Goal: Use online tool/utility: Use online tool/utility

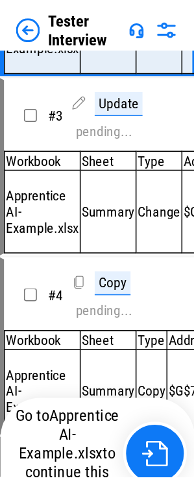
scroll to position [86, 0]
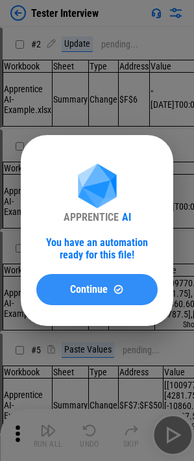
click at [126, 288] on div "Continue" at bounding box center [97, 289] width 90 height 11
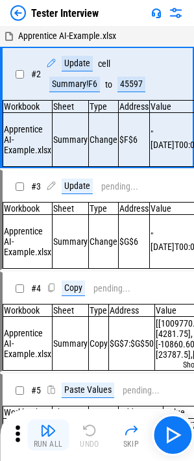
click at [51, 430] on img "button" at bounding box center [48, 431] width 16 height 16
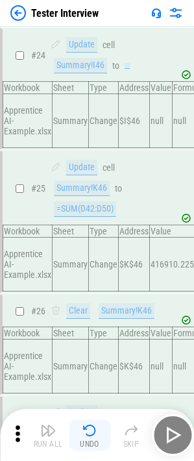
click at [83, 430] on img "button" at bounding box center [90, 431] width 16 height 16
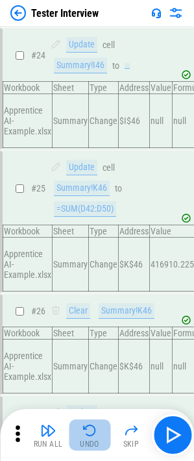
scroll to position [3102, 0]
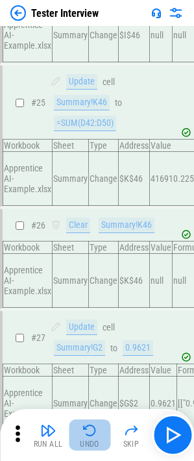
click at [83, 430] on img "button" at bounding box center [90, 431] width 16 height 16
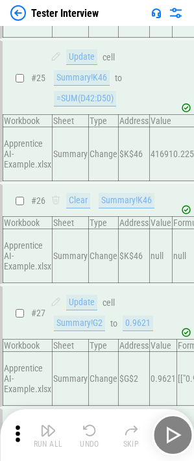
click at [83, 430] on div "Run All Undo Skip" at bounding box center [98, 435] width 181 height 42
drag, startPoint x: 83, startPoint y: 430, endPoint x: 88, endPoint y: 439, distance: 10.2
click at [84, 432] on div "Run All Undo Skip" at bounding box center [98, 435] width 181 height 42
click at [88, 439] on div "Run All Undo Skip" at bounding box center [98, 435] width 181 height 42
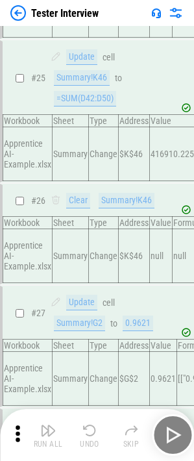
click at [88, 439] on div "Run All Undo Skip" at bounding box center [98, 435] width 181 height 42
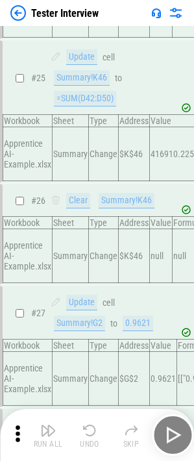
click at [88, 439] on div "Run All Undo Skip" at bounding box center [98, 435] width 181 height 42
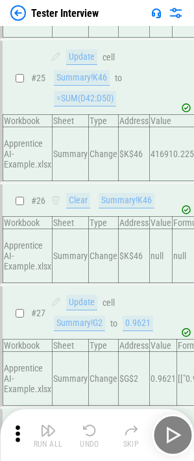
click at [88, 439] on div "Run All Undo Skip" at bounding box center [98, 435] width 181 height 42
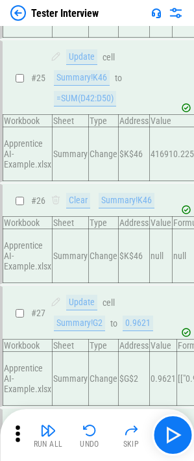
click at [88, 440] on div "Undo" at bounding box center [89, 444] width 19 height 8
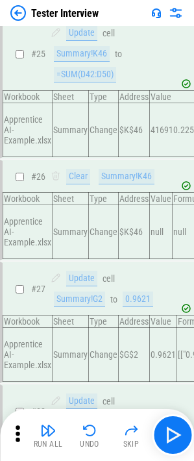
click at [88, 439] on div "Run All Undo Skip" at bounding box center [98, 435] width 181 height 42
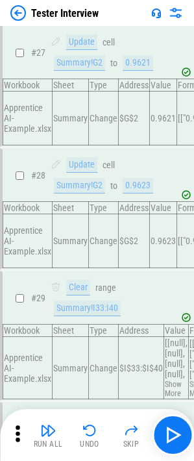
click at [88, 440] on div "Undo" at bounding box center [89, 444] width 19 height 8
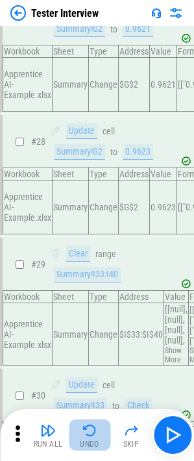
click at [88, 440] on div "Undo" at bounding box center [89, 444] width 19 height 8
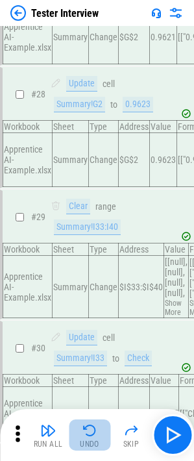
click at [88, 440] on div "Undo" at bounding box center [89, 444] width 19 height 8
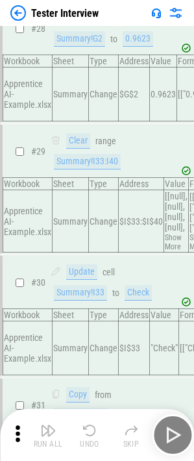
click at [88, 440] on div "Undo" at bounding box center [89, 444] width 19 height 8
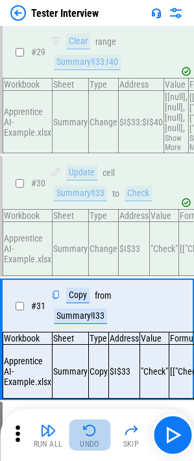
click at [88, 440] on div "Undo" at bounding box center [89, 444] width 19 height 8
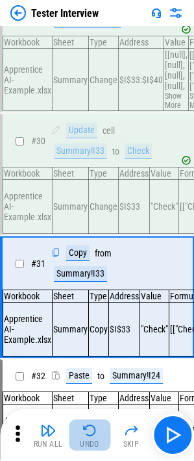
click at [88, 439] on div "Run All Undo Skip" at bounding box center [98, 435] width 181 height 42
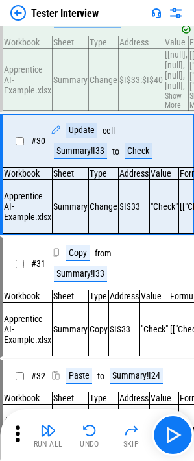
click at [88, 440] on div "Undo" at bounding box center [89, 444] width 19 height 8
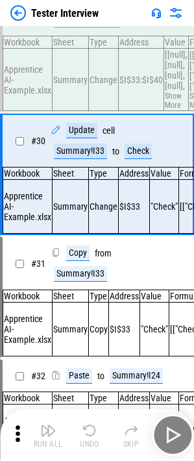
click at [88, 439] on div "Run All Undo Skip" at bounding box center [98, 435] width 181 height 42
click at [88, 440] on div "Undo" at bounding box center [89, 444] width 19 height 8
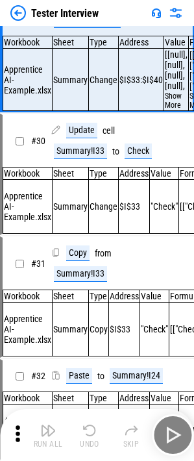
click at [88, 439] on div "Run All Undo Skip" at bounding box center [98, 435] width 181 height 42
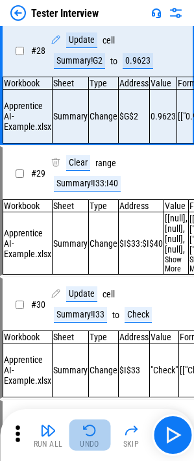
click at [88, 440] on div "Undo" at bounding box center [89, 444] width 19 height 8
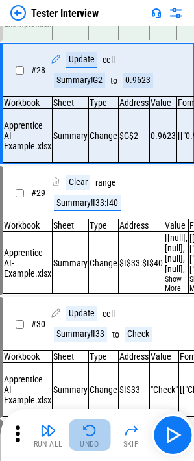
click at [88, 439] on div "Run All Undo Skip" at bounding box center [98, 435] width 181 height 42
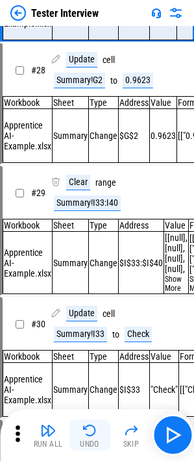
click at [88, 440] on div "Undo" at bounding box center [89, 444] width 19 height 8
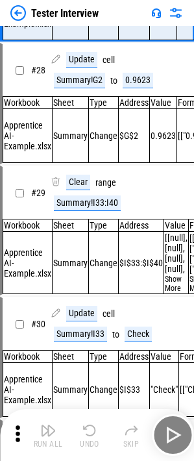
click at [88, 439] on div "Run All Undo Skip" at bounding box center [98, 435] width 181 height 42
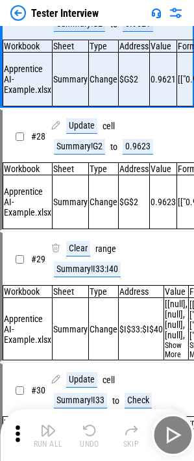
click at [88, 440] on div "Undo" at bounding box center [89, 444] width 19 height 8
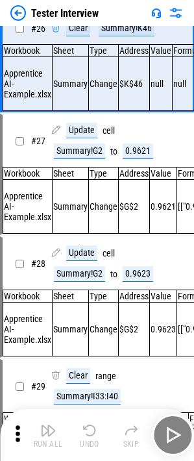
click at [88, 440] on div "Undo" at bounding box center [89, 444] width 19 height 8
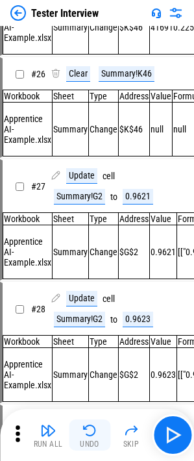
click at [88, 440] on div "Undo" at bounding box center [89, 444] width 19 height 8
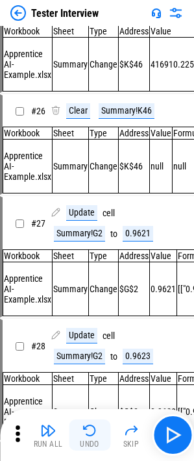
click at [88, 440] on div "Undo" at bounding box center [89, 444] width 19 height 8
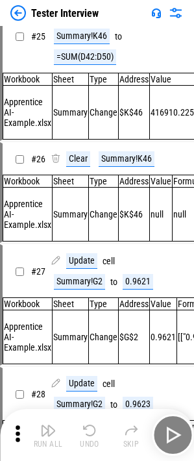
click at [88, 440] on div "Undo" at bounding box center [89, 444] width 19 height 8
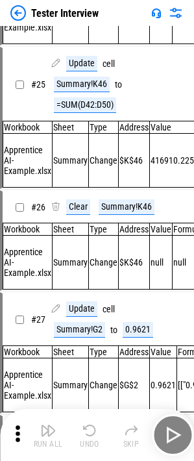
click at [88, 439] on div "Run All Undo Skip" at bounding box center [98, 435] width 181 height 42
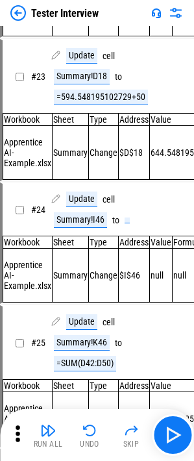
click at [88, 440] on div "Undo" at bounding box center [89, 444] width 19 height 8
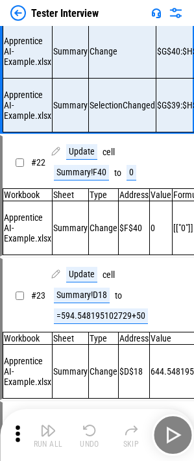
click at [88, 440] on div "Run All Undo Skip" at bounding box center [98, 435] width 181 height 42
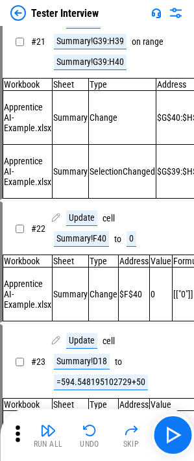
click at [93, 439] on button "Undo" at bounding box center [90, 434] width 42 height 31
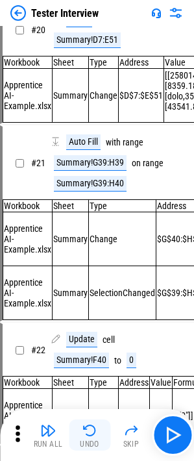
click at [93, 439] on button "Undo" at bounding box center [90, 434] width 42 height 31
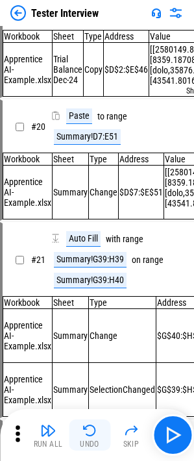
click at [93, 439] on div "Run All Undo Skip" at bounding box center [98, 435] width 181 height 42
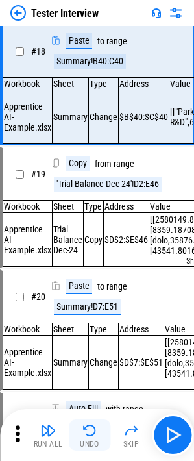
click at [93, 439] on button "Undo" at bounding box center [90, 434] width 42 height 31
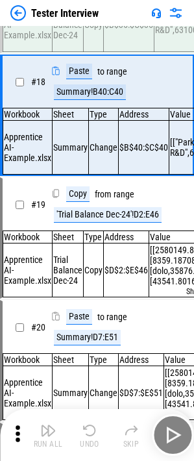
click at [93, 439] on button "Undo" at bounding box center [90, 434] width 42 height 31
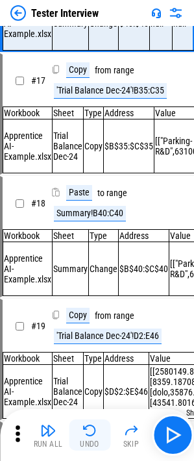
click at [93, 439] on button "Undo" at bounding box center [90, 434] width 42 height 31
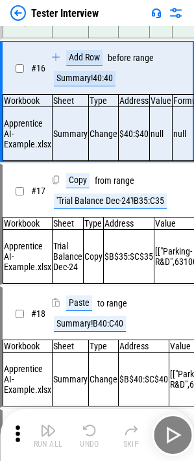
click at [93, 439] on div "Run All Undo Skip" at bounding box center [98, 435] width 181 height 42
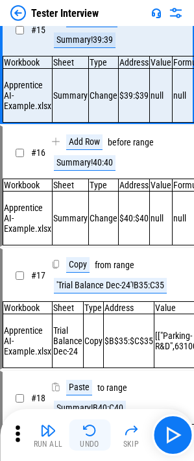
click at [93, 439] on button "Undo" at bounding box center [90, 434] width 42 height 31
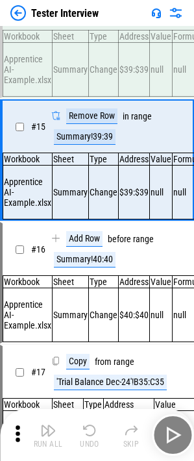
click at [93, 439] on button "Undo" at bounding box center [90, 434] width 42 height 31
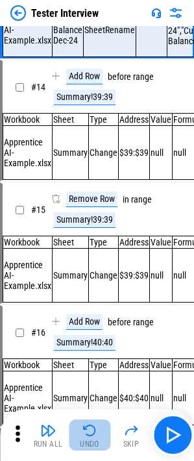
click at [93, 439] on button "Undo" at bounding box center [90, 434] width 42 height 31
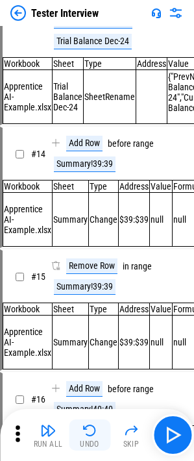
click at [93, 439] on div "Run All Undo Skip" at bounding box center [98, 435] width 181 height 42
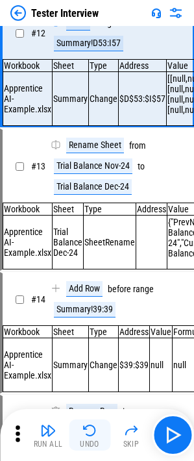
click at [93, 439] on button "Undo" at bounding box center [90, 434] width 42 height 31
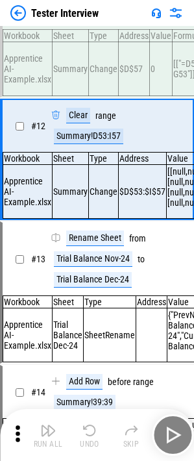
click at [93, 439] on button "Undo" at bounding box center [90, 434] width 42 height 31
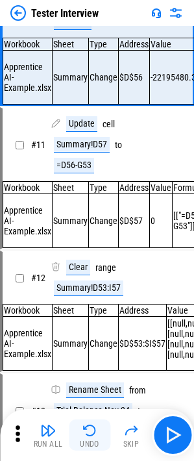
click at [93, 439] on button "Undo" at bounding box center [90, 434] width 42 height 31
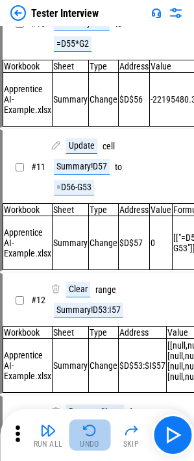
click at [93, 439] on button "Undo" at bounding box center [90, 434] width 42 height 31
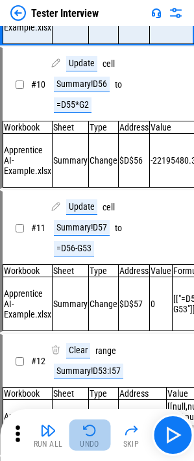
click at [93, 439] on div "Run All Undo Skip" at bounding box center [98, 435] width 181 height 42
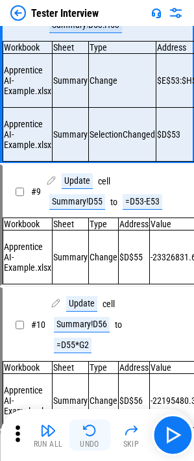
click at [93, 439] on button "Undo" at bounding box center [90, 434] width 42 height 31
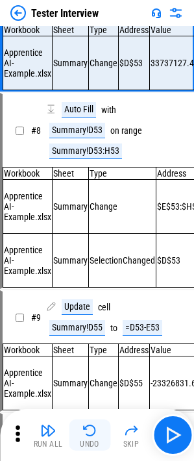
click at [93, 439] on button "Undo" at bounding box center [90, 434] width 42 height 31
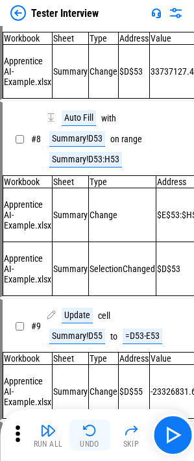
scroll to position [637, 0]
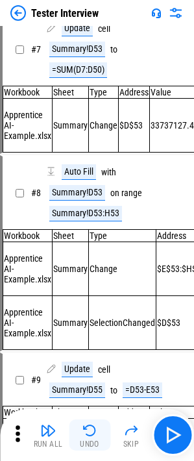
click at [93, 439] on button "Undo" at bounding box center [90, 434] width 42 height 31
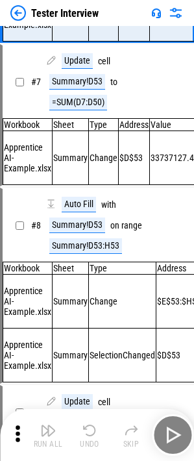
click at [93, 439] on div "Run All Undo Skip" at bounding box center [98, 435] width 181 height 42
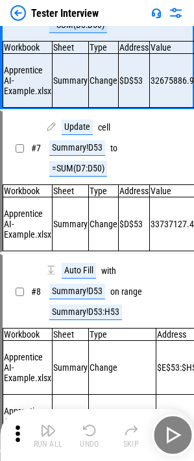
click at [93, 439] on button "Undo" at bounding box center [90, 434] width 42 height 31
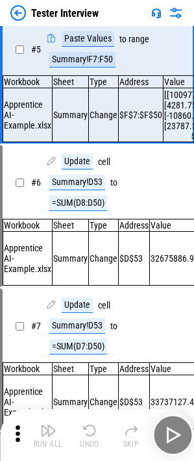
click at [93, 439] on button "Undo" at bounding box center [90, 434] width 42 height 31
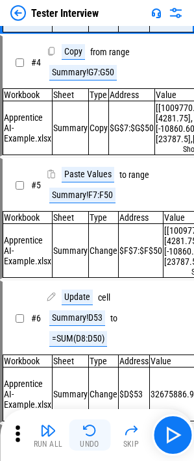
click at [93, 439] on button "Undo" at bounding box center [90, 434] width 42 height 31
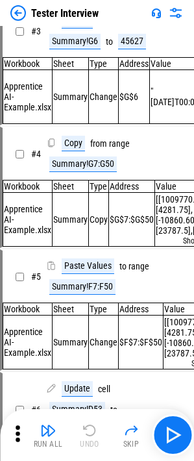
click at [93, 439] on div "Run All Undo Skip" at bounding box center [98, 435] width 181 height 42
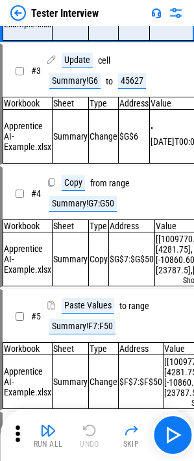
scroll to position [21, 0]
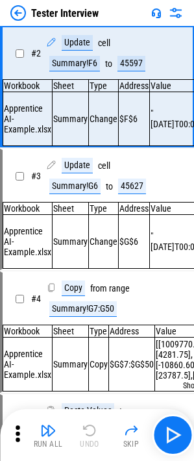
click at [93, 439] on div "Run All Undo Skip" at bounding box center [98, 435] width 181 height 42
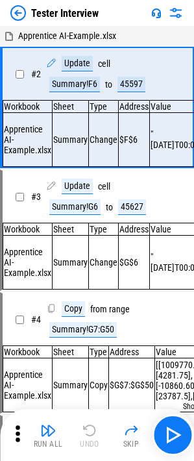
click at [93, 439] on div "Run All Undo Skip" at bounding box center [98, 435] width 181 height 42
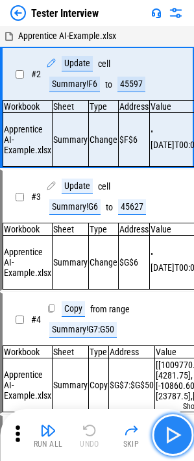
click at [179, 437] on img "button" at bounding box center [172, 434] width 21 height 21
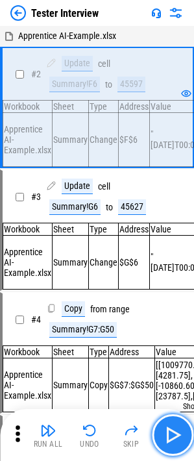
click at [183, 430] on button "button" at bounding box center [173, 435] width 42 height 42
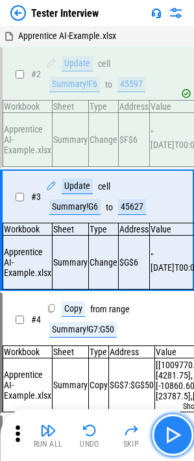
click at [168, 437] on img "button" at bounding box center [172, 434] width 21 height 21
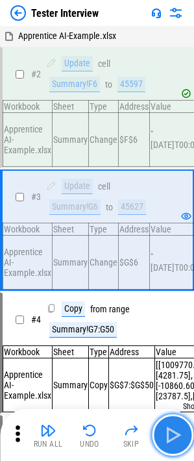
click at [169, 437] on img "button" at bounding box center [172, 434] width 21 height 21
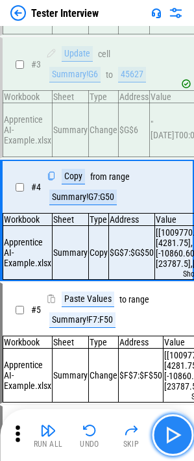
click at [173, 437] on img "button" at bounding box center [172, 434] width 21 height 21
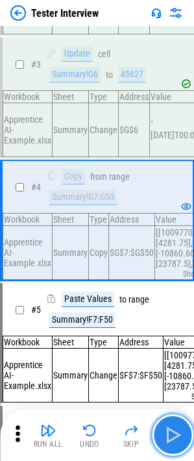
click at [173, 437] on img "button" at bounding box center [172, 434] width 21 height 21
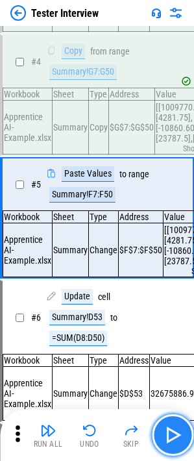
click at [173, 437] on img "button" at bounding box center [172, 434] width 21 height 21
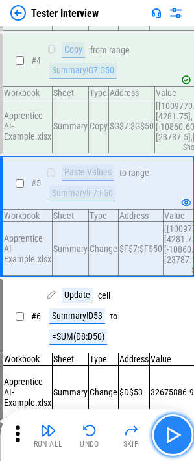
click at [173, 437] on img "button" at bounding box center [172, 434] width 21 height 21
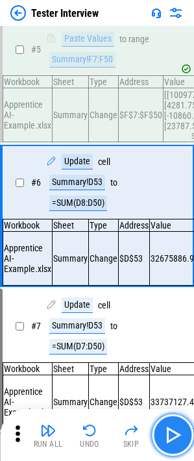
click at [173, 437] on img "button" at bounding box center [172, 434] width 21 height 21
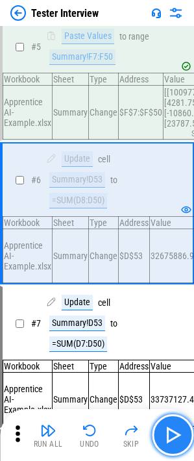
click at [173, 437] on img "button" at bounding box center [172, 434] width 21 height 21
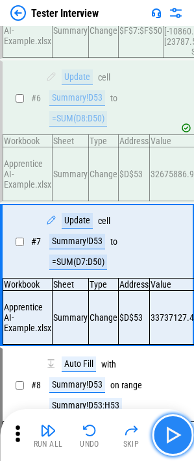
click at [173, 437] on img "button" at bounding box center [172, 434] width 21 height 21
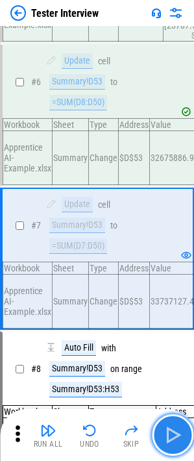
click at [173, 437] on img "button" at bounding box center [172, 434] width 21 height 21
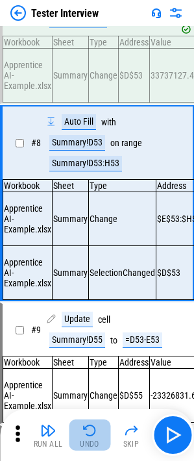
click at [94, 438] on button "Undo" at bounding box center [90, 434] width 42 height 31
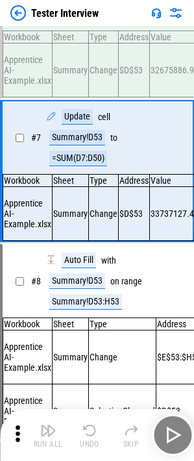
click at [94, 438] on button "Undo" at bounding box center [90, 434] width 42 height 31
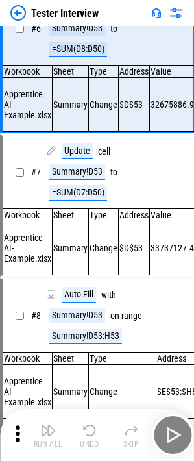
click at [94, 438] on div "Run All Undo Skip" at bounding box center [98, 435] width 181 height 42
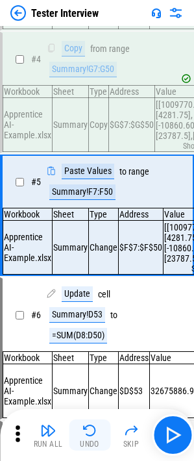
click at [94, 438] on button "Undo" at bounding box center [90, 434] width 42 height 31
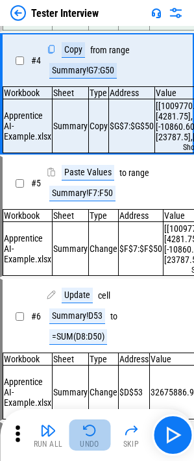
click at [94, 438] on button "Undo" at bounding box center [90, 434] width 42 height 31
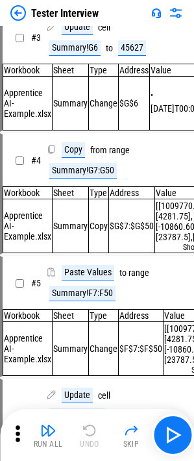
click at [94, 438] on div "Run All Undo Skip" at bounding box center [98, 435] width 181 height 42
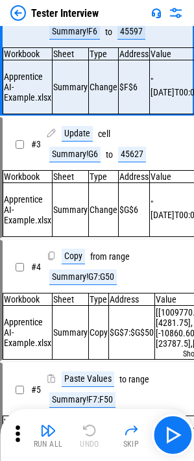
scroll to position [2, 0]
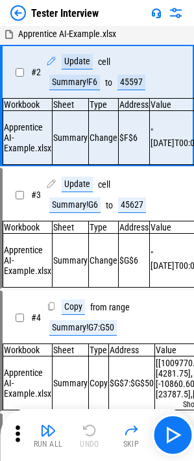
click at [94, 438] on div "Run All Undo Skip" at bounding box center [98, 435] width 181 height 42
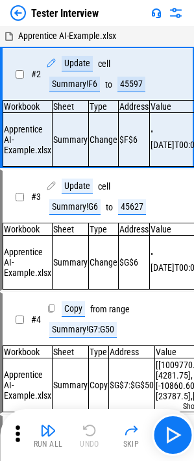
click at [94, 438] on div "Run All Undo Skip" at bounding box center [98, 435] width 181 height 42
click at [93, 437] on div "Run All Undo Skip" at bounding box center [98, 435] width 181 height 42
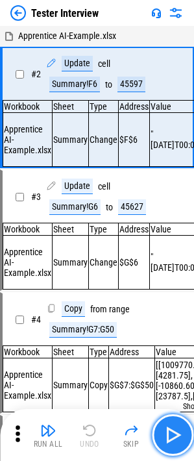
click at [185, 424] on button "button" at bounding box center [173, 435] width 42 height 42
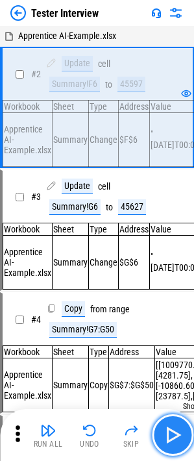
click at [179, 436] on img "button" at bounding box center [172, 434] width 21 height 21
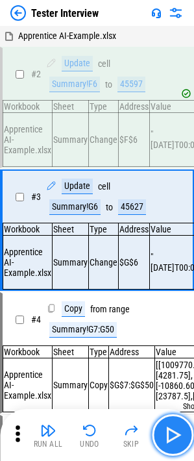
click at [164, 432] on img "button" at bounding box center [172, 434] width 21 height 21
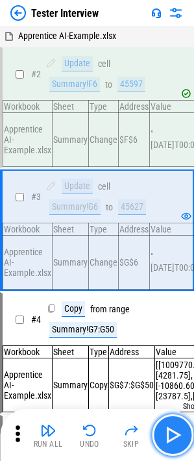
click at [174, 427] on img "button" at bounding box center [172, 434] width 21 height 21
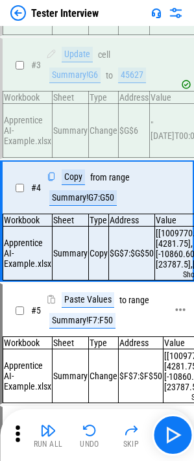
scroll to position [132, 0]
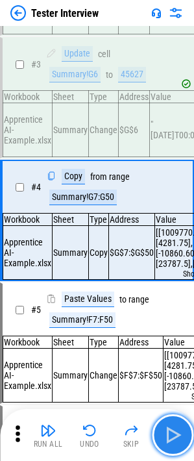
click at [163, 430] on img "button" at bounding box center [172, 434] width 21 height 21
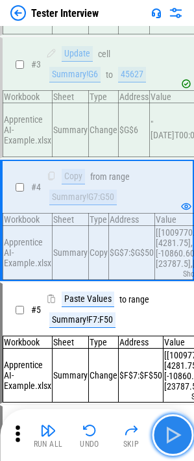
click at [166, 432] on img "button" at bounding box center [172, 434] width 21 height 21
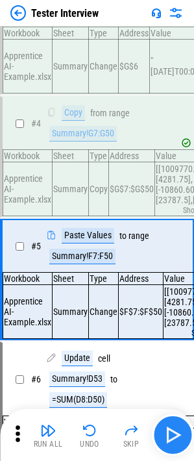
scroll to position [259, 0]
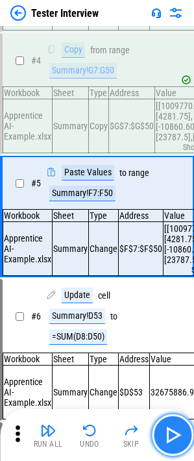
click at [166, 432] on img "button" at bounding box center [172, 434] width 21 height 21
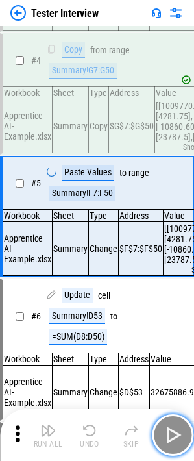
click at [166, 432] on img "button" at bounding box center [172, 434] width 21 height 21
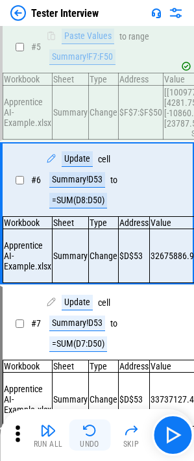
scroll to position [396, 0]
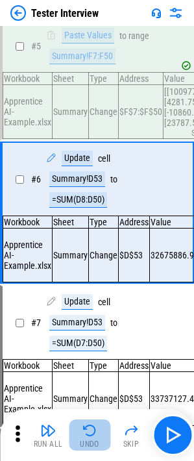
click at [75, 436] on button "Undo" at bounding box center [90, 434] width 42 height 31
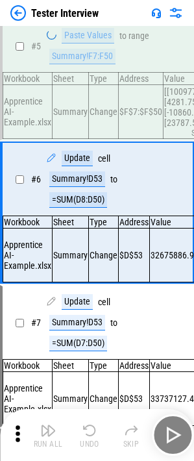
click at [75, 436] on div "Run All Undo Skip" at bounding box center [98, 435] width 181 height 42
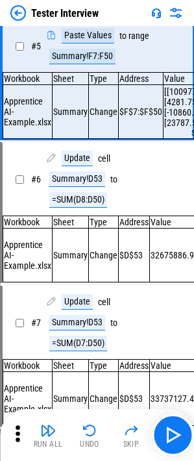
click at [95, 436] on img "button" at bounding box center [90, 431] width 16 height 16
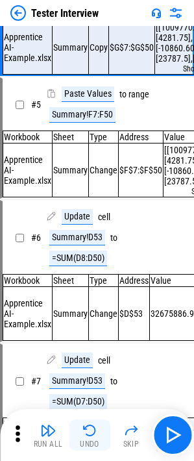
click at [95, 436] on img "button" at bounding box center [90, 431] width 16 height 16
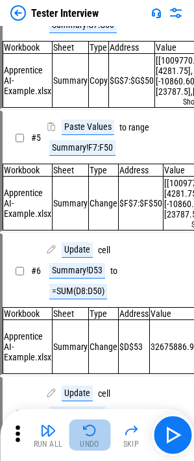
click at [95, 436] on img "button" at bounding box center [90, 431] width 16 height 16
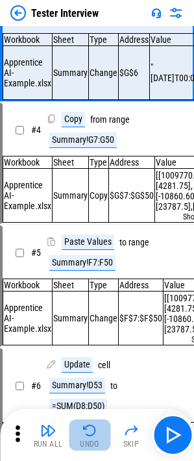
click at [95, 436] on div "Run All Undo Skip" at bounding box center [98, 435] width 181 height 42
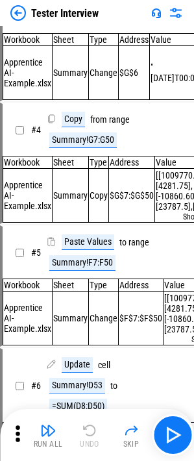
scroll to position [3, 0]
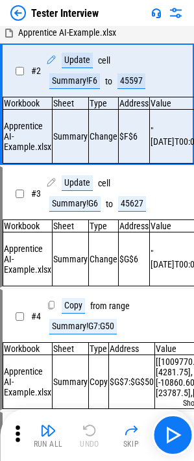
click at [93, 437] on div "Run All Undo Skip" at bounding box center [98, 435] width 181 height 42
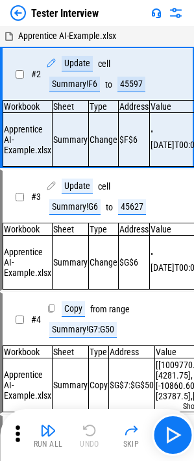
click at [93, 437] on div "Run All Undo Skip" at bounding box center [98, 435] width 181 height 42
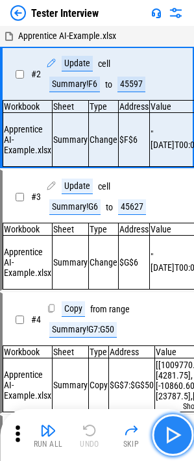
click at [166, 429] on img "button" at bounding box center [172, 434] width 21 height 21
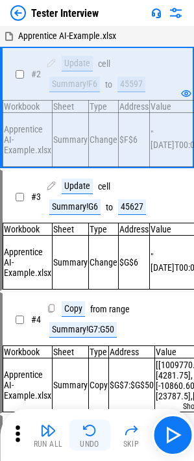
click at [84, 433] on img "button" at bounding box center [90, 431] width 16 height 16
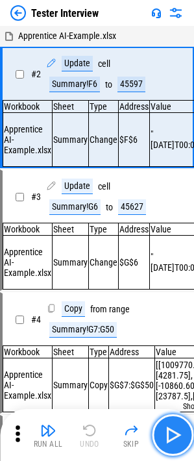
click at [175, 433] on img "button" at bounding box center [172, 434] width 21 height 21
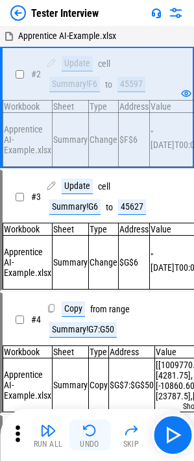
click at [91, 436] on img "button" at bounding box center [90, 431] width 16 height 16
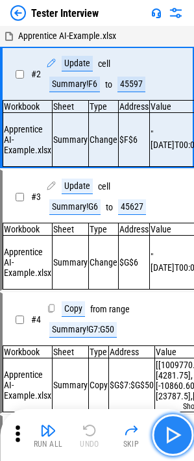
click at [162, 432] on button "button" at bounding box center [173, 435] width 42 height 42
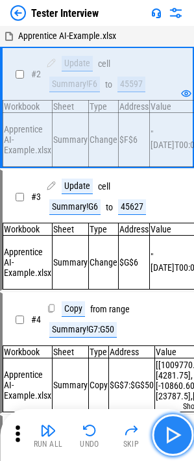
click at [169, 434] on img "button" at bounding box center [172, 434] width 21 height 21
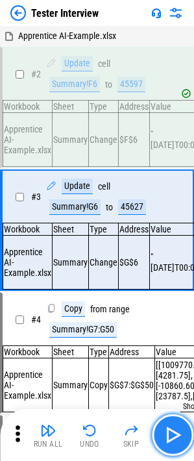
click at [169, 434] on img "button" at bounding box center [172, 434] width 21 height 21
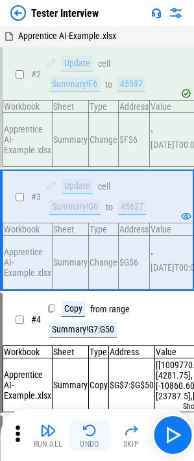
click at [84, 427] on img "button" at bounding box center [90, 431] width 16 height 16
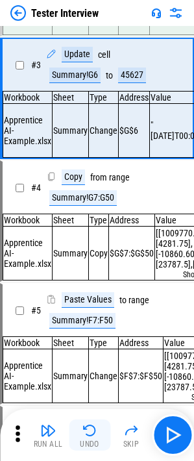
scroll to position [132, 0]
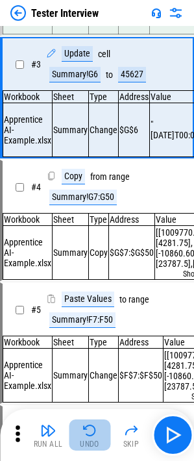
click at [90, 425] on img "button" at bounding box center [90, 431] width 16 height 16
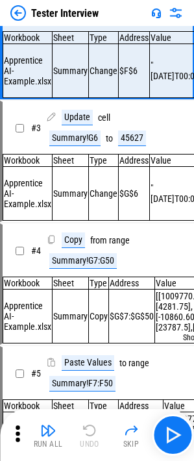
scroll to position [0, 0]
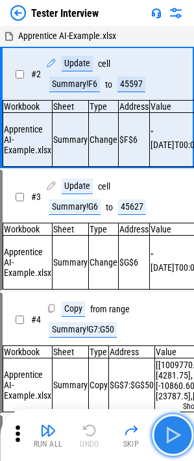
click at [164, 425] on img "button" at bounding box center [172, 434] width 21 height 21
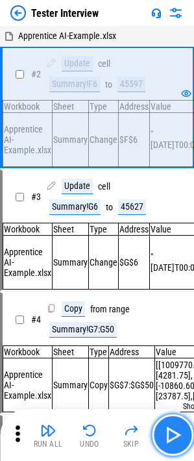
click at [165, 426] on img "button" at bounding box center [172, 434] width 21 height 21
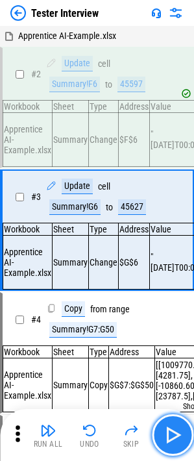
click at [165, 426] on img "button" at bounding box center [172, 434] width 21 height 21
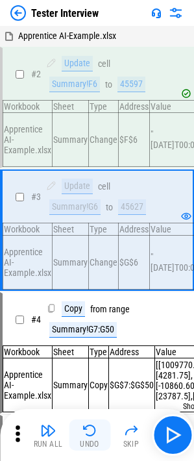
click at [92, 421] on button "Undo" at bounding box center [90, 434] width 42 height 31
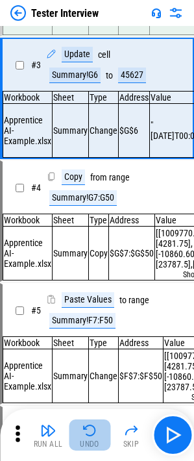
click at [92, 423] on img "button" at bounding box center [90, 431] width 16 height 16
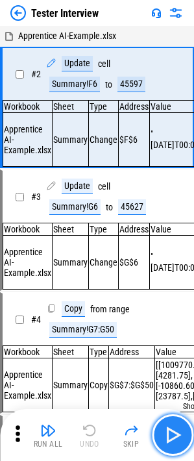
click at [163, 425] on img "button" at bounding box center [172, 434] width 21 height 21
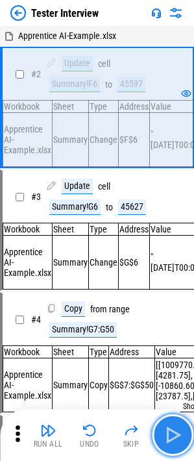
click at [164, 425] on img "button" at bounding box center [172, 434] width 21 height 21
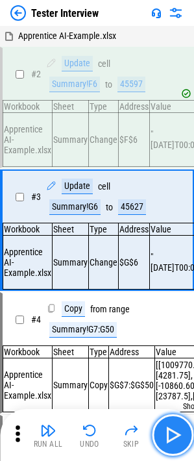
click at [164, 425] on img "button" at bounding box center [172, 434] width 21 height 21
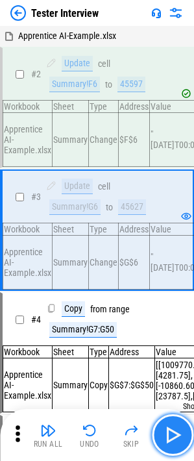
click at [164, 425] on img "button" at bounding box center [172, 434] width 21 height 21
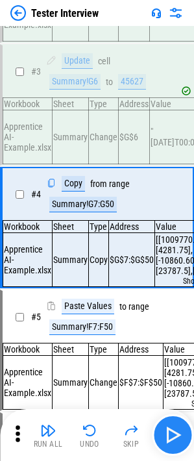
scroll to position [132, 0]
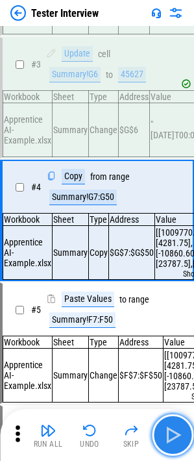
click at [173, 428] on img "button" at bounding box center [172, 434] width 21 height 21
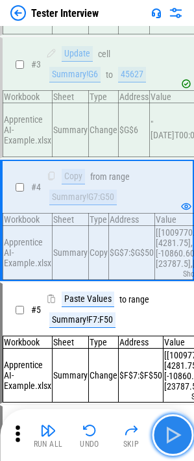
click at [173, 428] on img "button" at bounding box center [172, 434] width 21 height 21
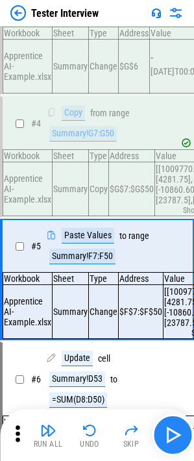
scroll to position [259, 0]
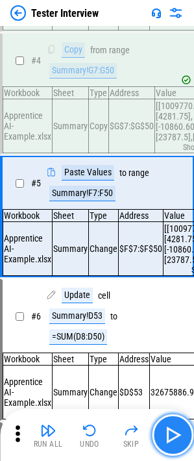
click at [173, 428] on img "button" at bounding box center [172, 434] width 21 height 21
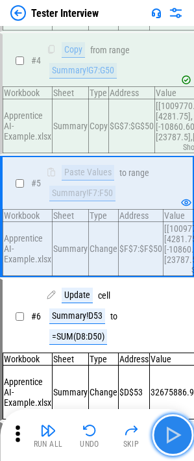
click at [162, 436] on button "button" at bounding box center [173, 435] width 42 height 42
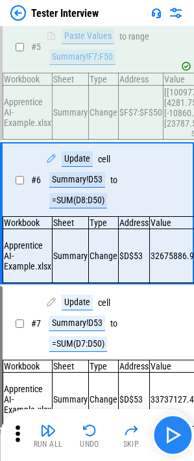
scroll to position [396, 0]
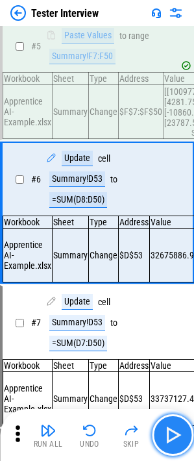
click at [165, 436] on img "button" at bounding box center [172, 434] width 21 height 21
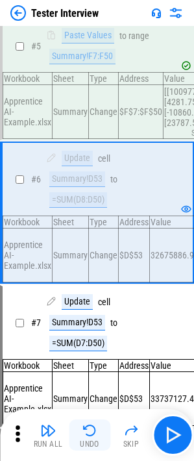
click at [91, 432] on img "button" at bounding box center [90, 431] width 16 height 16
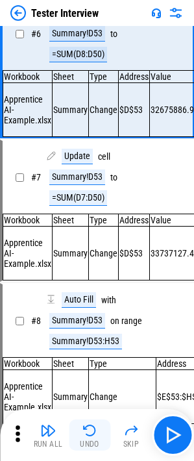
scroll to position [543, 0]
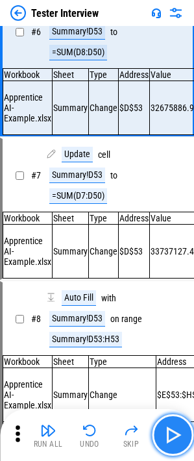
click at [173, 421] on button "button" at bounding box center [173, 435] width 42 height 42
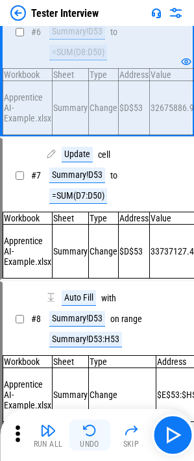
click at [88, 443] on div "Undo" at bounding box center [89, 444] width 19 height 8
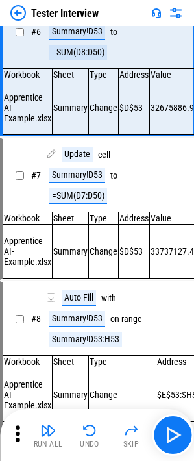
scroll to position [478, 0]
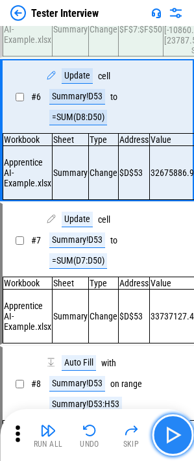
click at [184, 441] on button "button" at bounding box center [173, 435] width 42 height 42
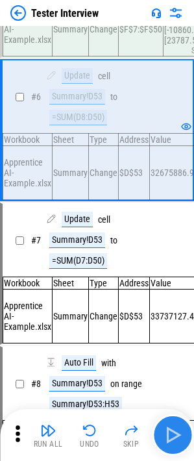
click at [170, 441] on img "button" at bounding box center [172, 434] width 21 height 21
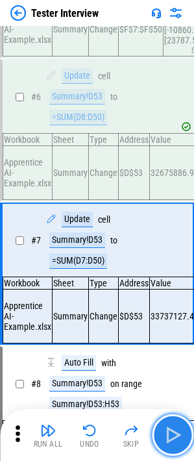
click at [171, 424] on img "button" at bounding box center [172, 434] width 21 height 21
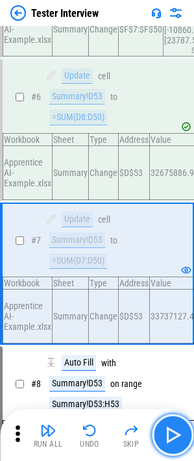
click at [168, 426] on img "button" at bounding box center [172, 434] width 21 height 21
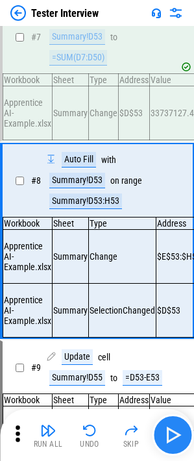
scroll to position [719, 0]
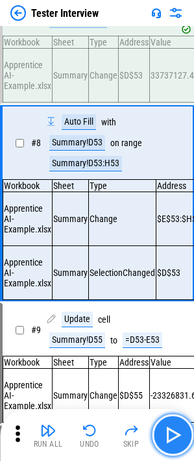
click at [178, 447] on button "button" at bounding box center [173, 435] width 42 height 42
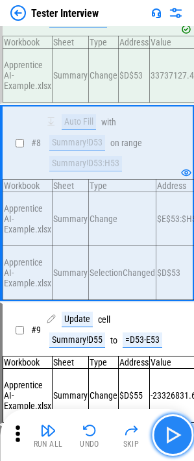
click at [165, 428] on img "button" at bounding box center [172, 434] width 21 height 21
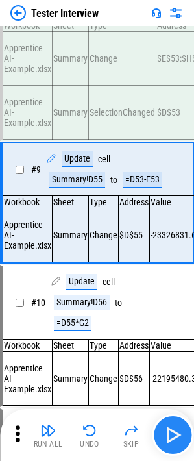
scroll to position [885, 0]
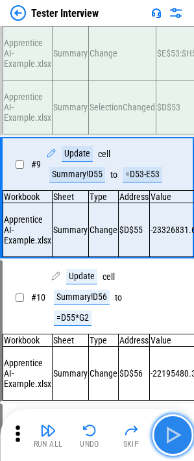
click at [173, 428] on img "button" at bounding box center [172, 434] width 21 height 21
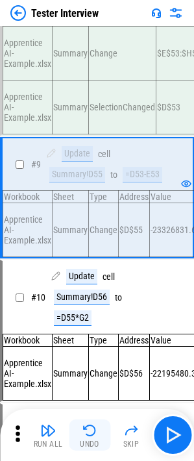
click at [92, 425] on img "button" at bounding box center [90, 431] width 16 height 16
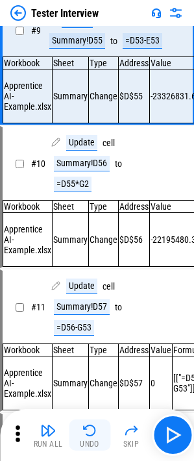
scroll to position [1022, 0]
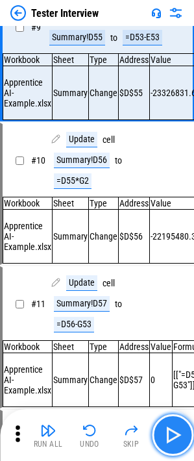
click at [173, 445] on img "button" at bounding box center [172, 434] width 21 height 21
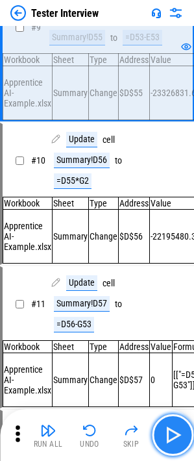
click at [173, 445] on img "button" at bounding box center [172, 434] width 21 height 21
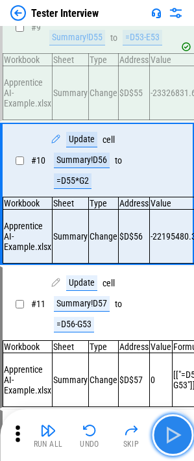
click at [173, 445] on img "button" at bounding box center [172, 434] width 21 height 21
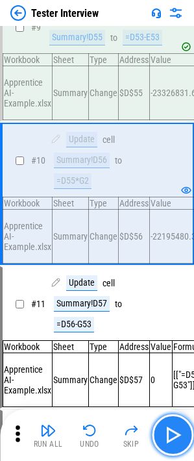
click at [182, 442] on img "button" at bounding box center [172, 434] width 21 height 21
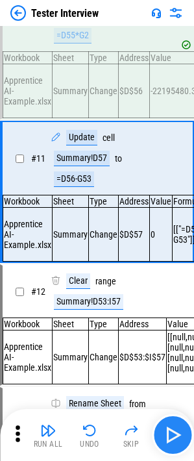
scroll to position [1169, 0]
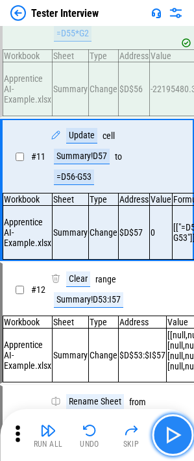
click at [167, 436] on img "button" at bounding box center [172, 434] width 21 height 21
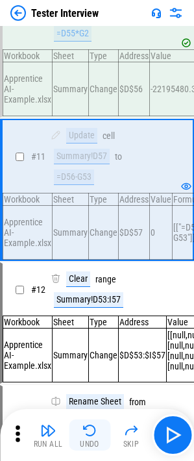
click at [90, 437] on img "button" at bounding box center [90, 431] width 16 height 16
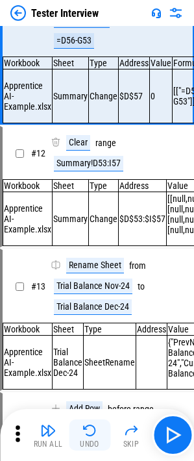
scroll to position [1306, 0]
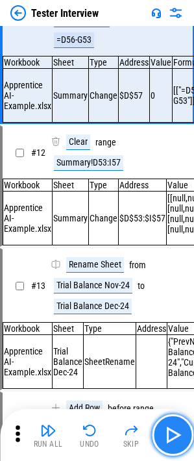
click at [181, 437] on img "button" at bounding box center [172, 434] width 21 height 21
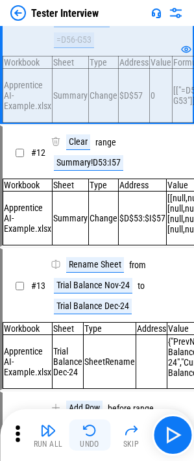
click at [77, 426] on button "Undo" at bounding box center [90, 434] width 42 height 31
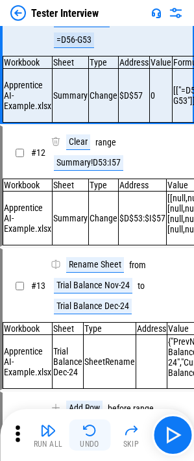
click at [81, 428] on button "Undo" at bounding box center [90, 434] width 42 height 31
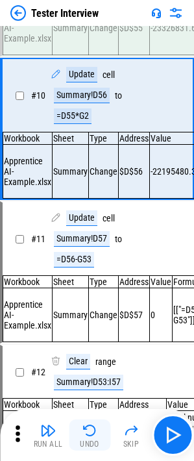
scroll to position [1022, 0]
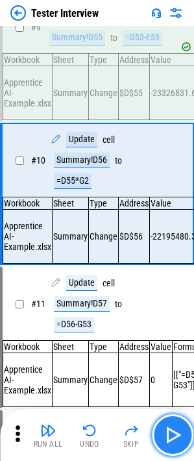
click at [167, 439] on img "button" at bounding box center [172, 434] width 21 height 21
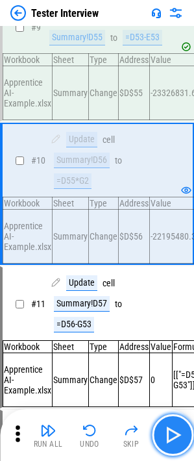
click at [171, 437] on img "button" at bounding box center [172, 434] width 21 height 21
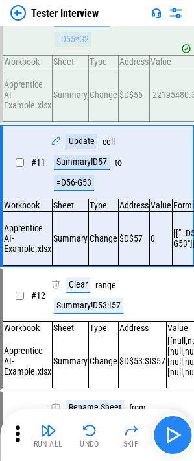
scroll to position [1169, 0]
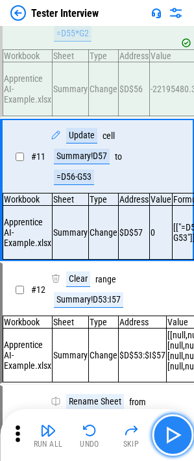
click at [171, 437] on img "button" at bounding box center [172, 434] width 21 height 21
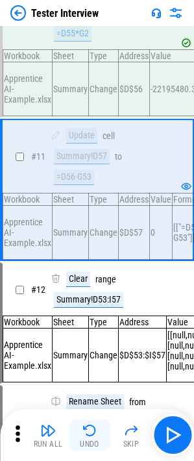
click at [95, 431] on img "button" at bounding box center [90, 431] width 16 height 16
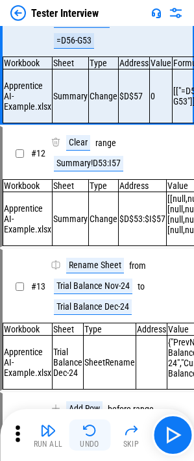
scroll to position [1306, 0]
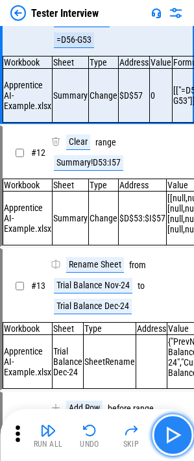
click at [169, 433] on img "button" at bounding box center [172, 434] width 21 height 21
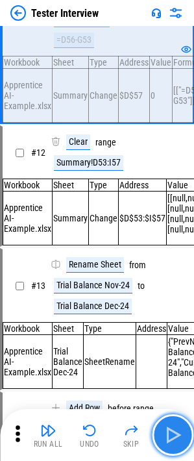
click at [169, 437] on img "button" at bounding box center [172, 434] width 21 height 21
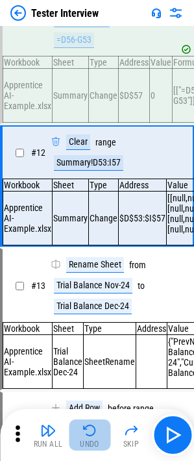
click at [90, 430] on img "button" at bounding box center [90, 431] width 16 height 16
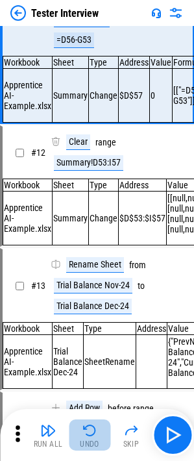
click at [90, 430] on img "button" at bounding box center [90, 431] width 16 height 16
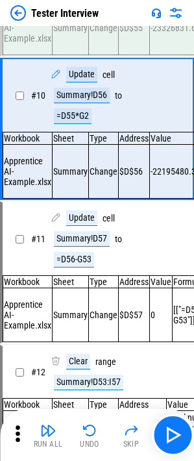
scroll to position [1022, 0]
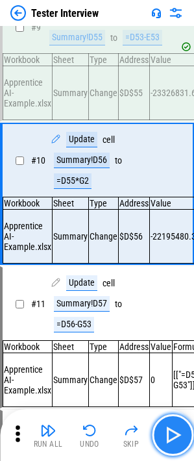
click at [173, 432] on img "button" at bounding box center [172, 434] width 21 height 21
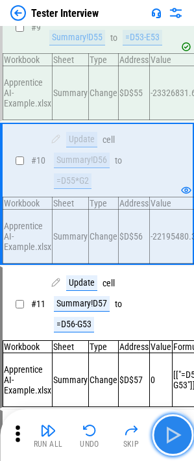
click at [173, 432] on img "button" at bounding box center [172, 434] width 21 height 21
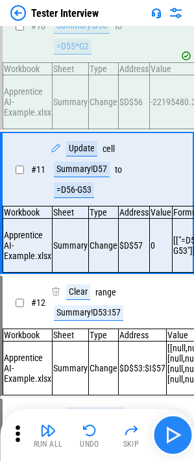
scroll to position [1169, 0]
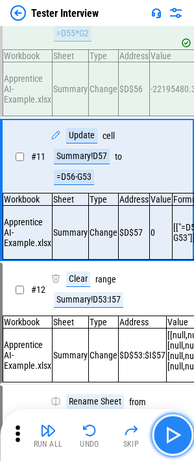
click at [173, 432] on img "button" at bounding box center [172, 434] width 21 height 21
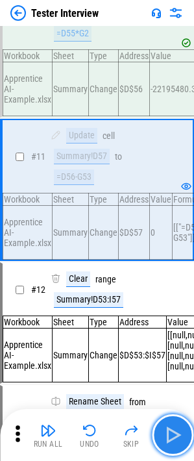
click at [182, 441] on img "button" at bounding box center [172, 434] width 21 height 21
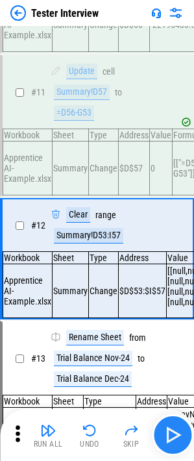
scroll to position [1306, 0]
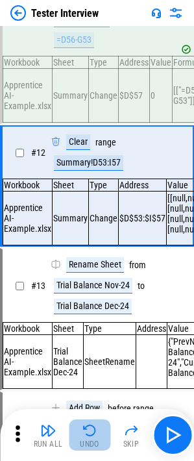
click at [101, 436] on button "Undo" at bounding box center [90, 434] width 42 height 31
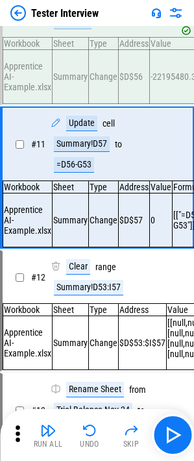
scroll to position [1176, 0]
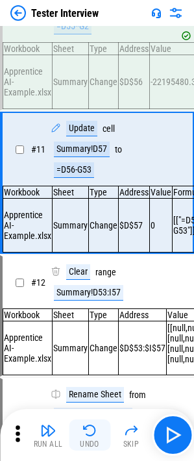
click at [99, 430] on button "Undo" at bounding box center [90, 434] width 42 height 31
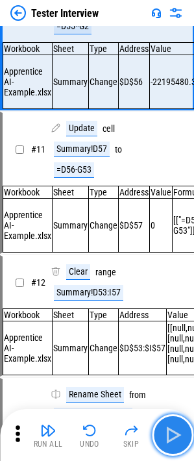
click at [175, 425] on img "button" at bounding box center [172, 434] width 21 height 21
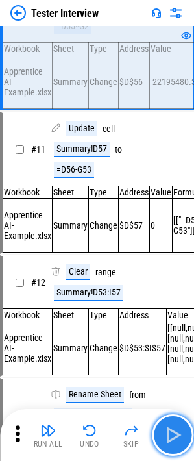
click at [178, 436] on img "button" at bounding box center [172, 434] width 21 height 21
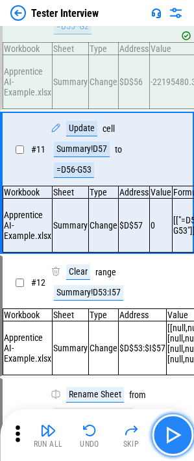
click at [176, 430] on img "button" at bounding box center [172, 434] width 21 height 21
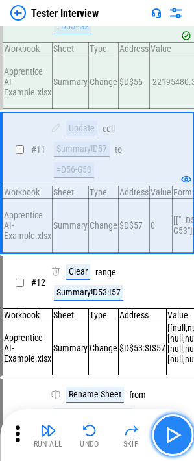
click at [167, 429] on img "button" at bounding box center [172, 434] width 21 height 21
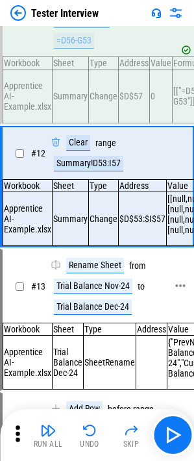
scroll to position [1306, 0]
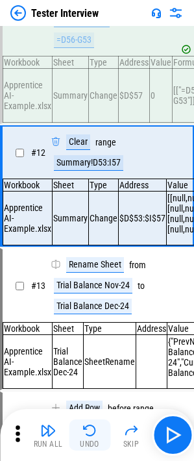
click at [97, 427] on img "button" at bounding box center [90, 431] width 16 height 16
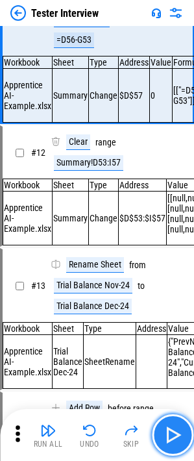
click at [162, 430] on button "button" at bounding box center [173, 435] width 42 height 42
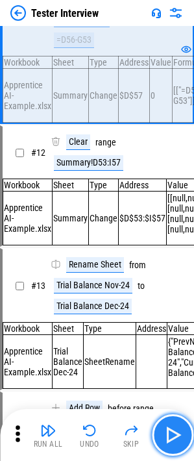
click at [177, 439] on img "button" at bounding box center [172, 434] width 21 height 21
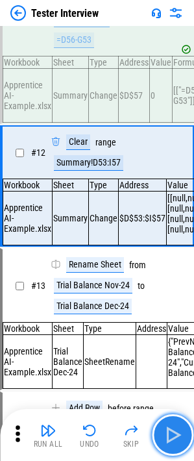
click at [174, 439] on img "button" at bounding box center [172, 434] width 21 height 21
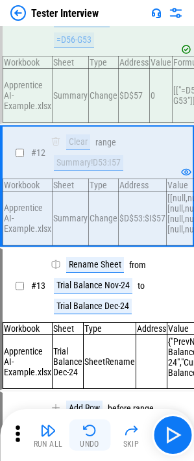
click at [92, 440] on div "Undo" at bounding box center [89, 444] width 19 height 8
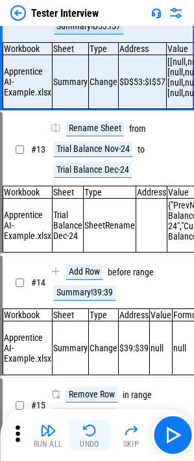
scroll to position [1443, 0]
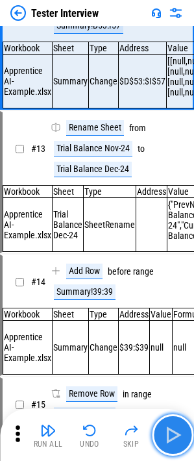
click at [175, 441] on img "button" at bounding box center [172, 434] width 21 height 21
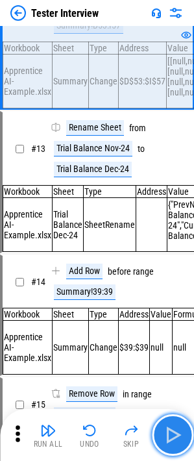
click at [175, 441] on img "button" at bounding box center [172, 434] width 21 height 21
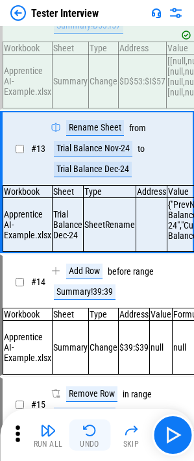
click at [96, 444] on div "Undo" at bounding box center [89, 444] width 19 height 8
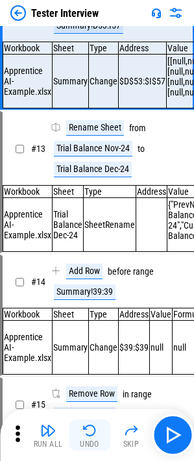
click at [94, 429] on img "button" at bounding box center [90, 431] width 16 height 16
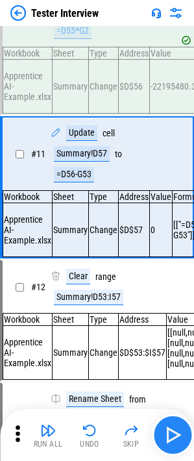
scroll to position [1169, 0]
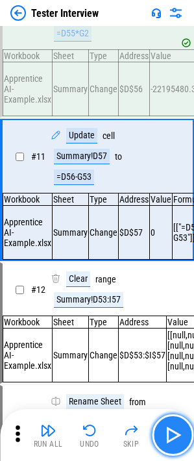
click at [177, 436] on img "button" at bounding box center [172, 434] width 21 height 21
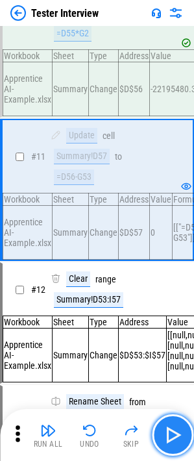
click at [177, 436] on img "button" at bounding box center [172, 434] width 21 height 21
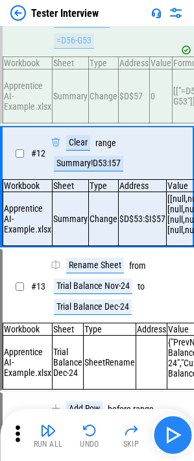
scroll to position [1306, 0]
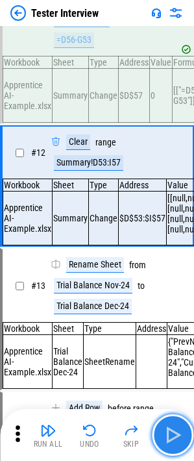
click at [177, 436] on img "button" at bounding box center [172, 434] width 21 height 21
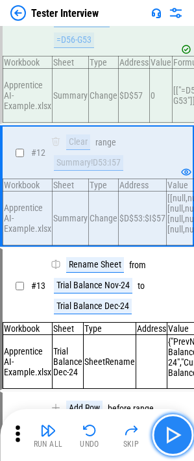
click at [184, 443] on button "button" at bounding box center [173, 435] width 42 height 42
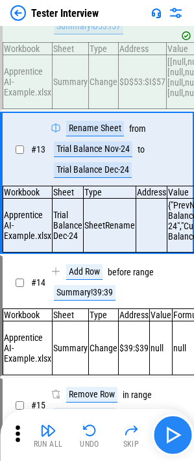
scroll to position [1443, 0]
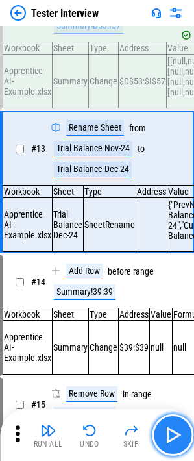
click at [169, 427] on img "button" at bounding box center [172, 434] width 21 height 21
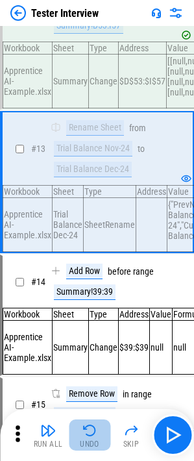
click at [82, 441] on div "Undo" at bounding box center [89, 444] width 19 height 8
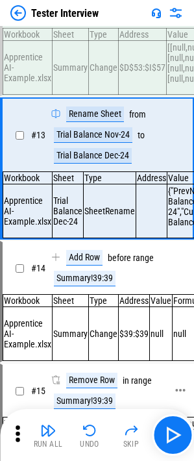
scroll to position [1450, 0]
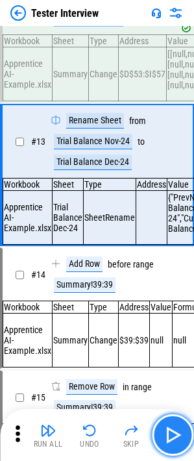
click at [164, 440] on img "button" at bounding box center [172, 434] width 21 height 21
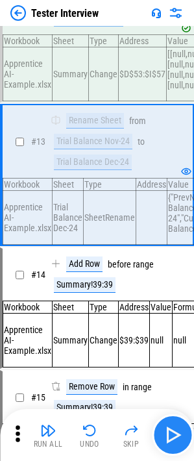
click at [174, 446] on button "button" at bounding box center [173, 435] width 42 height 42
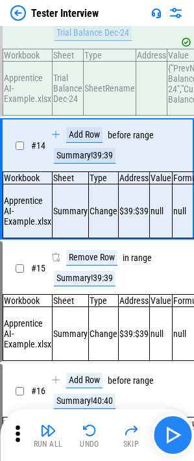
scroll to position [1580, 0]
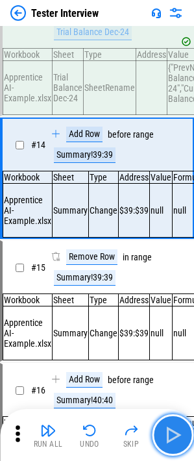
click at [166, 425] on img "button" at bounding box center [172, 434] width 21 height 21
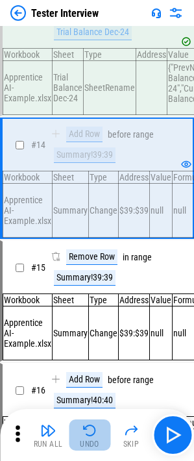
click at [94, 436] on img "button" at bounding box center [90, 431] width 16 height 16
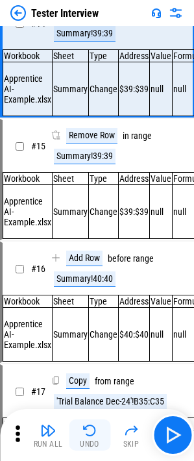
scroll to position [1706, 0]
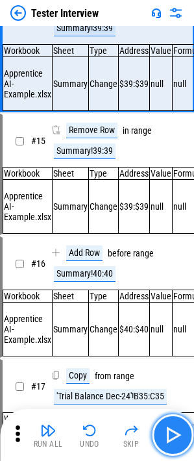
click at [186, 435] on button "button" at bounding box center [173, 435] width 42 height 42
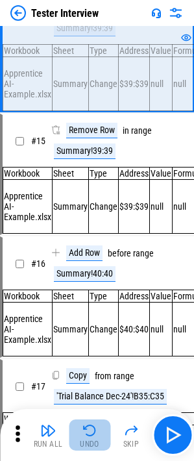
click at [93, 427] on img "button" at bounding box center [90, 431] width 16 height 16
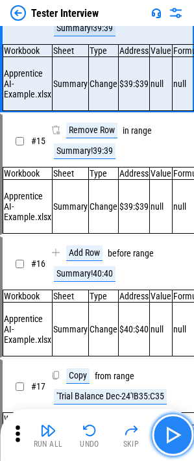
click at [175, 432] on img "button" at bounding box center [172, 434] width 21 height 21
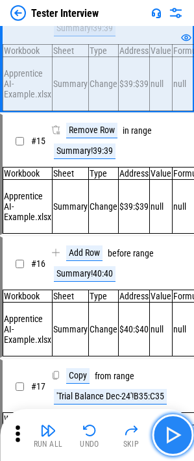
click at [175, 432] on img "button" at bounding box center [172, 434] width 21 height 21
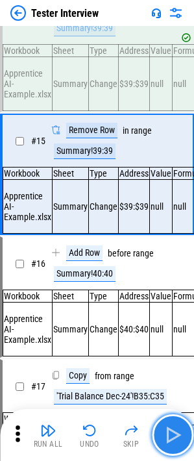
click at [175, 432] on img "button" at bounding box center [172, 434] width 21 height 21
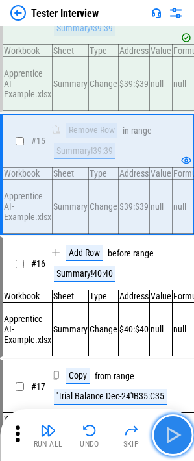
click at [175, 432] on img "button" at bounding box center [172, 434] width 21 height 21
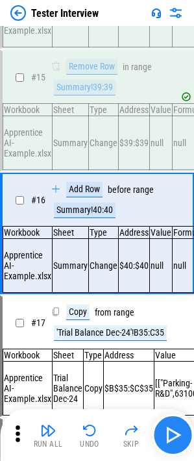
scroll to position [1833, 0]
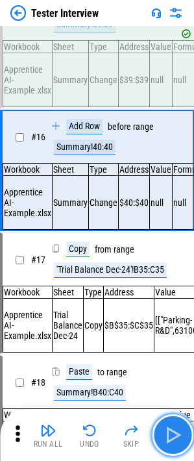
click at [175, 432] on img "button" at bounding box center [172, 434] width 21 height 21
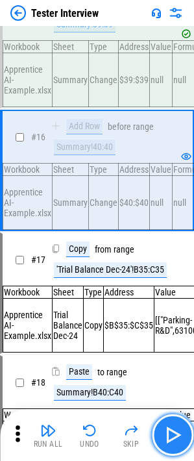
click at [174, 432] on img "button" at bounding box center [172, 434] width 21 height 21
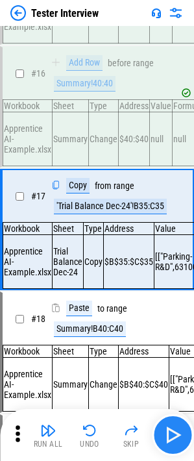
scroll to position [1959, 0]
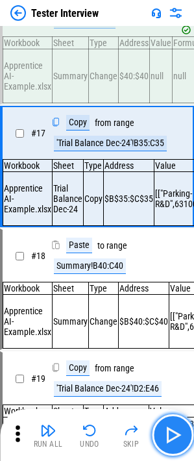
click at [174, 432] on img "button" at bounding box center [172, 434] width 21 height 21
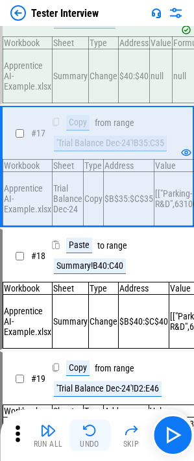
click at [97, 434] on img "button" at bounding box center [90, 431] width 16 height 16
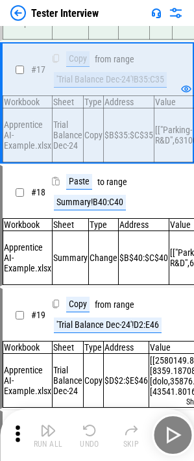
click at [97, 434] on img "button" at bounding box center [90, 431] width 16 height 16
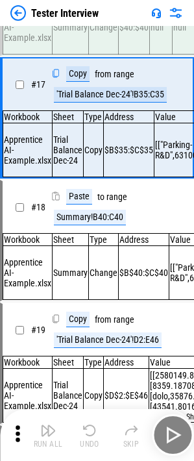
click at [97, 434] on img "button" at bounding box center [90, 431] width 16 height 16
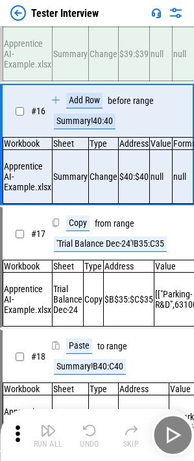
click at [97, 434] on img "button" at bounding box center [90, 431] width 16 height 16
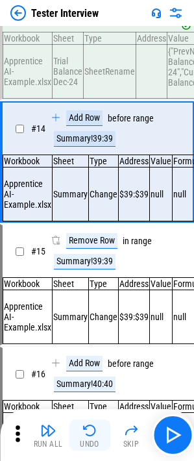
scroll to position [1580, 0]
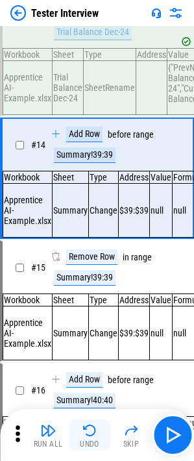
click at [97, 434] on img "button" at bounding box center [90, 431] width 16 height 16
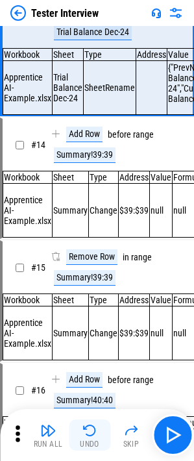
click at [97, 434] on img "button" at bounding box center [90, 431] width 16 height 16
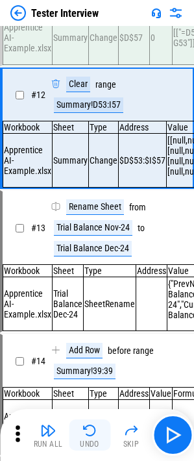
scroll to position [1306, 0]
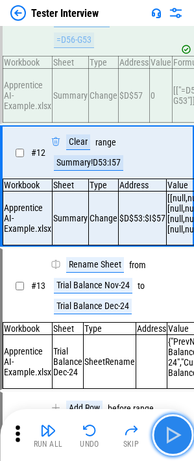
click at [168, 437] on img "button" at bounding box center [172, 434] width 21 height 21
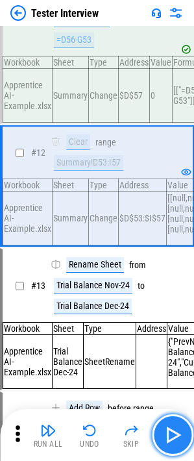
click at [168, 437] on img "button" at bounding box center [172, 434] width 21 height 21
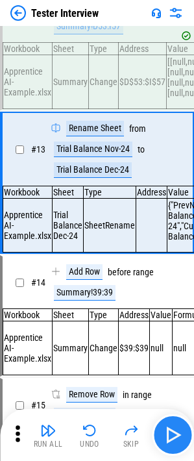
scroll to position [1443, 0]
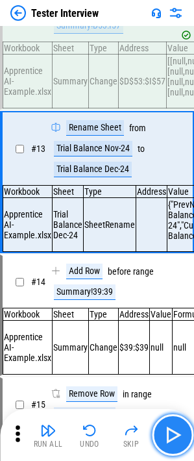
click at [168, 437] on img "button" at bounding box center [172, 434] width 21 height 21
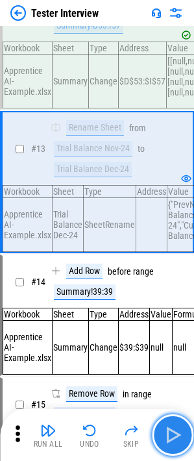
click at [168, 437] on img "button" at bounding box center [172, 434] width 21 height 21
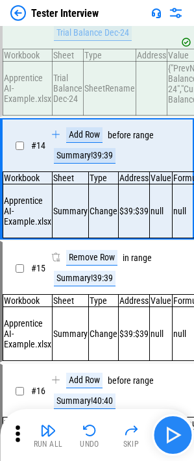
scroll to position [1580, 0]
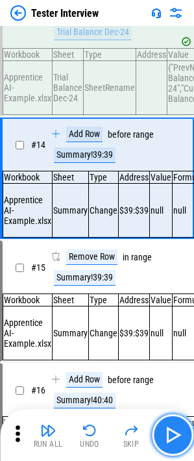
click at [170, 429] on img "button" at bounding box center [172, 434] width 21 height 21
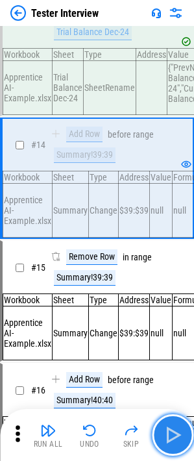
click at [170, 429] on img "button" at bounding box center [172, 434] width 21 height 21
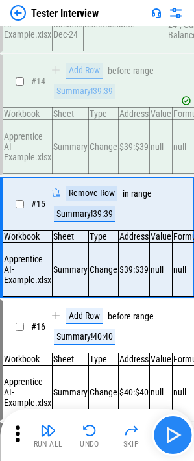
scroll to position [1706, 0]
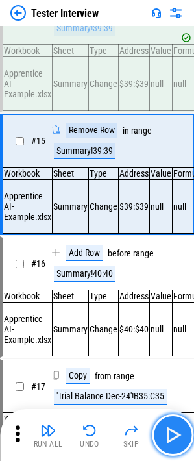
click at [170, 428] on img "button" at bounding box center [172, 434] width 21 height 21
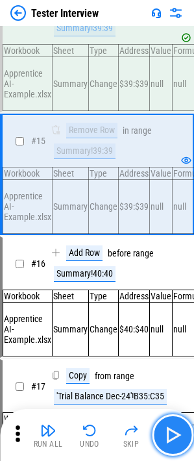
click at [170, 428] on img "button" at bounding box center [172, 434] width 21 height 21
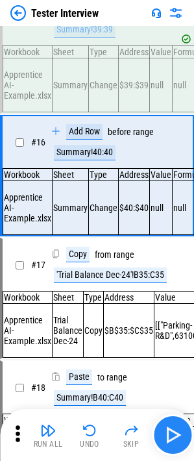
scroll to position [1833, 0]
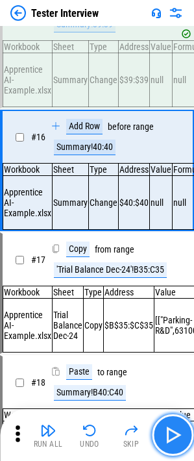
click at [170, 428] on img "button" at bounding box center [172, 434] width 21 height 21
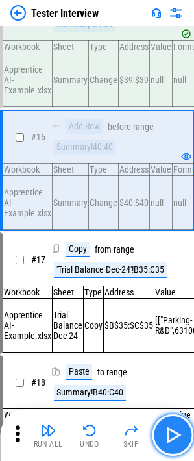
click at [170, 428] on img "button" at bounding box center [172, 434] width 21 height 21
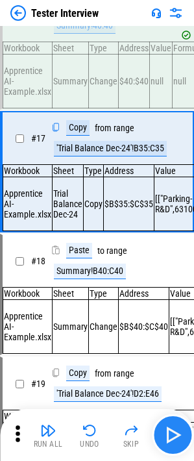
scroll to position [1959, 0]
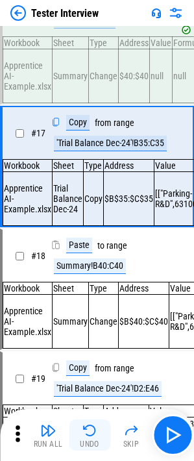
click at [99, 432] on button "Undo" at bounding box center [90, 434] width 42 height 31
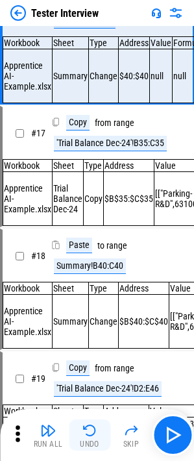
click at [84, 430] on img "button" at bounding box center [90, 431] width 16 height 16
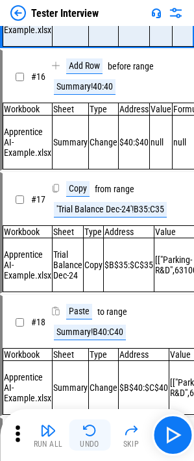
scroll to position [1706, 0]
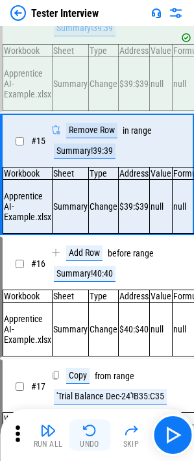
click at [84, 430] on img "button" at bounding box center [90, 431] width 16 height 16
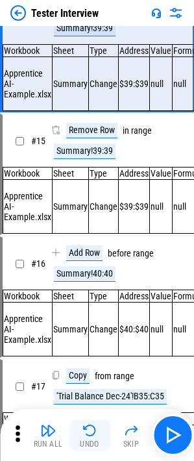
click at [92, 423] on img "button" at bounding box center [90, 431] width 16 height 16
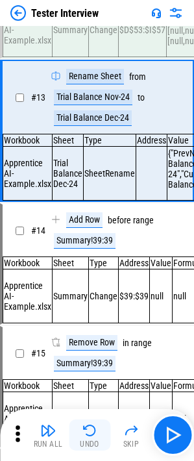
scroll to position [1443, 0]
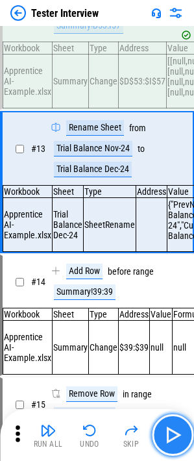
click at [160, 425] on button "button" at bounding box center [173, 435] width 42 height 42
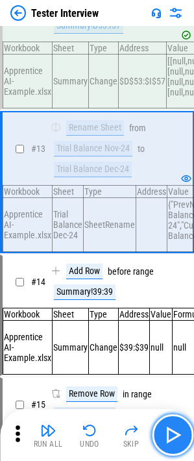
click at [170, 428] on img "button" at bounding box center [172, 434] width 21 height 21
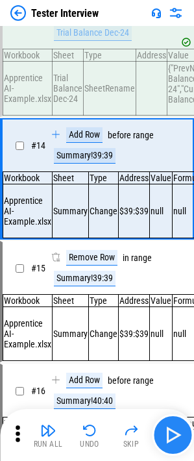
scroll to position [1580, 0]
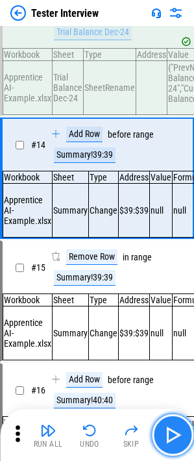
click at [177, 432] on img "button" at bounding box center [172, 434] width 21 height 21
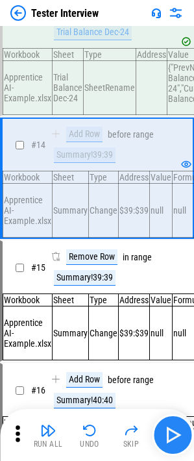
click at [168, 430] on img "button" at bounding box center [172, 434] width 21 height 21
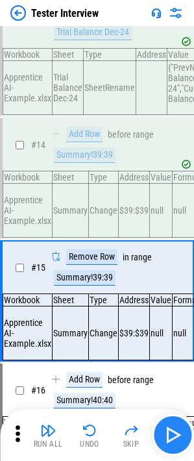
scroll to position [1706, 0]
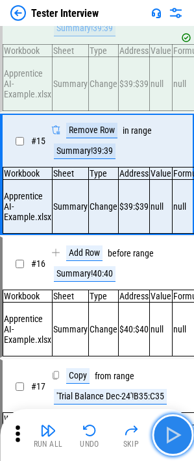
click at [168, 430] on img "button" at bounding box center [172, 434] width 21 height 21
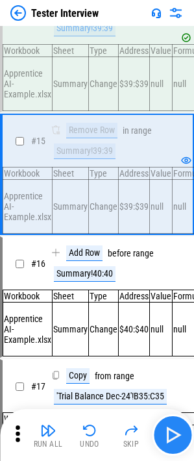
click at [177, 443] on img "button" at bounding box center [172, 434] width 21 height 21
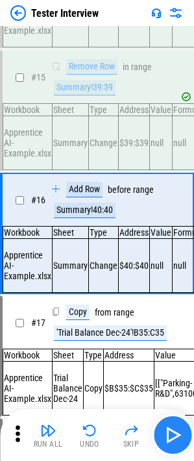
scroll to position [1833, 0]
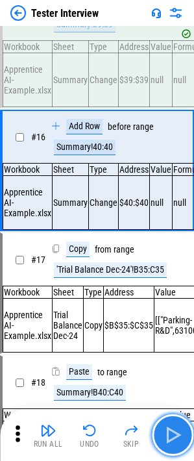
click at [177, 443] on img "button" at bounding box center [172, 434] width 21 height 21
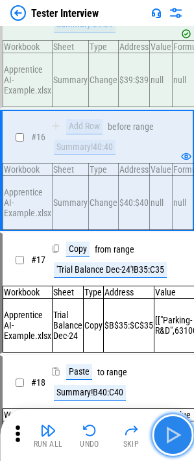
click at [177, 443] on img "button" at bounding box center [172, 434] width 21 height 21
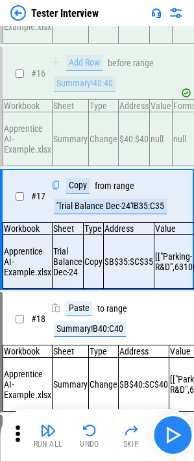
scroll to position [1959, 0]
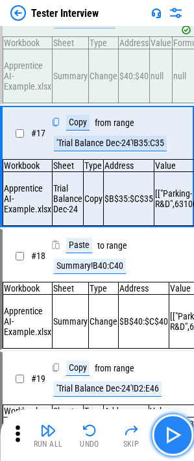
click at [177, 443] on img "button" at bounding box center [172, 434] width 21 height 21
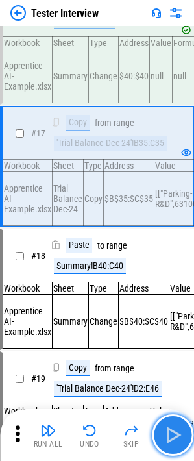
click at [177, 443] on img "button" at bounding box center [172, 434] width 21 height 21
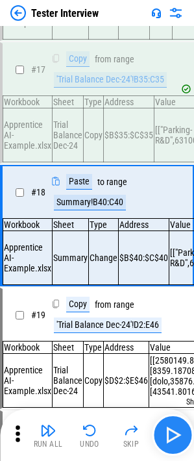
scroll to position [2086, 0]
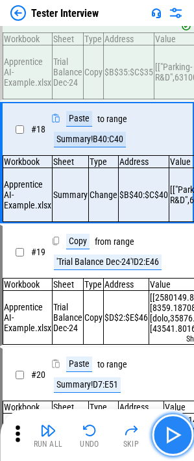
click at [177, 443] on img "button" at bounding box center [172, 434] width 21 height 21
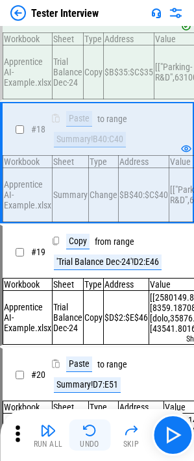
click at [95, 445] on div "Undo" at bounding box center [89, 444] width 19 height 8
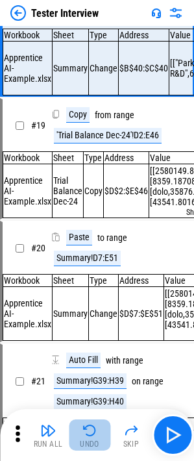
click at [95, 444] on div "Undo" at bounding box center [89, 444] width 19 height 8
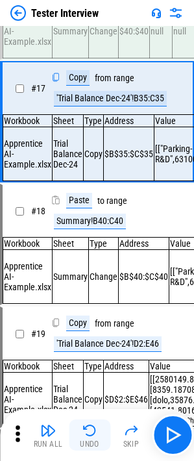
scroll to position [1959, 0]
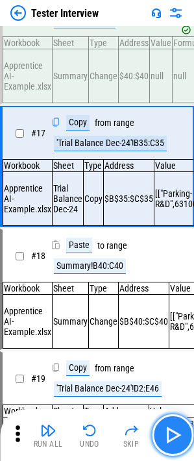
click at [181, 439] on img "button" at bounding box center [172, 434] width 21 height 21
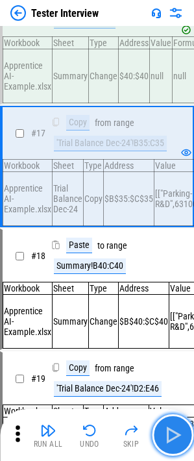
click at [181, 439] on img "button" at bounding box center [172, 434] width 21 height 21
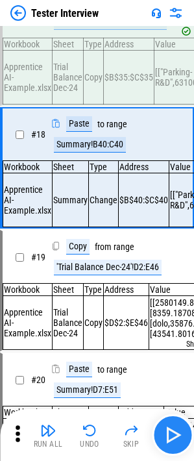
scroll to position [2086, 0]
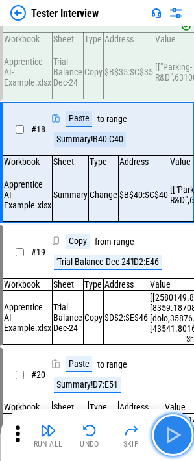
click at [181, 439] on img "button" at bounding box center [172, 434] width 21 height 21
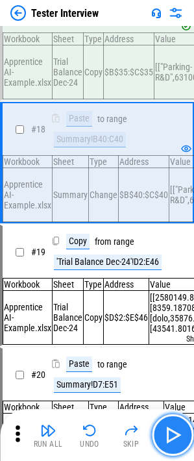
click at [175, 429] on img "button" at bounding box center [172, 434] width 21 height 21
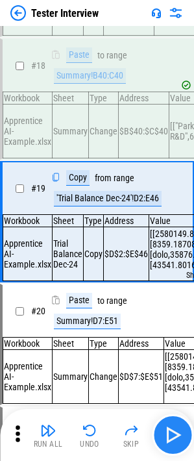
scroll to position [2213, 0]
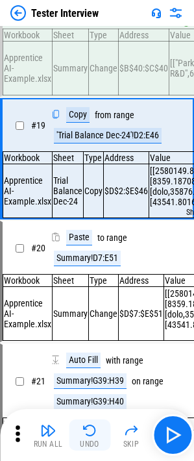
click at [90, 432] on img "button" at bounding box center [90, 431] width 16 height 16
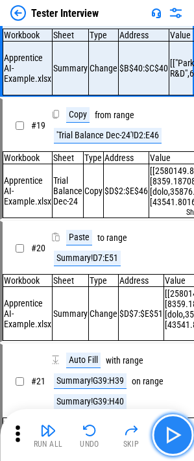
click at [181, 437] on img "button" at bounding box center [172, 434] width 21 height 21
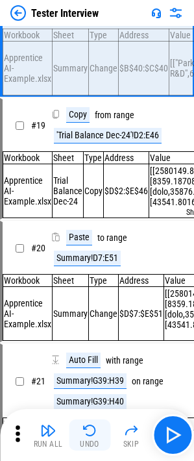
click at [96, 441] on div "Undo" at bounding box center [89, 444] width 19 height 8
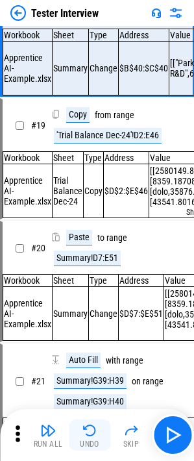
click at [96, 439] on button "Undo" at bounding box center [90, 434] width 42 height 31
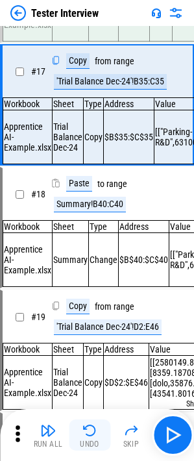
scroll to position [1959, 0]
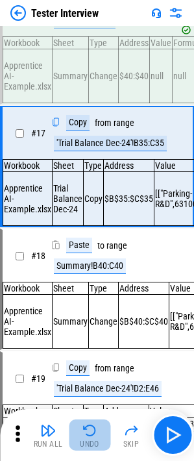
click at [96, 439] on button "Undo" at bounding box center [90, 434] width 42 height 31
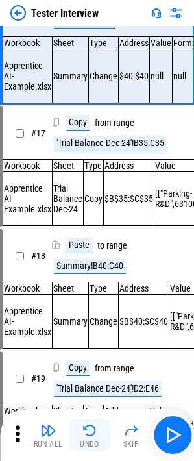
click at [96, 439] on button "Undo" at bounding box center [90, 434] width 42 height 31
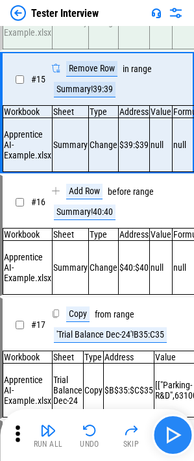
scroll to position [1706, 0]
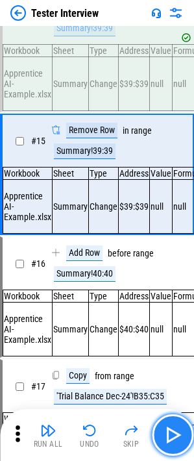
click at [167, 436] on img "button" at bounding box center [172, 434] width 21 height 21
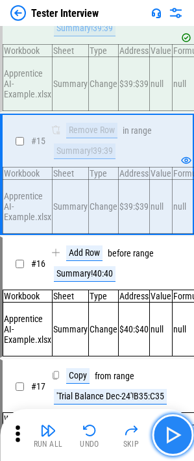
click at [169, 436] on img "button" at bounding box center [172, 434] width 21 height 21
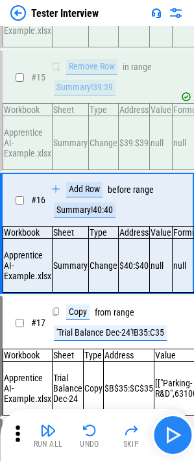
scroll to position [1833, 0]
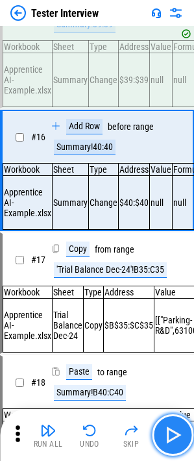
click at [169, 436] on img "button" at bounding box center [172, 434] width 21 height 21
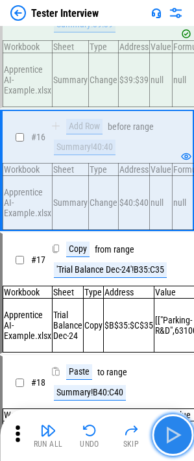
click at [169, 436] on img "button" at bounding box center [172, 434] width 21 height 21
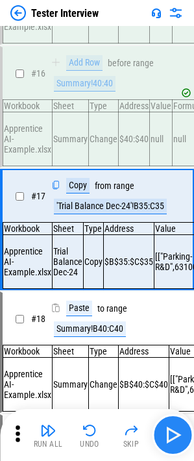
scroll to position [1959, 0]
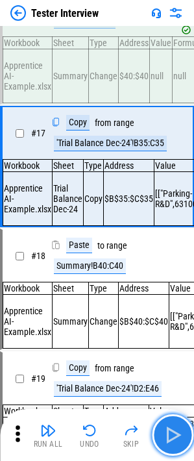
click at [166, 434] on img "button" at bounding box center [172, 434] width 21 height 21
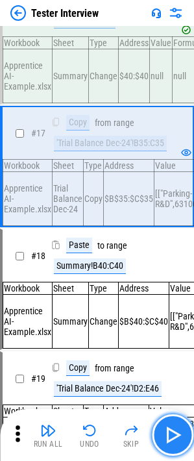
click at [169, 434] on img "button" at bounding box center [172, 434] width 21 height 21
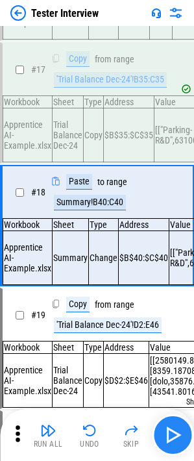
scroll to position [2086, 0]
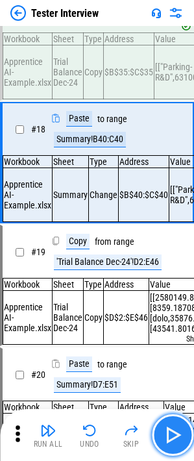
click at [165, 433] on img "button" at bounding box center [172, 434] width 21 height 21
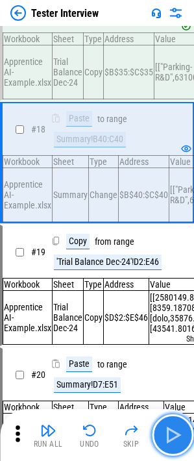
click at [175, 431] on img "button" at bounding box center [172, 434] width 21 height 21
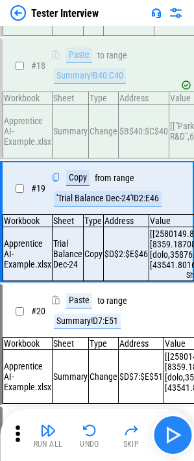
scroll to position [2213, 0]
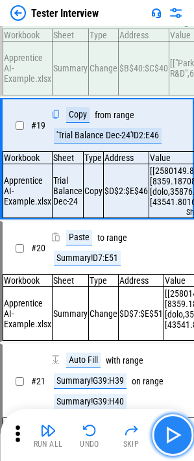
click at [178, 433] on img "button" at bounding box center [172, 434] width 21 height 21
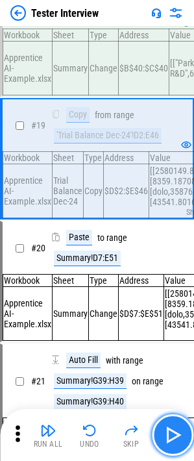
click at [178, 432] on img "button" at bounding box center [172, 434] width 21 height 21
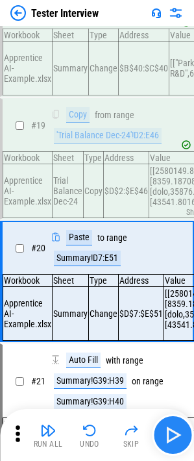
scroll to position [2339, 0]
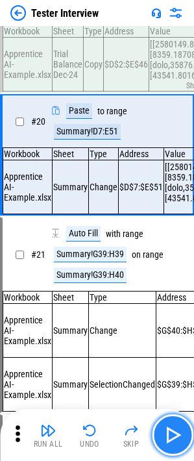
click at [178, 432] on img "button" at bounding box center [172, 434] width 21 height 21
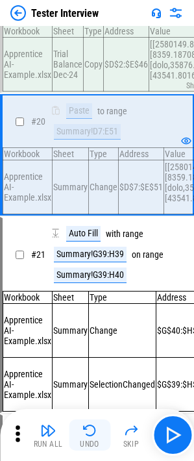
click at [96, 440] on div "Undo" at bounding box center [89, 444] width 19 height 8
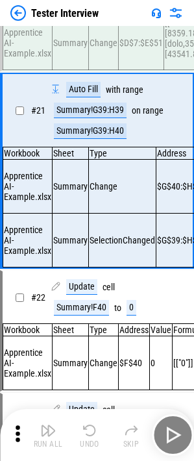
scroll to position [2505, 0]
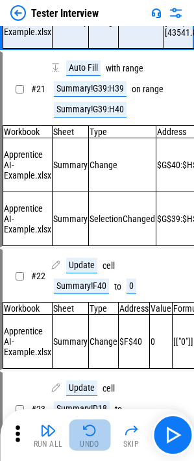
click at [93, 435] on img "button" at bounding box center [90, 431] width 16 height 16
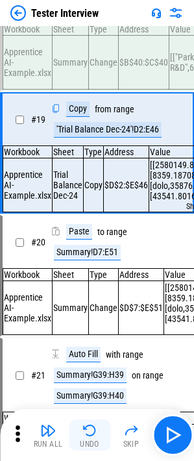
scroll to position [2213, 0]
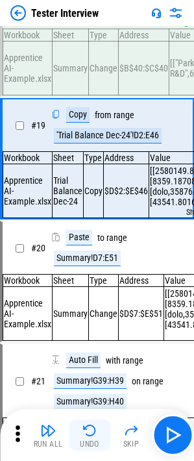
click at [93, 435] on img "button" at bounding box center [90, 431] width 16 height 16
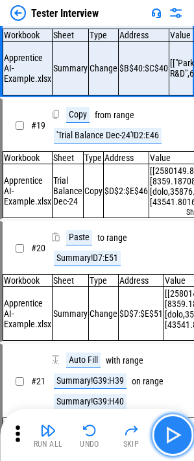
click at [174, 430] on img "button" at bounding box center [172, 434] width 21 height 21
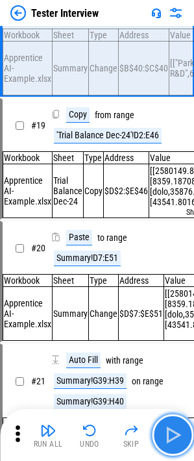
click at [174, 430] on img "button" at bounding box center [172, 434] width 21 height 21
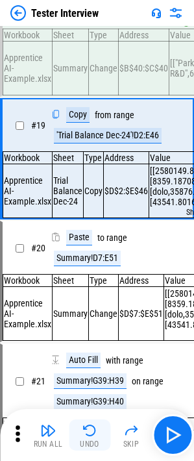
click at [77, 443] on button "Undo" at bounding box center [90, 434] width 42 height 31
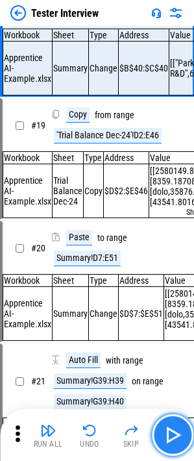
click at [170, 430] on img "button" at bounding box center [172, 434] width 21 height 21
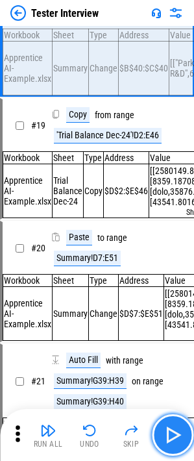
click at [170, 430] on img "button" at bounding box center [172, 434] width 21 height 21
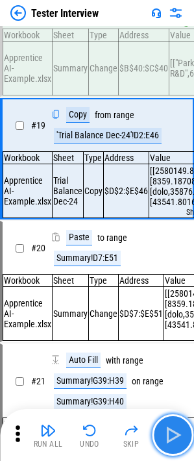
click at [170, 430] on img "button" at bounding box center [172, 434] width 21 height 21
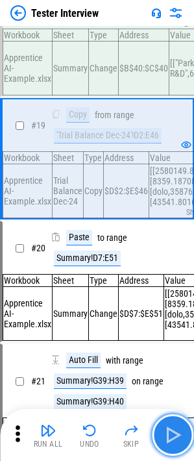
click at [173, 435] on img "button" at bounding box center [172, 434] width 21 height 21
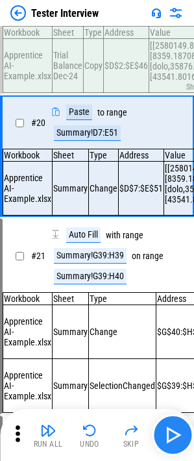
scroll to position [2339, 0]
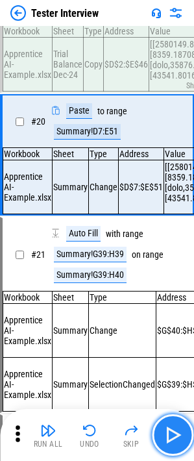
click at [173, 435] on img "button" at bounding box center [172, 434] width 21 height 21
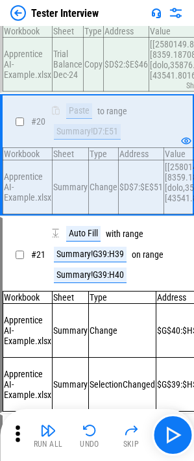
click at [165, 432] on img "button" at bounding box center [172, 434] width 21 height 21
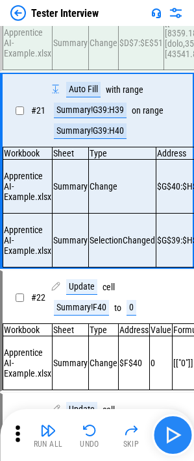
scroll to position [2505, 0]
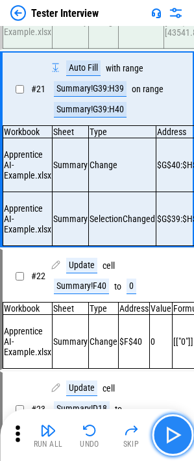
click at [185, 442] on button "button" at bounding box center [173, 435] width 42 height 42
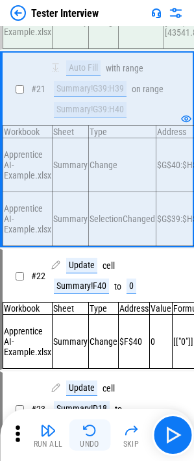
click at [97, 430] on img "button" at bounding box center [90, 431] width 16 height 16
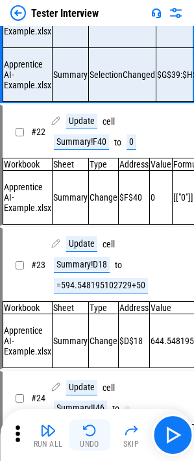
scroll to position [2670, 0]
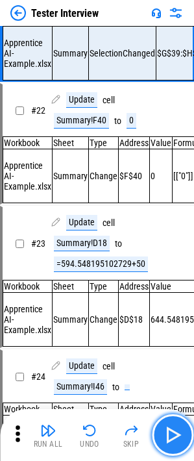
click at [173, 445] on button "button" at bounding box center [173, 435] width 42 height 42
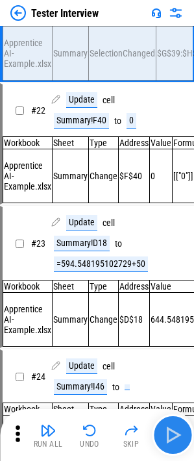
click at [164, 434] on img "button" at bounding box center [172, 434] width 21 height 21
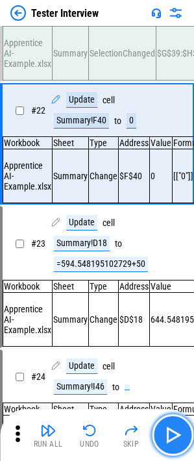
click at [179, 442] on img "button" at bounding box center [172, 434] width 21 height 21
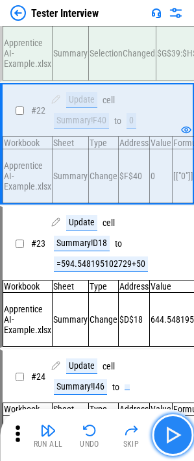
click at [172, 437] on img "button" at bounding box center [172, 434] width 21 height 21
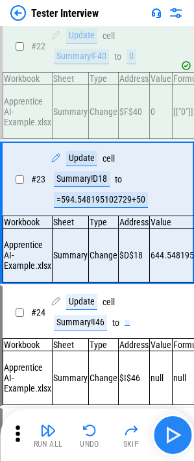
scroll to position [2807, 0]
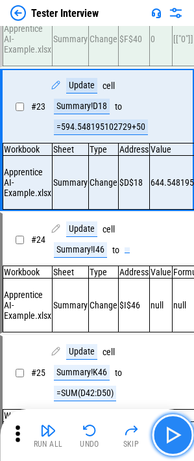
click at [168, 439] on img "button" at bounding box center [172, 434] width 21 height 21
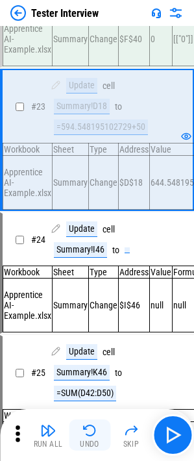
click at [93, 436] on img "button" at bounding box center [90, 431] width 16 height 16
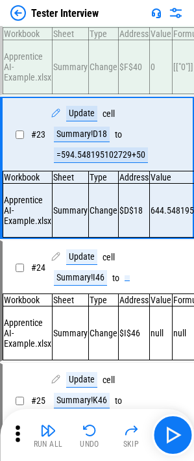
scroll to position [2749, 0]
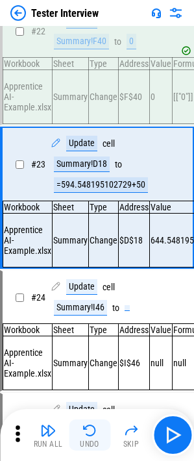
click at [93, 439] on button "Undo" at bounding box center [90, 434] width 42 height 31
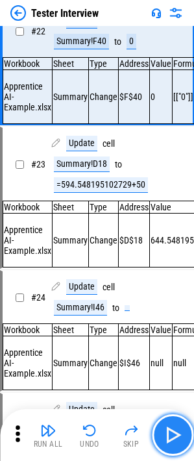
click at [166, 430] on img "button" at bounding box center [172, 434] width 21 height 21
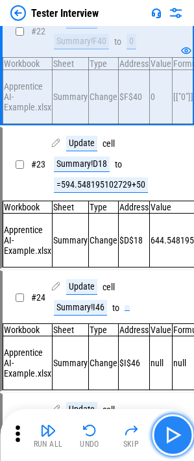
click at [166, 430] on img "button" at bounding box center [172, 434] width 21 height 21
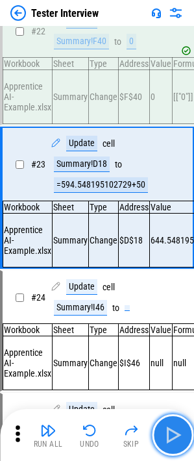
click at [166, 430] on img "button" at bounding box center [172, 434] width 21 height 21
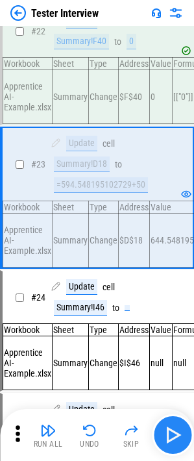
click at [173, 429] on img "button" at bounding box center [172, 434] width 21 height 21
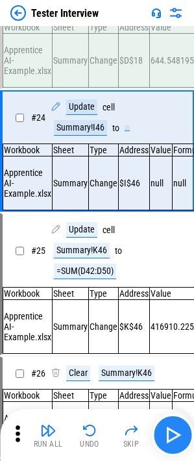
scroll to position [2944, 0]
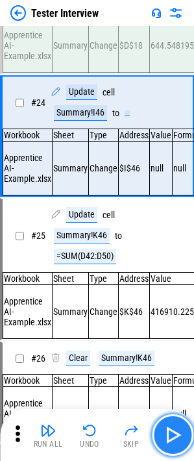
click at [178, 436] on img "button" at bounding box center [172, 434] width 21 height 21
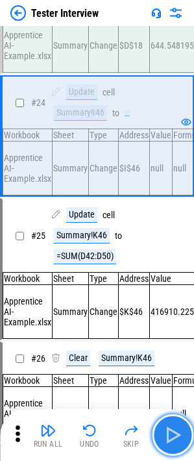
click at [173, 437] on img "button" at bounding box center [172, 434] width 21 height 21
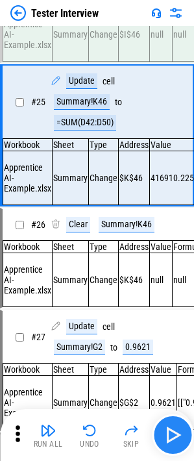
scroll to position [3081, 0]
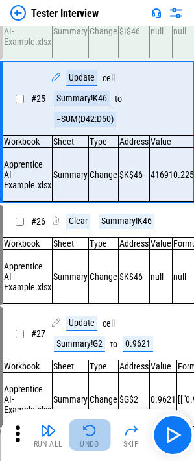
click at [92, 434] on img "button" at bounding box center [90, 431] width 16 height 16
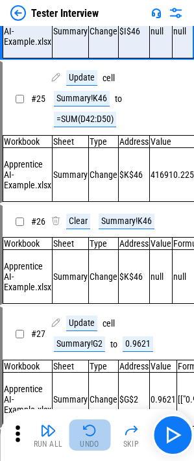
click at [92, 434] on img "button" at bounding box center [90, 431] width 16 height 16
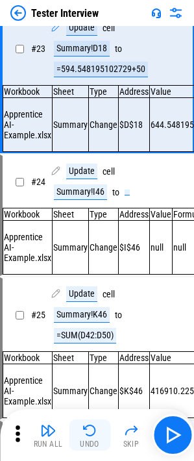
scroll to position [2807, 0]
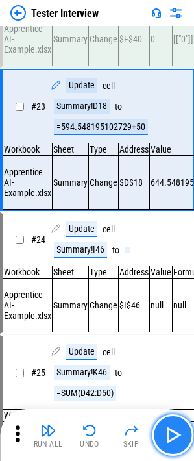
click at [178, 430] on img "button" at bounding box center [172, 434] width 21 height 21
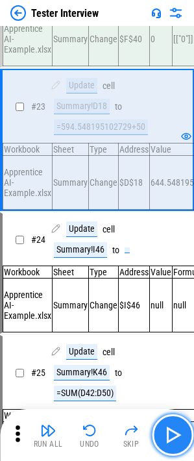
click at [178, 430] on img "button" at bounding box center [172, 434] width 21 height 21
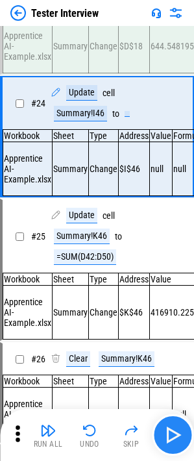
scroll to position [2944, 0]
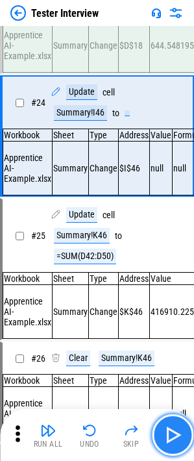
click at [173, 434] on img "button" at bounding box center [172, 434] width 21 height 21
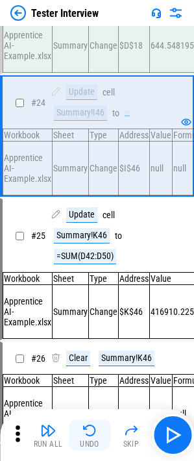
click at [95, 434] on img "button" at bounding box center [90, 431] width 16 height 16
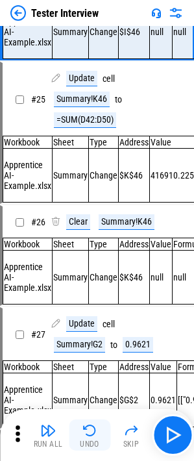
scroll to position [3081, 0]
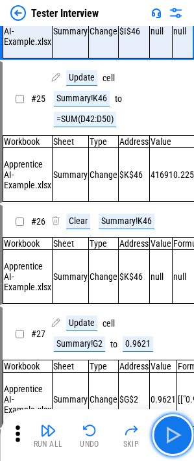
click at [167, 434] on img "button" at bounding box center [172, 434] width 21 height 21
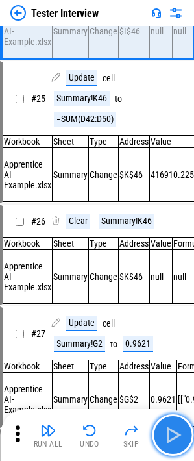
click at [170, 434] on img "button" at bounding box center [172, 434] width 21 height 21
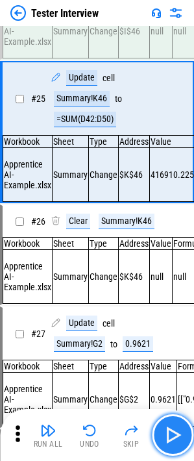
click at [170, 434] on img "button" at bounding box center [172, 434] width 21 height 21
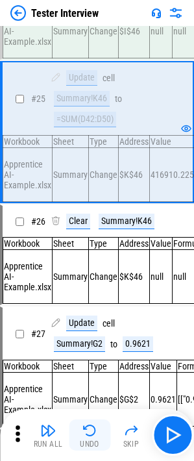
click at [87, 431] on img "button" at bounding box center [90, 431] width 16 height 16
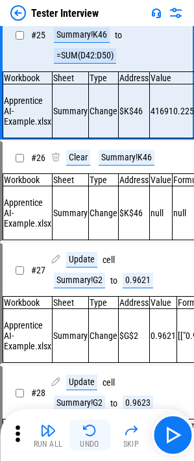
scroll to position [3208, 0]
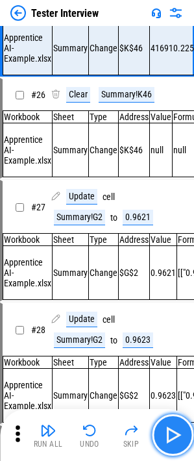
click at [169, 428] on img "button" at bounding box center [172, 434] width 21 height 21
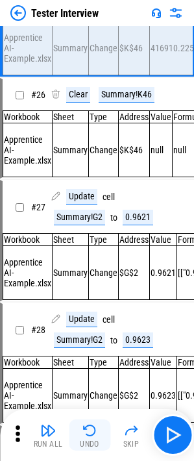
click at [91, 424] on img "button" at bounding box center [90, 431] width 16 height 16
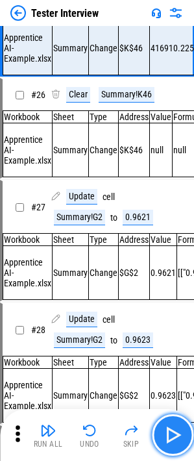
click at [173, 422] on button "button" at bounding box center [173, 435] width 42 height 42
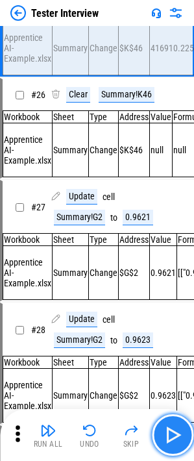
click at [173, 447] on button "button" at bounding box center [173, 435] width 42 height 42
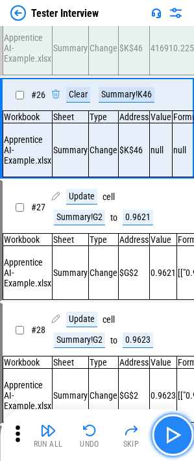
click at [169, 434] on img "button" at bounding box center [172, 434] width 21 height 21
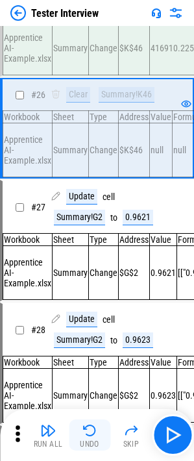
click at [95, 438] on button "Undo" at bounding box center [90, 434] width 42 height 31
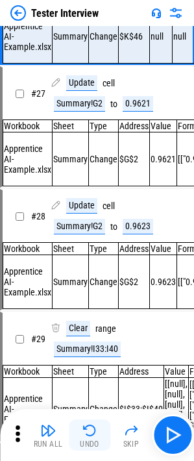
scroll to position [3324, 0]
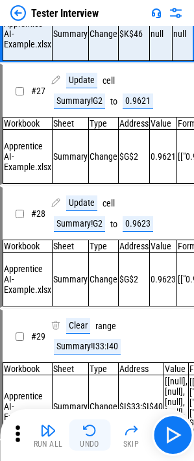
click at [88, 437] on img "button" at bounding box center [90, 431] width 16 height 16
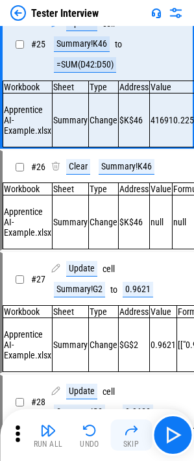
scroll to position [3081, 0]
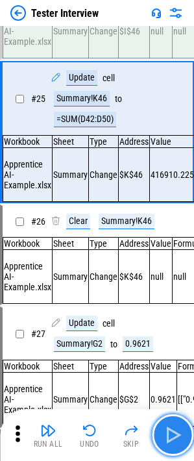
click at [166, 432] on img "button" at bounding box center [172, 434] width 21 height 21
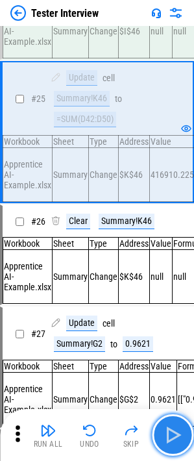
click at [166, 432] on img "button" at bounding box center [172, 434] width 21 height 21
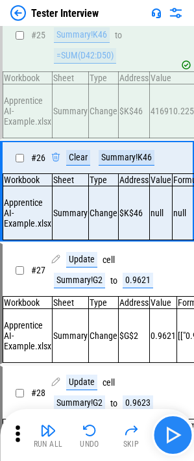
scroll to position [3208, 0]
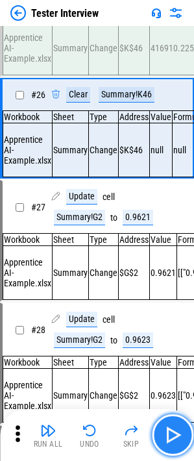
click at [175, 437] on img "button" at bounding box center [172, 434] width 21 height 21
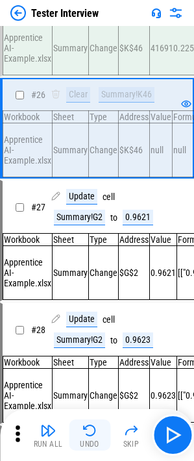
click at [87, 429] on img "button" at bounding box center [90, 431] width 16 height 16
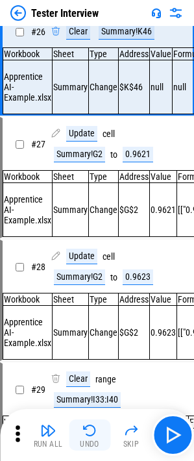
scroll to position [3324, 0]
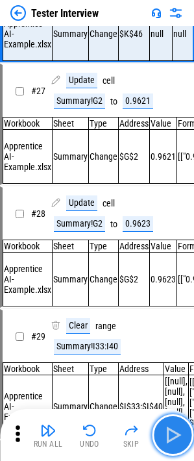
click at [169, 430] on img "button" at bounding box center [172, 434] width 21 height 21
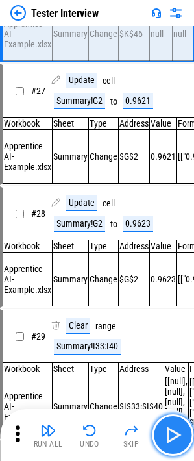
click at [169, 430] on img "button" at bounding box center [172, 434] width 21 height 21
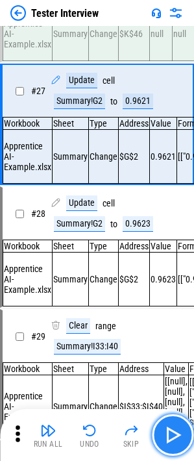
click at [171, 431] on img "button" at bounding box center [172, 434] width 21 height 21
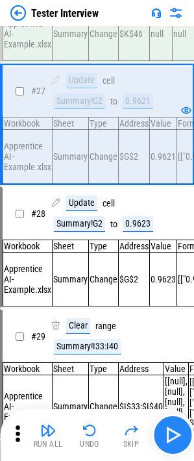
click at [171, 428] on img "button" at bounding box center [172, 434] width 21 height 21
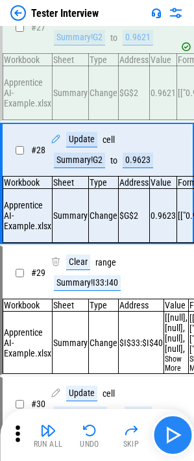
scroll to position [3450, 0]
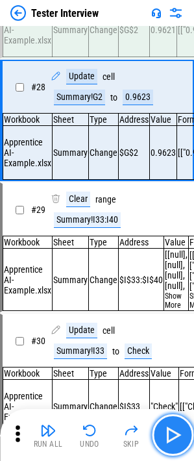
click at [169, 442] on img "button" at bounding box center [172, 434] width 21 height 21
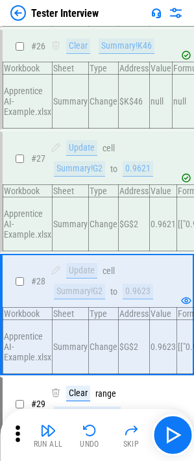
scroll to position [3256, 0]
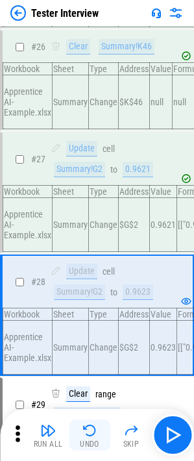
click at [93, 426] on img "button" at bounding box center [90, 431] width 16 height 16
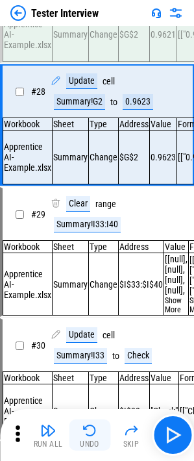
scroll to position [3450, 0]
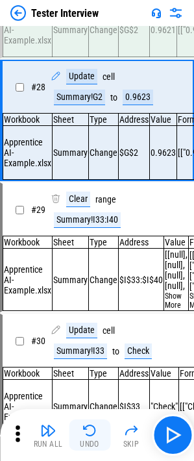
click at [93, 426] on img "button" at bounding box center [90, 431] width 16 height 16
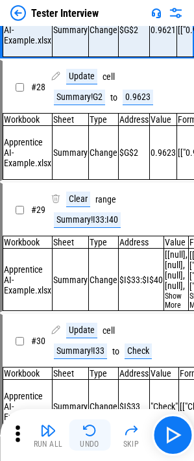
click at [93, 426] on img "button" at bounding box center [90, 431] width 16 height 16
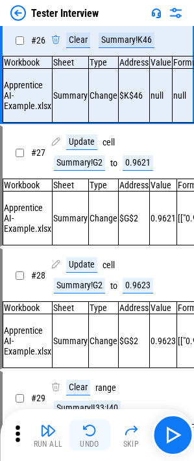
scroll to position [3208, 0]
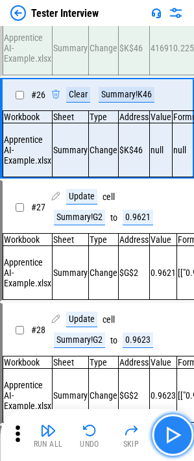
click at [179, 440] on img "button" at bounding box center [172, 434] width 21 height 21
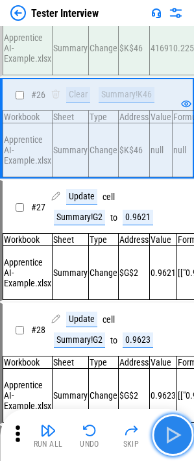
click at [179, 440] on img "button" at bounding box center [172, 434] width 21 height 21
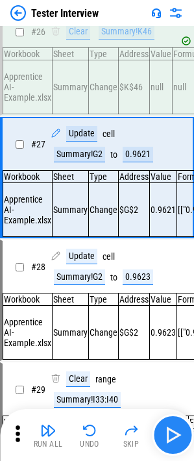
scroll to position [3324, 0]
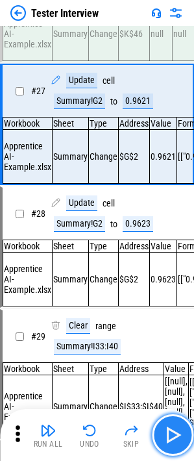
click at [179, 440] on img "button" at bounding box center [172, 434] width 21 height 21
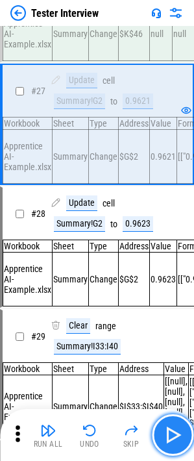
click at [179, 440] on img "button" at bounding box center [172, 434] width 21 height 21
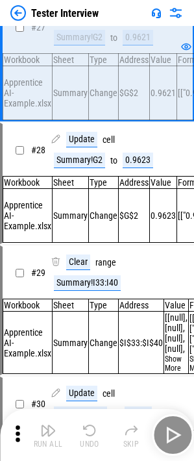
scroll to position [3450, 0]
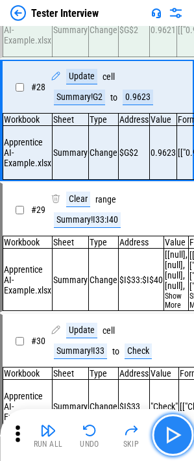
click at [179, 440] on img "button" at bounding box center [172, 434] width 21 height 21
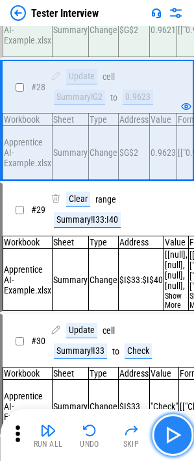
click at [179, 438] on img "button" at bounding box center [172, 434] width 21 height 21
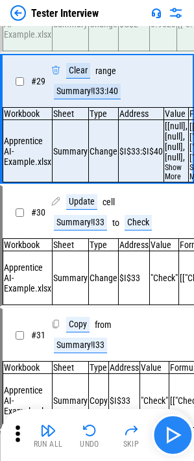
scroll to position [3580, 0]
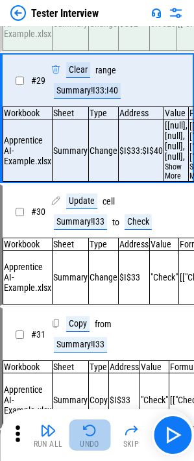
click at [89, 437] on img "button" at bounding box center [90, 431] width 16 height 16
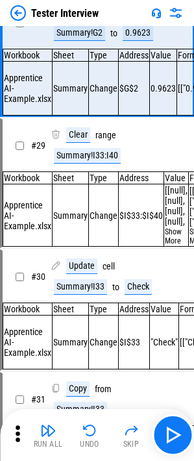
scroll to position [3450, 0]
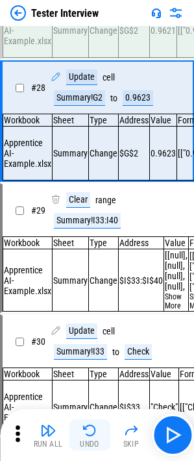
click at [97, 435] on button "Undo" at bounding box center [90, 434] width 42 height 31
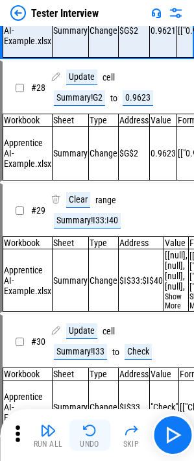
click at [93, 430] on img "button" at bounding box center [90, 431] width 16 height 16
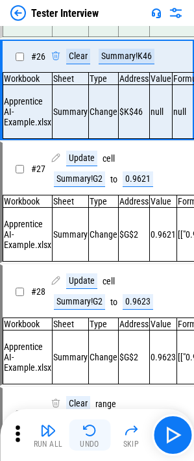
scroll to position [3208, 0]
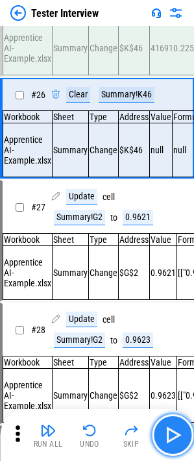
click at [169, 426] on img "button" at bounding box center [172, 434] width 21 height 21
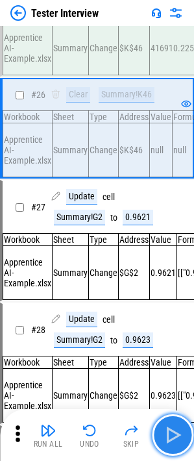
click at [169, 426] on img "button" at bounding box center [172, 434] width 21 height 21
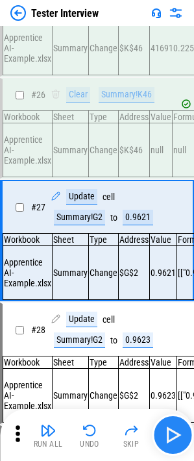
scroll to position [3324, 0]
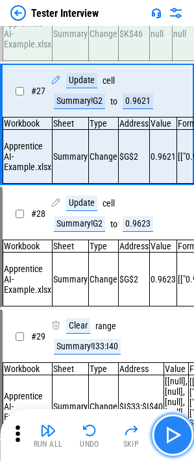
click at [169, 426] on img "button" at bounding box center [172, 434] width 21 height 21
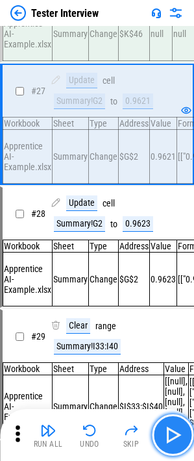
click at [169, 426] on img "button" at bounding box center [172, 434] width 21 height 21
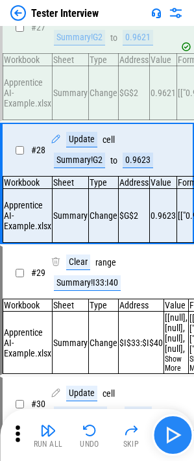
scroll to position [3450, 0]
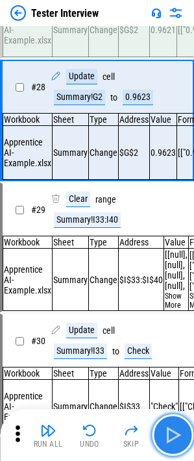
click at [169, 426] on img "button" at bounding box center [172, 434] width 21 height 21
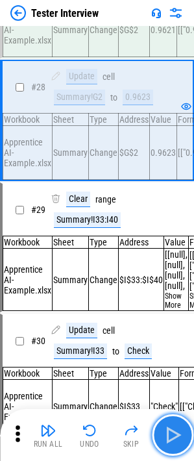
click at [180, 419] on button "button" at bounding box center [173, 435] width 42 height 42
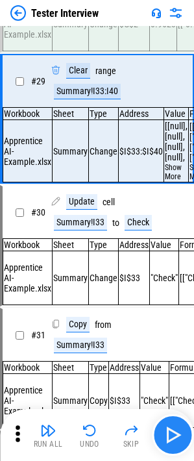
scroll to position [3580, 0]
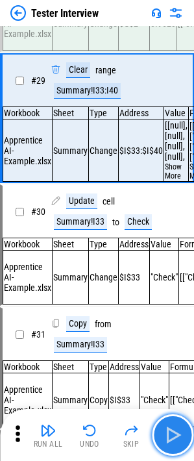
click at [175, 440] on img "button" at bounding box center [172, 434] width 21 height 21
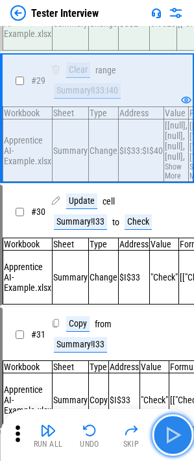
click at [174, 439] on img "button" at bounding box center [172, 434] width 21 height 21
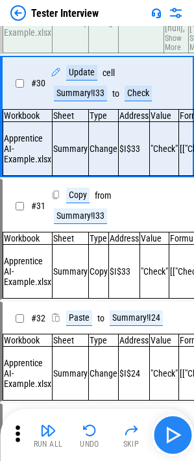
scroll to position [3709, 0]
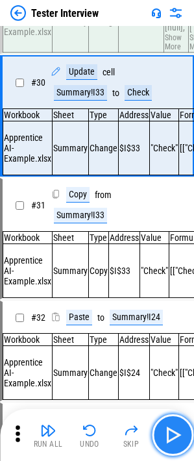
click at [174, 439] on img "button" at bounding box center [172, 434] width 21 height 21
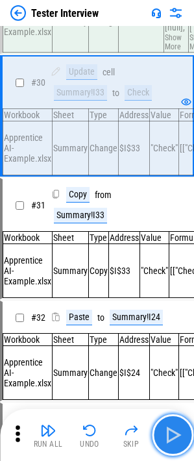
click at [173, 439] on img "button" at bounding box center [172, 434] width 21 height 21
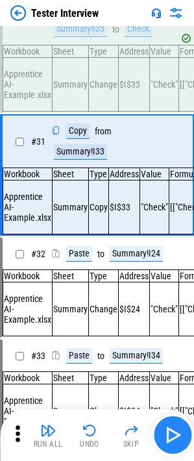
scroll to position [3835, 0]
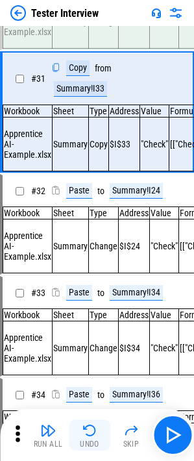
click at [92, 436] on img "button" at bounding box center [90, 431] width 16 height 16
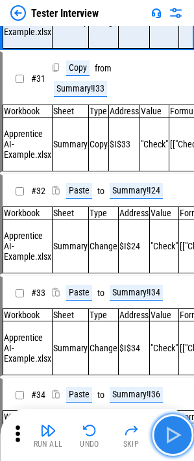
click at [174, 436] on img "button" at bounding box center [172, 434] width 21 height 21
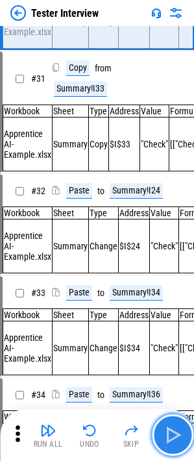
click at [174, 436] on img "button" at bounding box center [172, 434] width 21 height 21
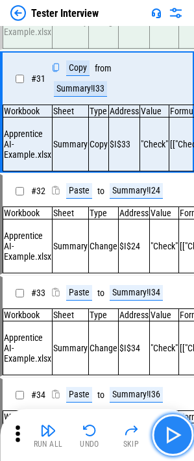
click at [174, 436] on img "button" at bounding box center [172, 434] width 21 height 21
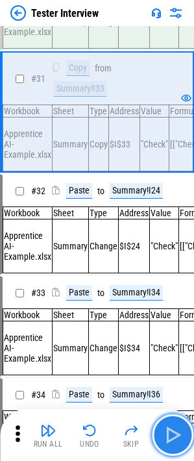
click at [174, 436] on img "button" at bounding box center [172, 434] width 21 height 21
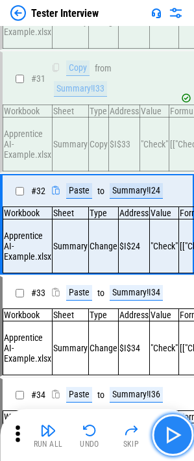
click at [174, 436] on img "button" at bounding box center [172, 434] width 21 height 21
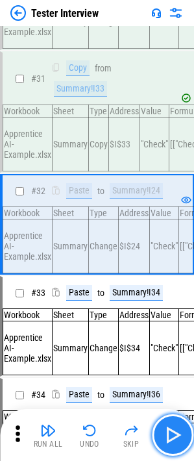
click at [174, 436] on img "button" at bounding box center [172, 434] width 21 height 21
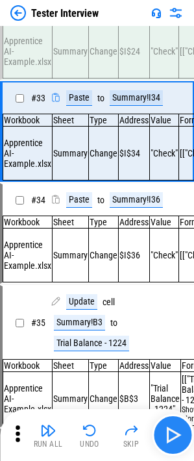
scroll to position [4057, 0]
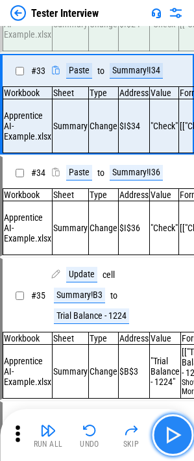
click at [174, 436] on img "button" at bounding box center [172, 434] width 21 height 21
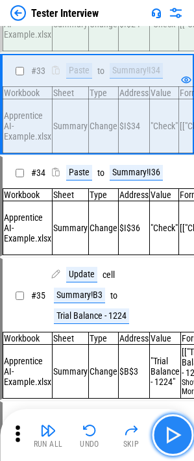
click at [174, 436] on img "button" at bounding box center [172, 434] width 21 height 21
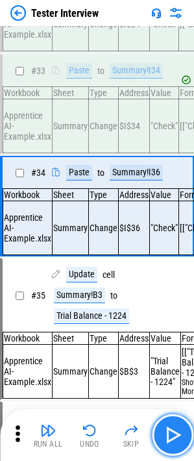
click at [174, 436] on img "button" at bounding box center [172, 434] width 21 height 21
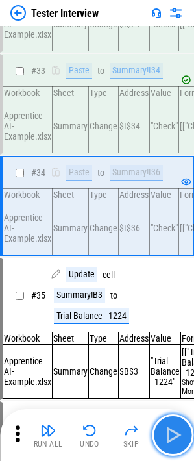
click at [174, 436] on img "button" at bounding box center [172, 434] width 21 height 21
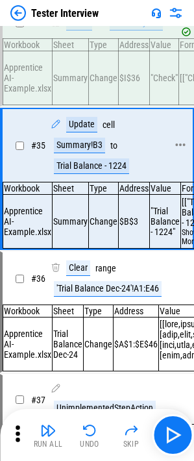
scroll to position [4227, 0]
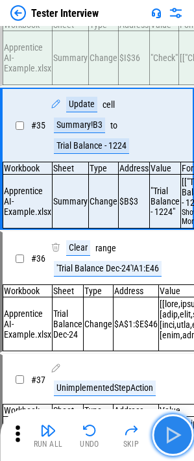
click at [173, 441] on img "button" at bounding box center [172, 434] width 21 height 21
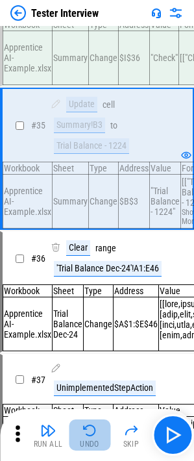
click at [78, 428] on button "Undo" at bounding box center [90, 434] width 42 height 31
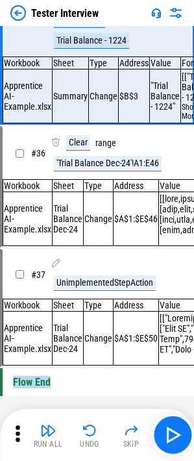
scroll to position [4432, 0]
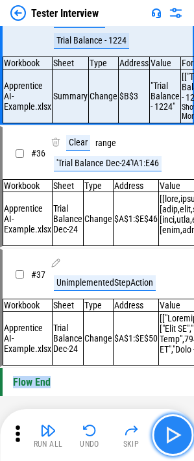
click at [182, 437] on img "button" at bounding box center [172, 434] width 21 height 21
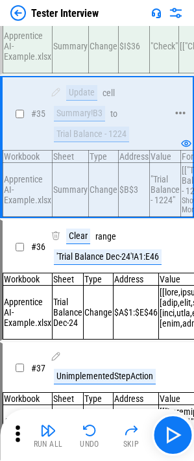
scroll to position [4237, 0]
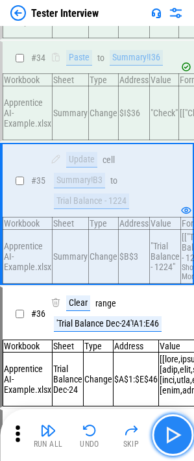
click at [171, 432] on img "button" at bounding box center [172, 434] width 21 height 21
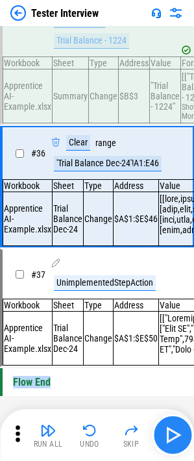
scroll to position [4432, 0]
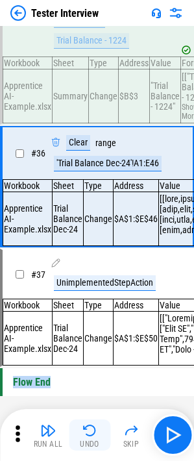
click at [93, 437] on img "button" at bounding box center [90, 431] width 16 height 16
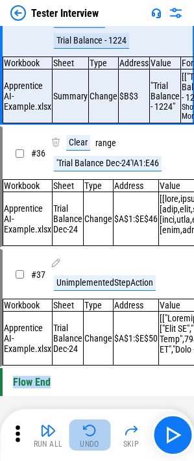
click at [93, 437] on img "button" at bounding box center [90, 431] width 16 height 16
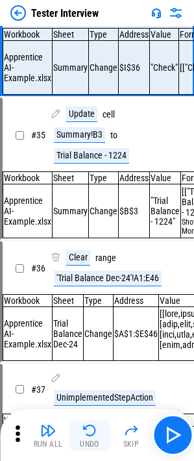
scroll to position [4163, 0]
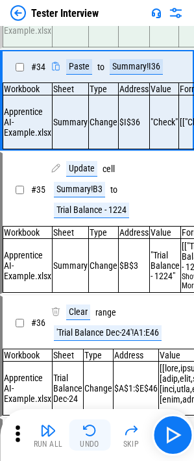
click at [93, 437] on img "button" at bounding box center [90, 431] width 16 height 16
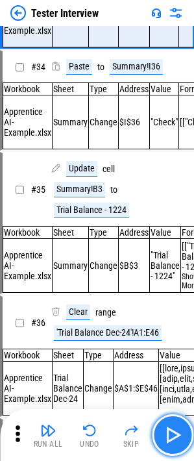
click at [184, 443] on button "button" at bounding box center [173, 435] width 42 height 42
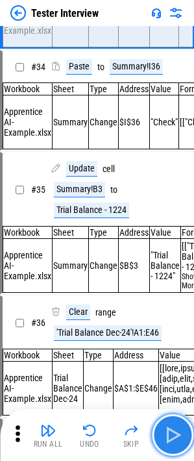
click at [184, 443] on button "button" at bounding box center [173, 435] width 42 height 42
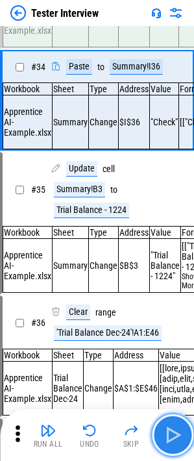
click at [184, 443] on button "button" at bounding box center [173, 435] width 42 height 42
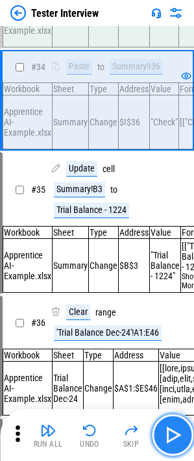
click at [162, 432] on img "button" at bounding box center [172, 434] width 21 height 21
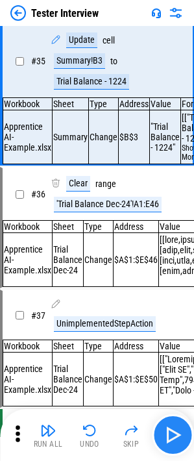
scroll to position [4292, 0]
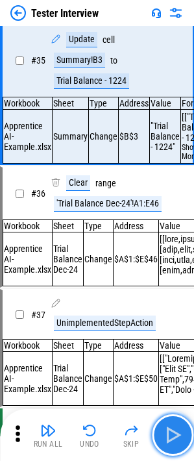
click at [164, 432] on img "button" at bounding box center [172, 434] width 21 height 21
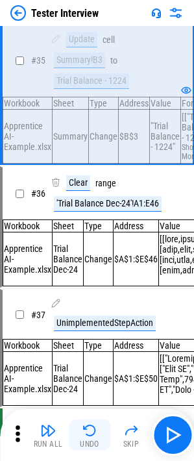
click at [97, 434] on button "Undo" at bounding box center [90, 434] width 42 height 31
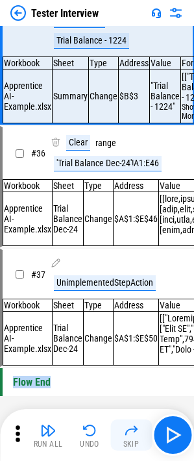
scroll to position [4432, 0]
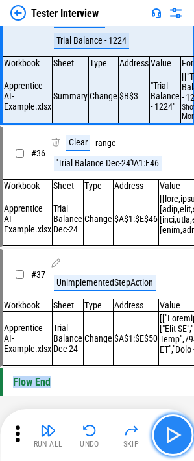
click at [169, 437] on img "button" at bounding box center [172, 434] width 21 height 21
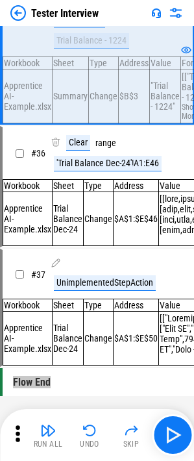
click at [174, 436] on img "button" at bounding box center [172, 434] width 21 height 21
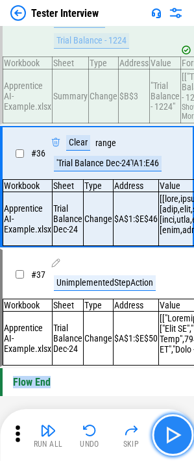
click at [174, 435] on img "button" at bounding box center [172, 434] width 21 height 21
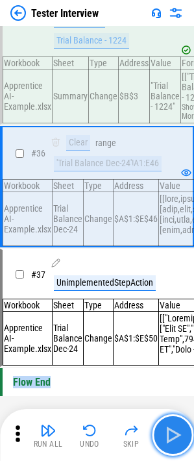
click at [174, 435] on img "button" at bounding box center [172, 434] width 21 height 21
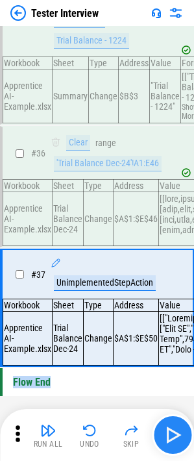
scroll to position [4481, 0]
click at [174, 435] on img "button" at bounding box center [172, 434] width 21 height 21
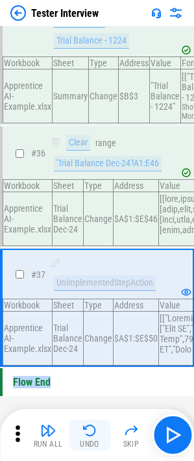
click at [84, 426] on img "button" at bounding box center [90, 431] width 16 height 16
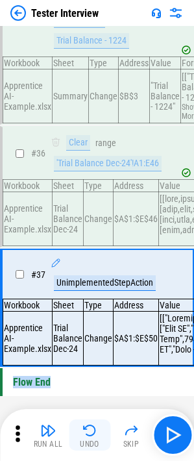
click at [84, 426] on img "button" at bounding box center [90, 431] width 16 height 16
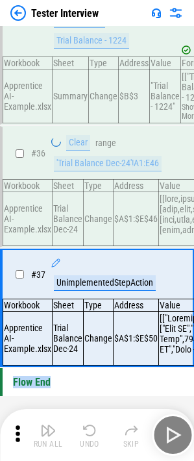
click at [84, 426] on div "Run All Undo Skip" at bounding box center [98, 435] width 181 height 42
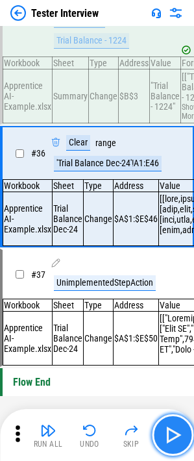
click at [165, 428] on img "button" at bounding box center [172, 434] width 21 height 21
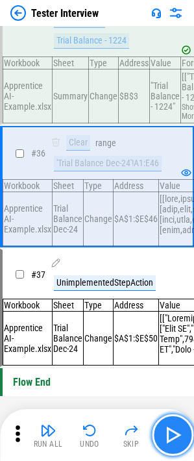
click at [173, 430] on img "button" at bounding box center [172, 434] width 21 height 21
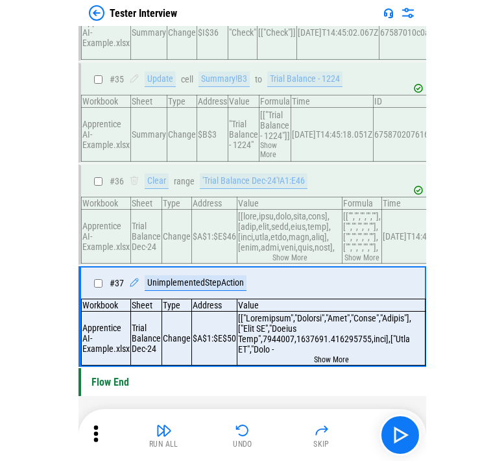
scroll to position [3612, 0]
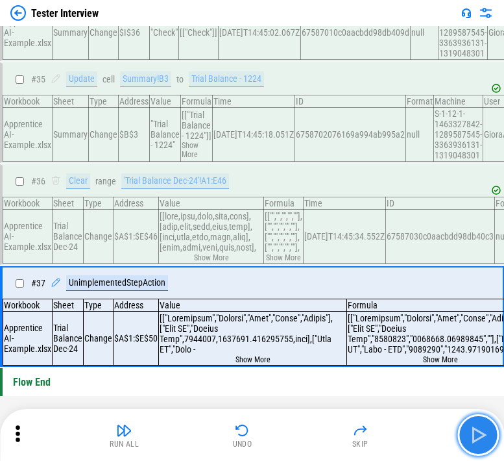
click at [203, 444] on img "button" at bounding box center [478, 434] width 21 height 21
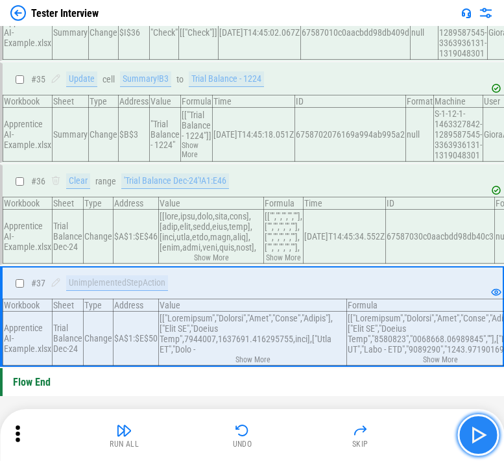
click at [203, 439] on button "button" at bounding box center [479, 435] width 42 height 42
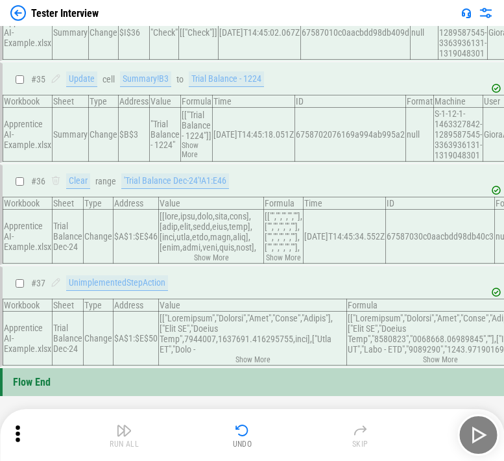
click at [106, 316] on td "Change" at bounding box center [99, 339] width 30 height 54
click at [203, 430] on img "button" at bounding box center [243, 431] width 16 height 16
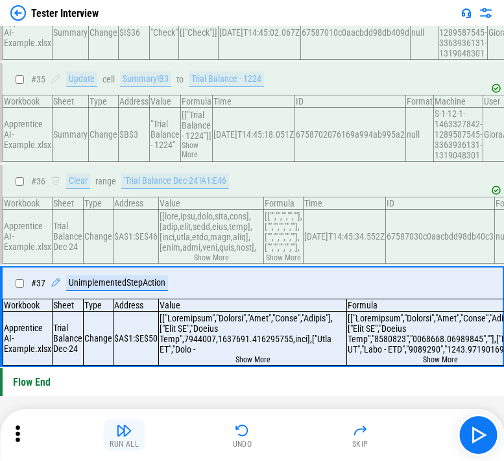
click at [132, 426] on img "button" at bounding box center [125, 431] width 16 height 16
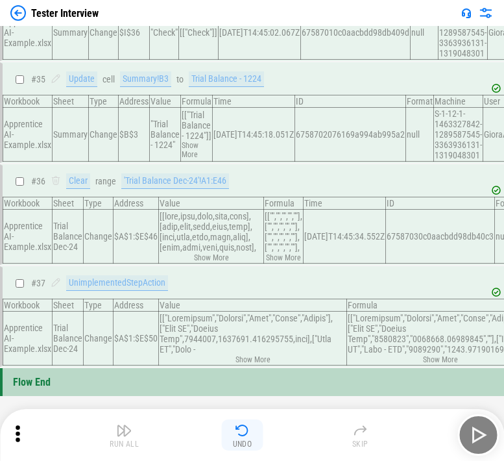
click at [203, 441] on button "Undo" at bounding box center [243, 434] width 42 height 31
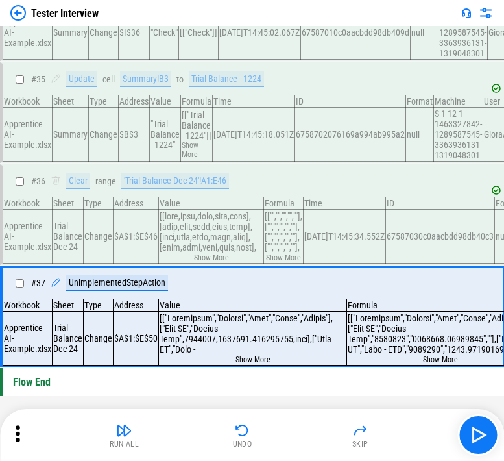
click at [201, 339] on div at bounding box center [253, 334] width 186 height 42
click at [9, 312] on td "Apprentice AI-Example.xlsx" at bounding box center [27, 339] width 49 height 54
click at [75, 312] on td "Trial Balance Dec-24" at bounding box center [68, 339] width 31 height 54
click at [203, 355] on button "Show More" at bounding box center [253, 359] width 35 height 9
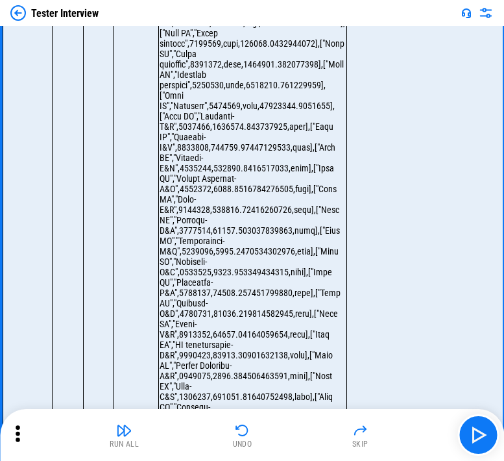
scroll to position [4586, 0]
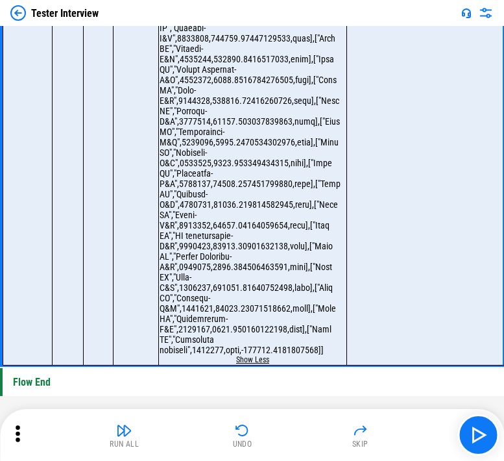
click at [203, 364] on button "Show Less" at bounding box center [252, 359] width 33 height 9
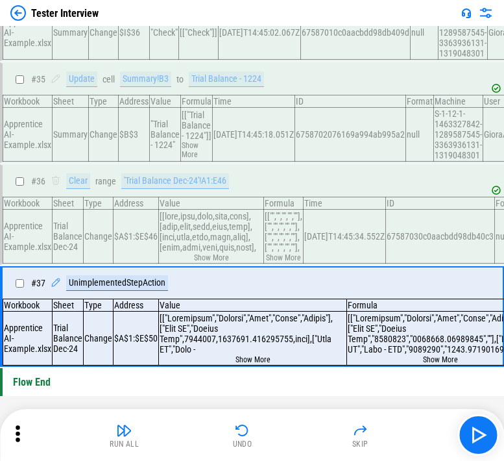
scroll to position [3612, 0]
click at [203, 356] on button "Show More" at bounding box center [440, 359] width 35 height 9
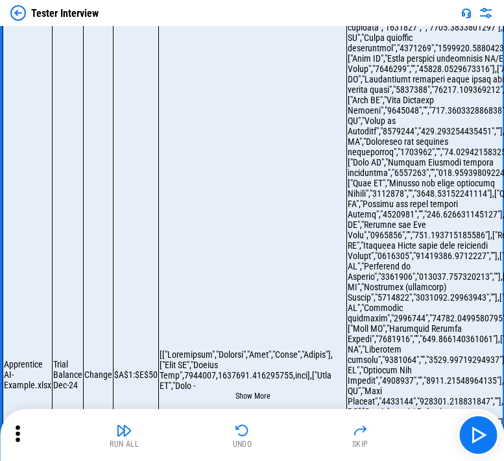
scroll to position [3987, 0]
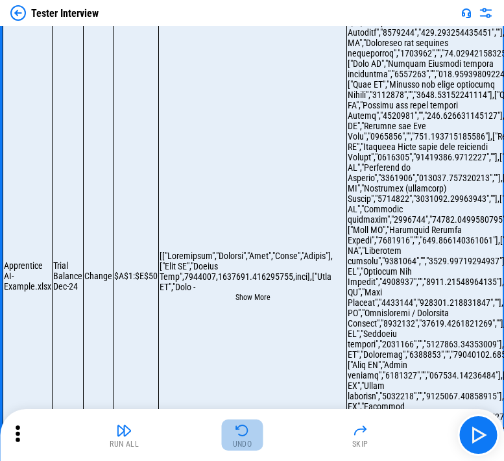
click at [203, 443] on div "Undo" at bounding box center [242, 444] width 19 height 8
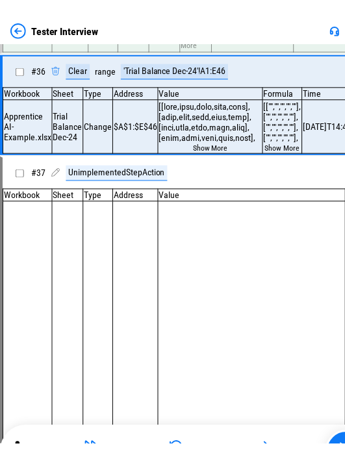
scroll to position [3632, 0]
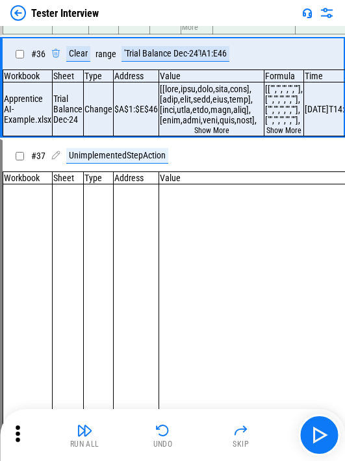
click at [153, 428] on button "Undo" at bounding box center [163, 434] width 42 height 31
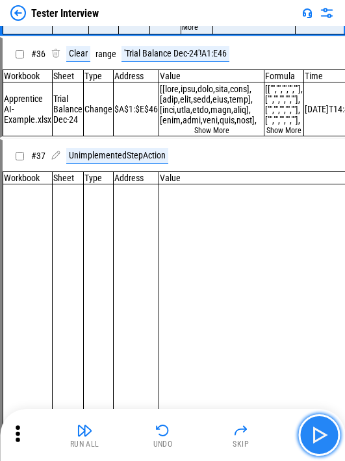
click at [203, 435] on img "button" at bounding box center [318, 434] width 21 height 21
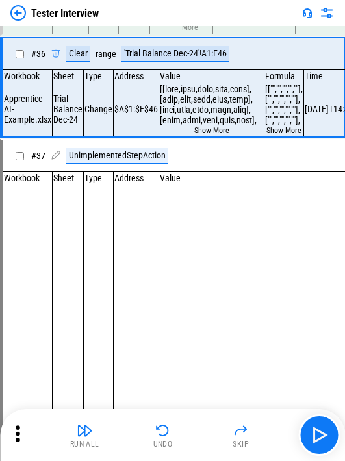
click at [153, 428] on button "Undo" at bounding box center [163, 434] width 42 height 31
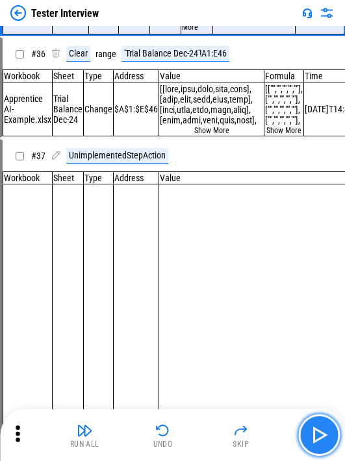
click at [203, 431] on img "button" at bounding box center [318, 434] width 21 height 21
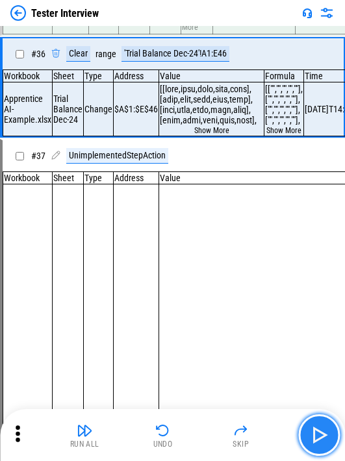
click at [203, 431] on img "button" at bounding box center [318, 434] width 21 height 21
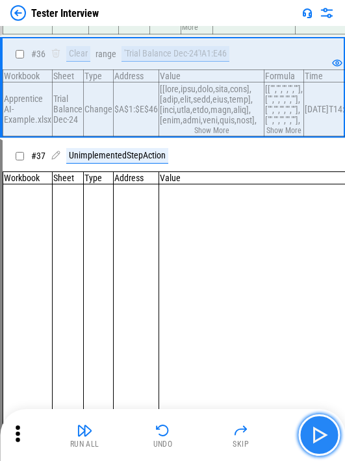
click at [203, 431] on img "button" at bounding box center [318, 434] width 21 height 21
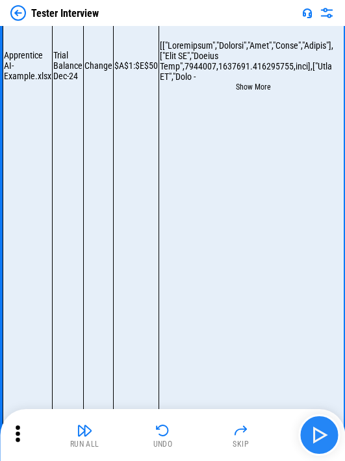
scroll to position [4250, 0]
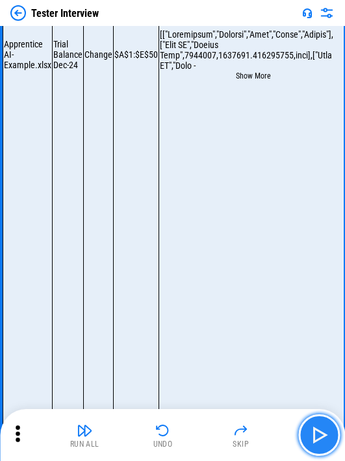
click at [203, 431] on img "button" at bounding box center [318, 434] width 21 height 21
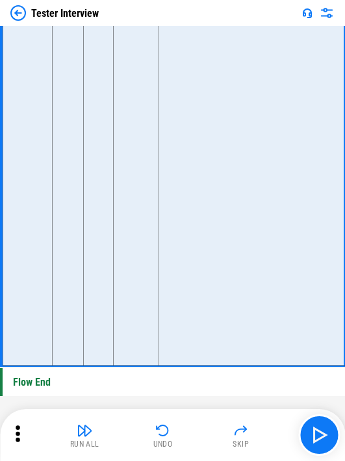
scroll to position [4639, 0]
click at [203, 426] on img "button" at bounding box center [318, 434] width 21 height 21
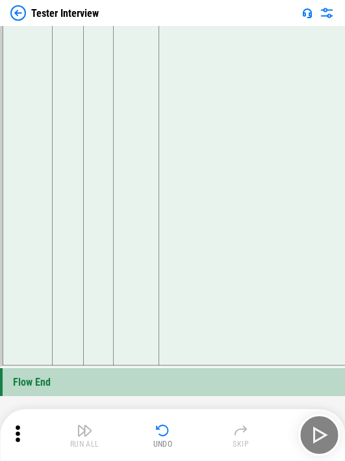
scroll to position [4678, 0]
click at [157, 436] on img "button" at bounding box center [163, 431] width 16 height 16
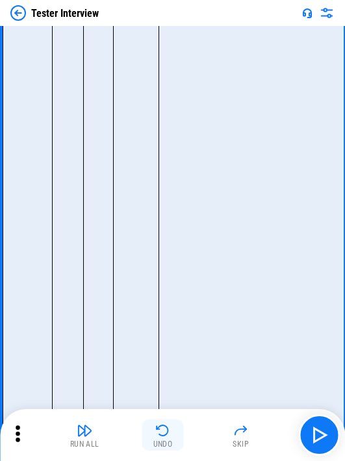
scroll to position [4250, 0]
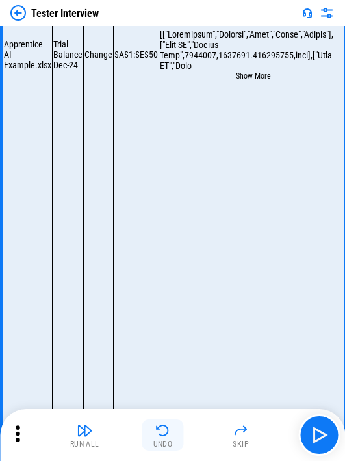
click at [161, 426] on img "button" at bounding box center [163, 431] width 16 height 16
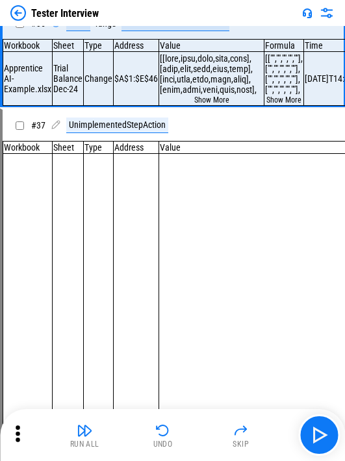
scroll to position [3632, 0]
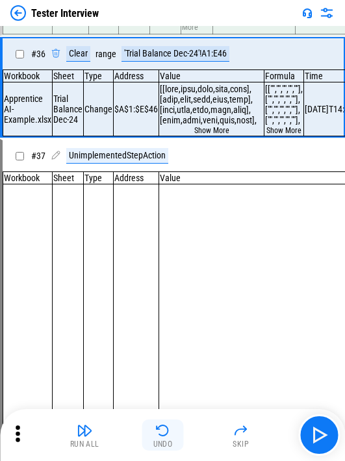
click at [158, 436] on img "button" at bounding box center [163, 431] width 16 height 16
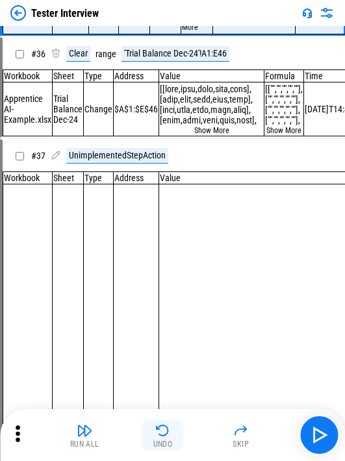
click at [158, 436] on img "button" at bounding box center [163, 431] width 16 height 16
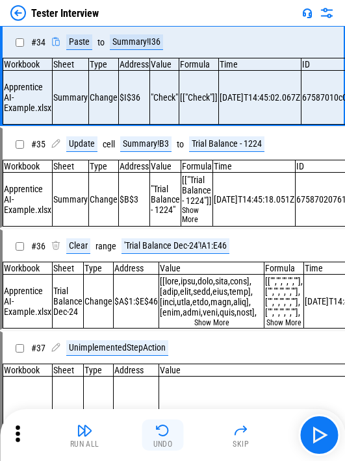
scroll to position [3415, 0]
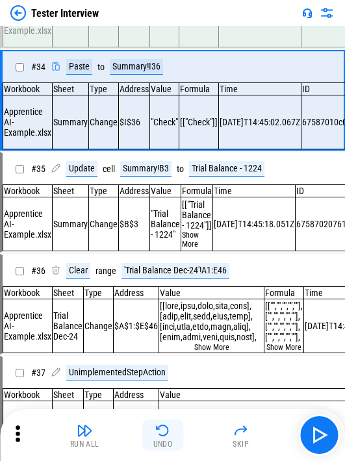
click at [158, 436] on img "button" at bounding box center [163, 431] width 16 height 16
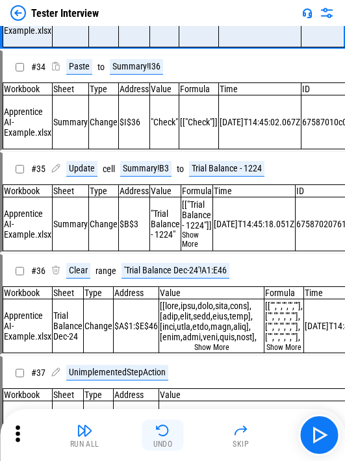
click at [158, 436] on img "button" at bounding box center [163, 431] width 16 height 16
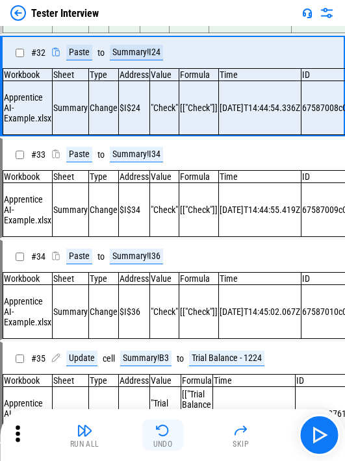
scroll to position [3204, 0]
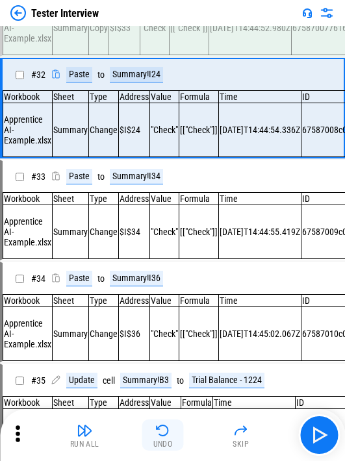
click at [158, 436] on img "button" at bounding box center [163, 431] width 16 height 16
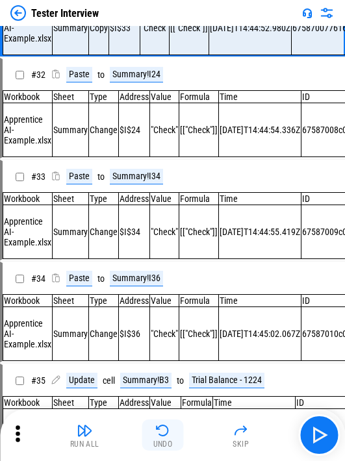
click at [158, 432] on img "button" at bounding box center [163, 431] width 16 height 16
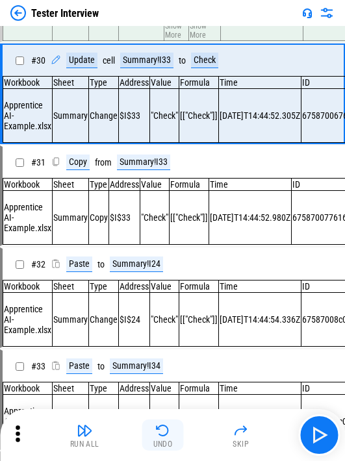
scroll to position [2992, 0]
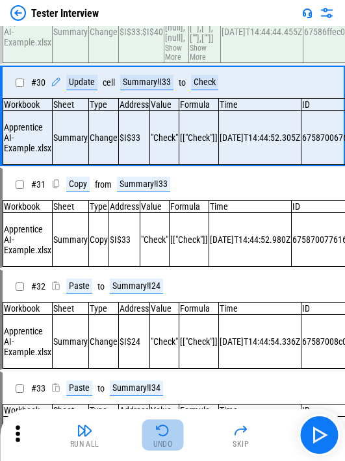
click at [158, 432] on img "button" at bounding box center [163, 431] width 16 height 16
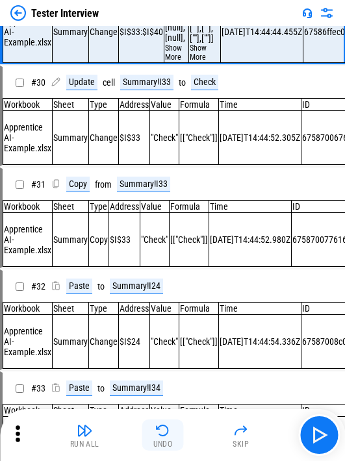
click at [158, 432] on img "button" at bounding box center [163, 431] width 16 height 16
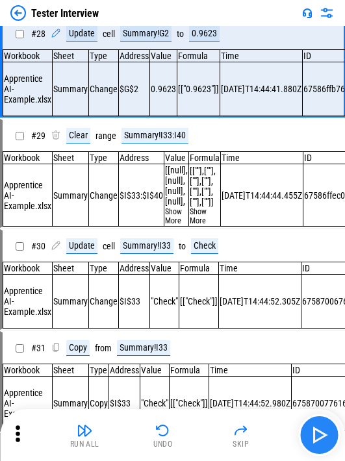
scroll to position [2775, 0]
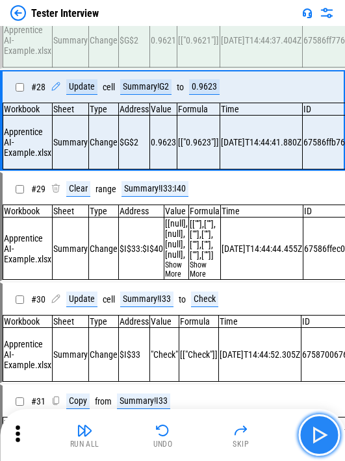
click at [203, 429] on img "button" at bounding box center [318, 434] width 21 height 21
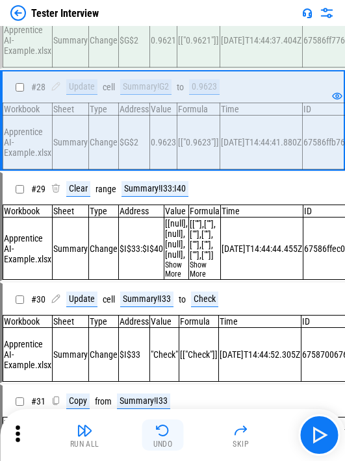
click at [164, 445] on div "Undo" at bounding box center [162, 444] width 19 height 8
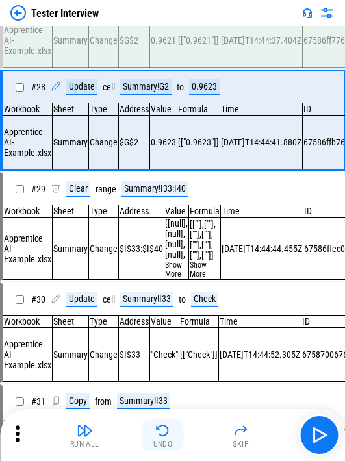
click at [164, 445] on div "Undo" at bounding box center [162, 444] width 19 height 8
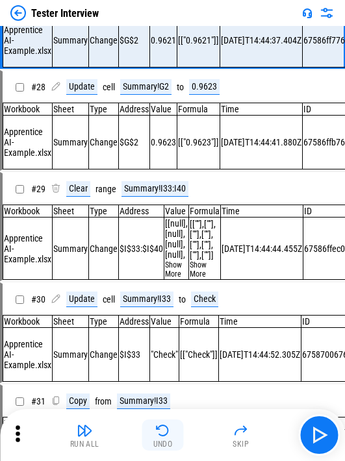
click at [164, 445] on div "Undo" at bounding box center [162, 444] width 19 height 8
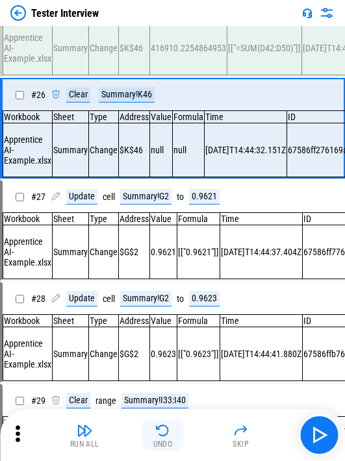
click at [164, 445] on div "Undo" at bounding box center [162, 444] width 19 height 8
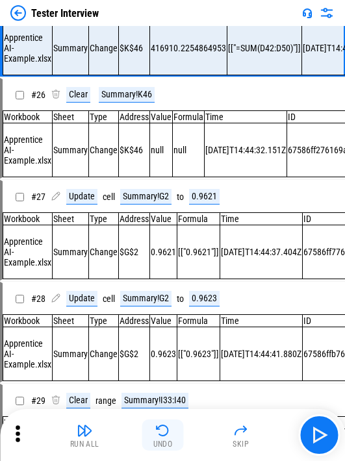
click at [164, 445] on div "Undo" at bounding box center [162, 444] width 19 height 8
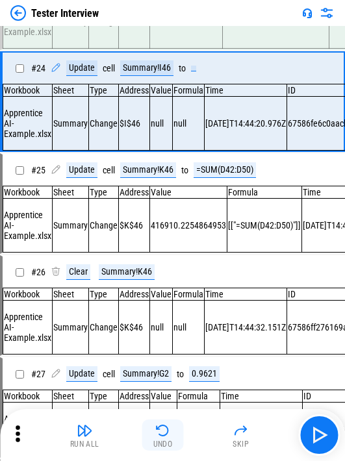
scroll to position [2352, 0]
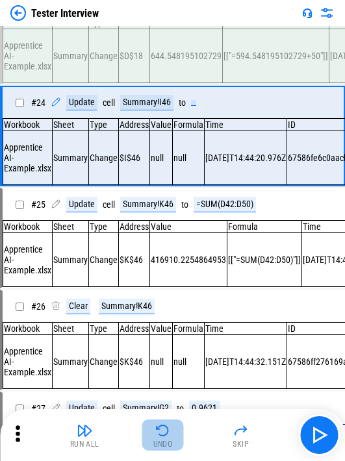
click at [164, 445] on div "Undo" at bounding box center [162, 444] width 19 height 8
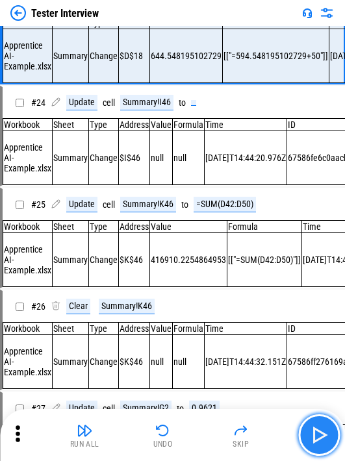
click at [203, 428] on img "button" at bounding box center [318, 434] width 21 height 21
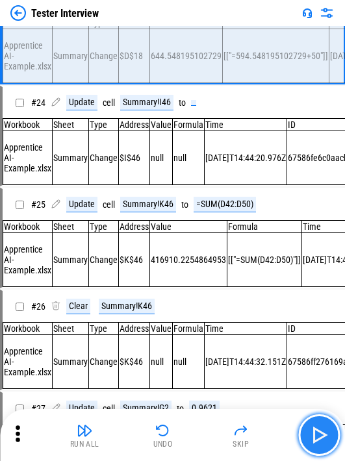
click at [203, 428] on img "button" at bounding box center [318, 434] width 21 height 21
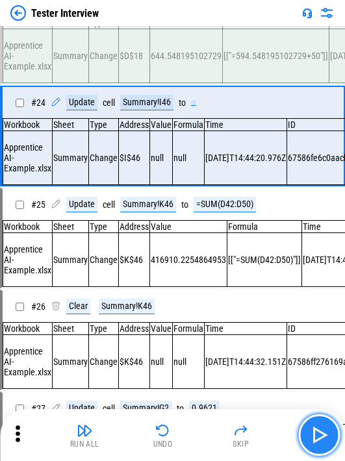
click at [203, 428] on img "button" at bounding box center [318, 434] width 21 height 21
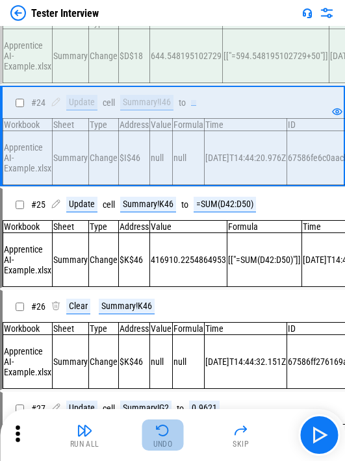
click at [171, 440] on div "Undo" at bounding box center [162, 444] width 19 height 8
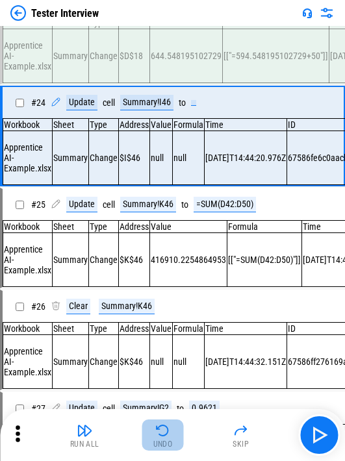
click at [171, 440] on div "Undo" at bounding box center [162, 444] width 19 height 8
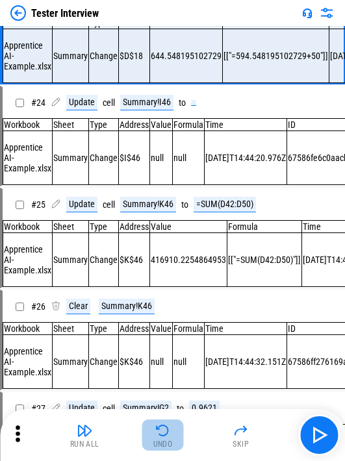
click at [171, 440] on div "Undo" at bounding box center [162, 444] width 19 height 8
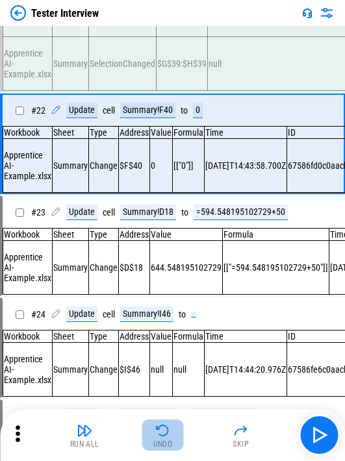
click at [171, 440] on div "Undo" at bounding box center [162, 444] width 19 height 8
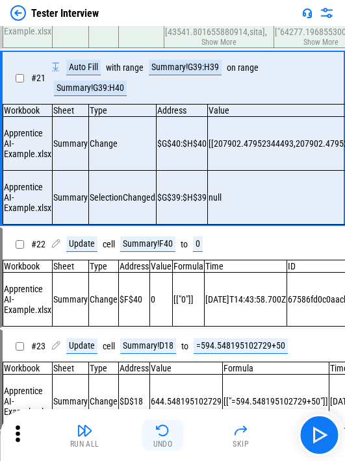
scroll to position [1996, 0]
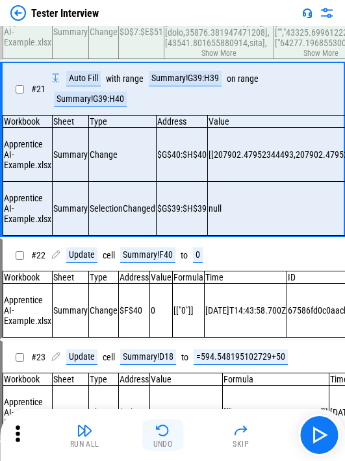
click at [171, 440] on div "Undo" at bounding box center [162, 444] width 19 height 8
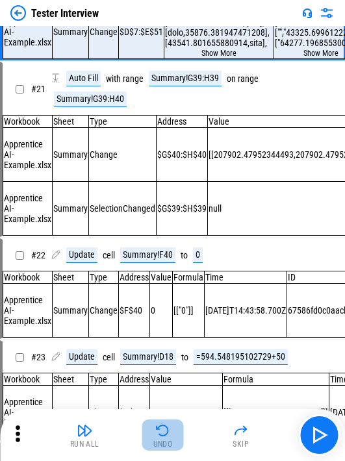
click at [171, 440] on div "Undo" at bounding box center [162, 444] width 19 height 8
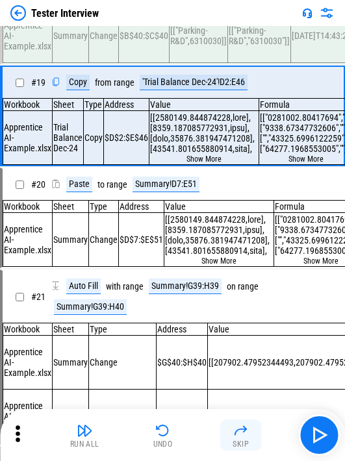
scroll to position [1745, 0]
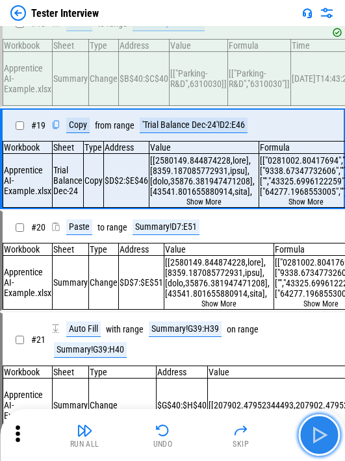
click at [203, 437] on img "button" at bounding box center [318, 434] width 21 height 21
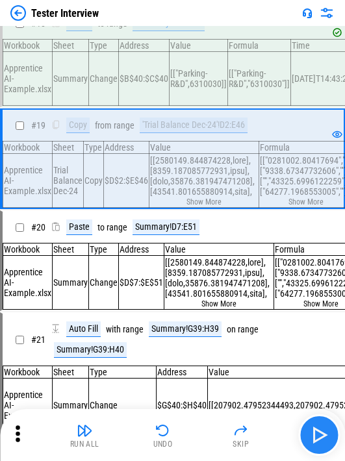
click at [203, 421] on button "button" at bounding box center [319, 435] width 42 height 42
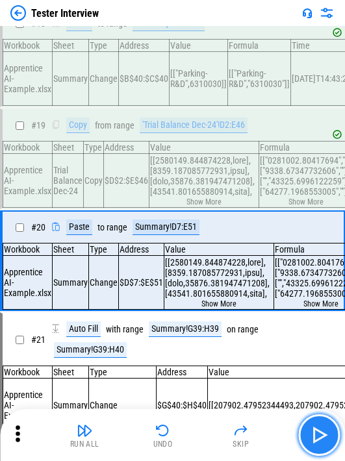
click at [203, 423] on button "button" at bounding box center [319, 435] width 42 height 42
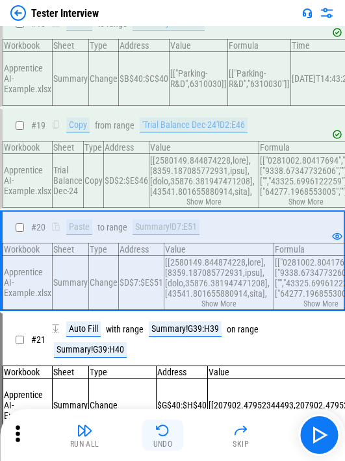
click at [177, 423] on button "Undo" at bounding box center [163, 434] width 42 height 31
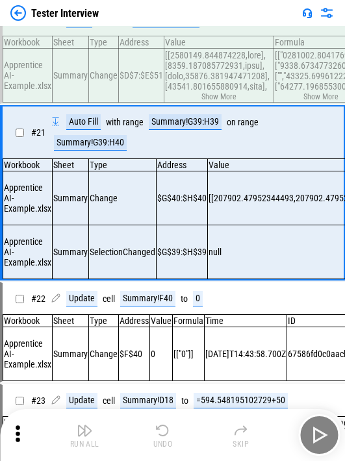
scroll to position [1996, 0]
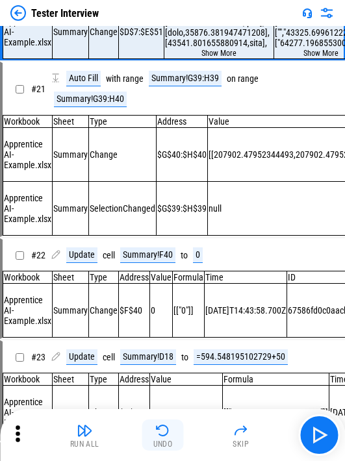
click at [164, 444] on div "Undo" at bounding box center [162, 444] width 19 height 8
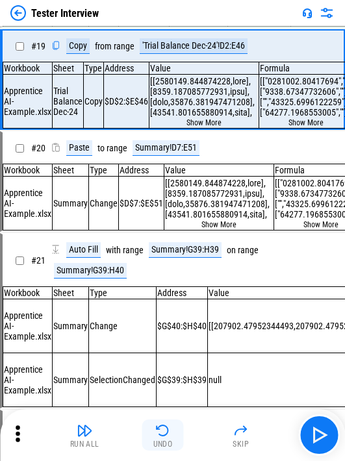
scroll to position [1745, 0]
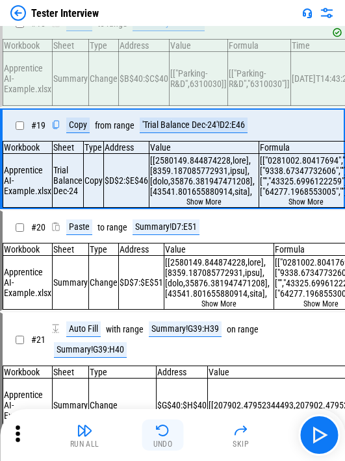
click at [164, 444] on div "Undo" at bounding box center [162, 444] width 19 height 8
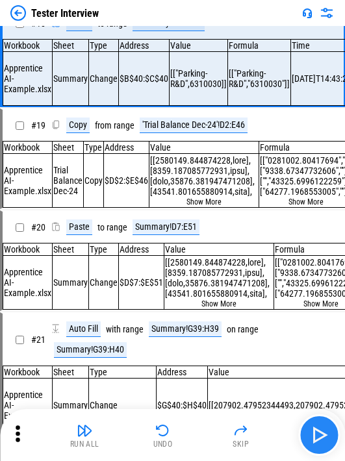
click at [203, 435] on img "button" at bounding box center [318, 434] width 21 height 21
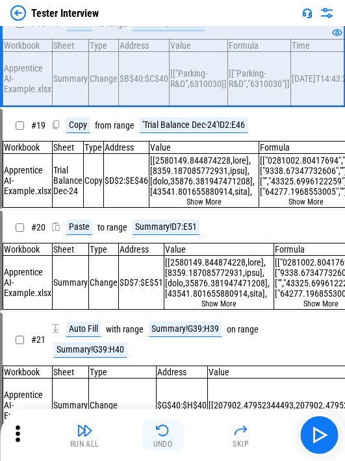
click at [156, 437] on img "button" at bounding box center [163, 431] width 16 height 16
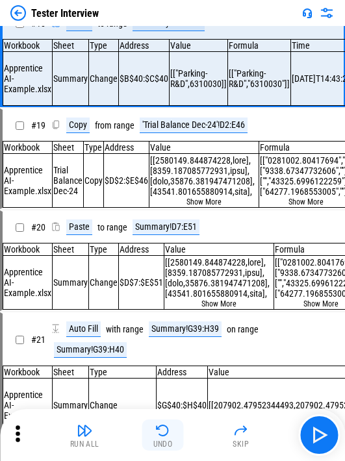
click at [151, 438] on button "Undo" at bounding box center [163, 434] width 42 height 31
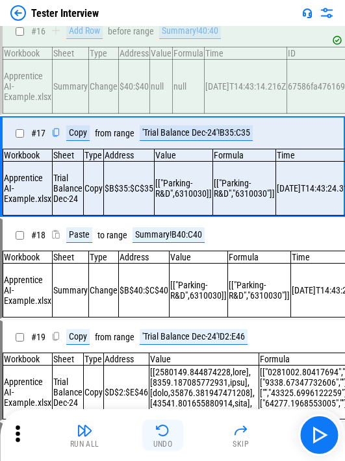
click at [162, 439] on button "Undo" at bounding box center [163, 434] width 42 height 31
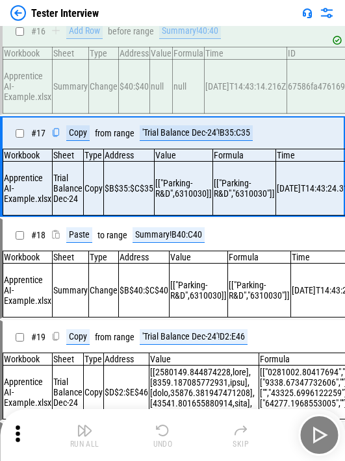
click at [162, 439] on button "Undo" at bounding box center [163, 434] width 42 height 31
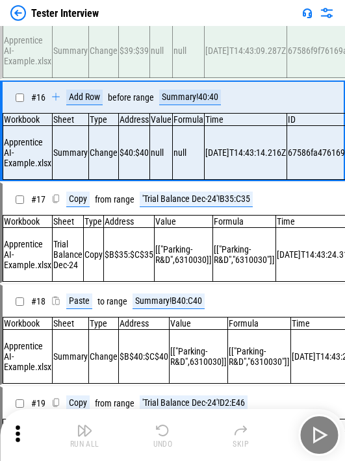
click at [162, 439] on button "Undo" at bounding box center [163, 434] width 42 height 31
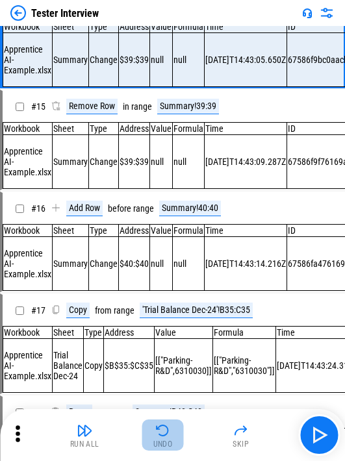
click at [162, 439] on button "Undo" at bounding box center [163, 434] width 42 height 31
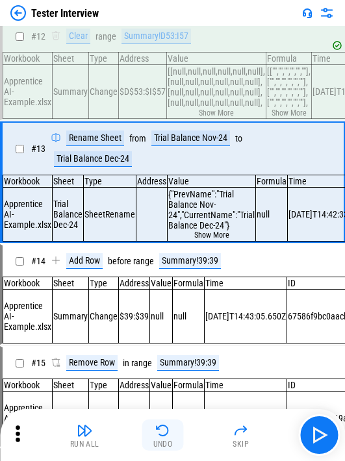
click at [162, 439] on button "Undo" at bounding box center [163, 434] width 42 height 31
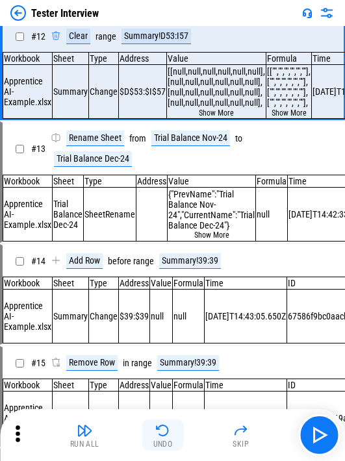
click at [162, 439] on button "Undo" at bounding box center [163, 434] width 42 height 31
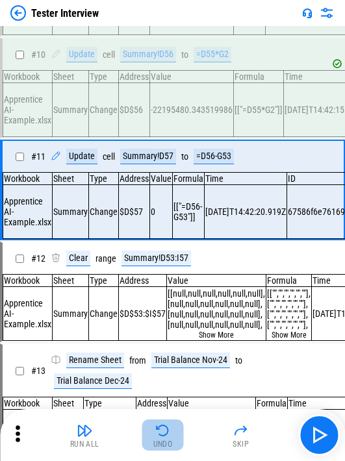
click at [162, 439] on button "Undo" at bounding box center [163, 434] width 42 height 31
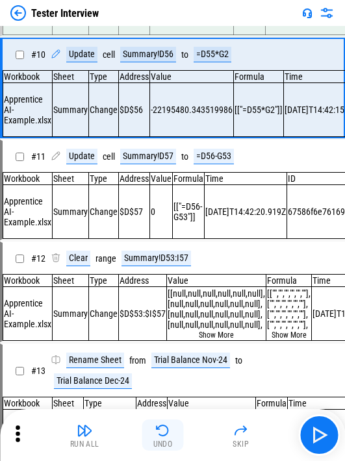
click at [162, 439] on button "Undo" at bounding box center [163, 434] width 42 height 31
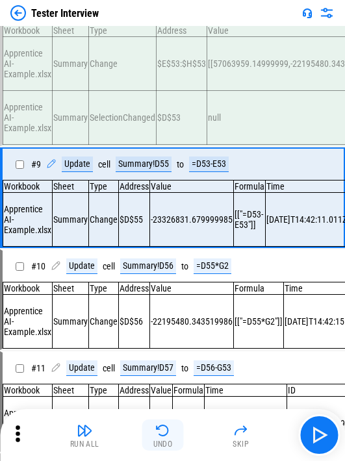
click at [162, 439] on button "Undo" at bounding box center [163, 434] width 42 height 31
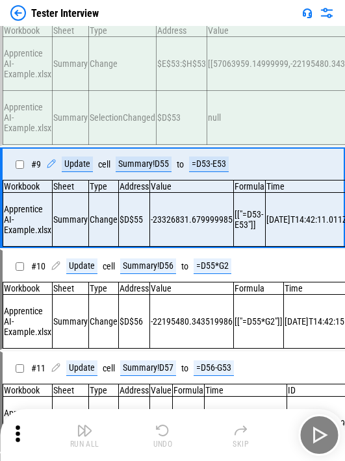
click at [162, 439] on button "Undo" at bounding box center [163, 434] width 42 height 31
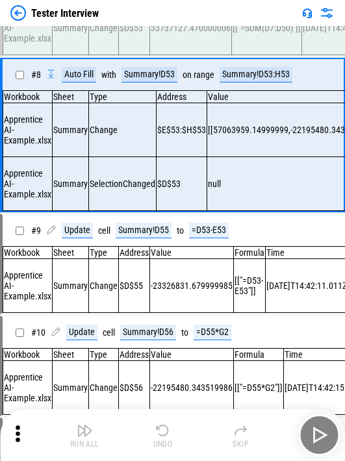
click at [162, 439] on button "Undo" at bounding box center [163, 434] width 42 height 31
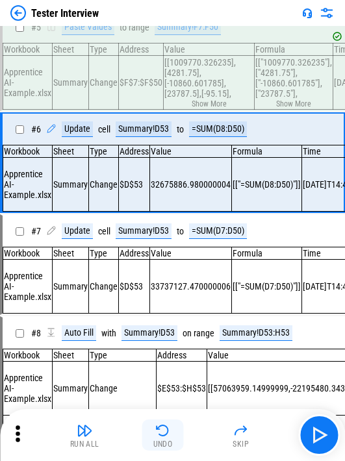
scroll to position [292, 0]
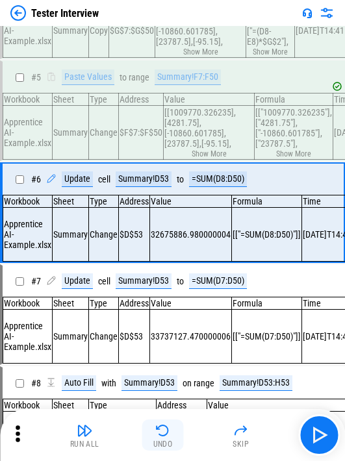
click at [163, 439] on button "Undo" at bounding box center [163, 434] width 42 height 31
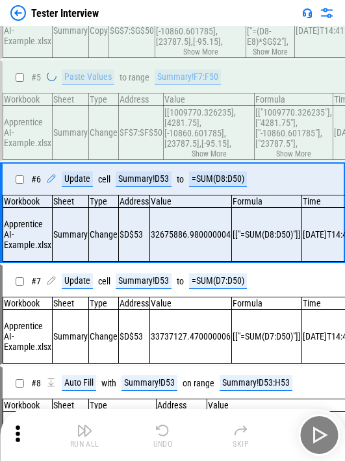
click at [163, 439] on div "Run All Undo Skip" at bounding box center [174, 435] width 332 height 42
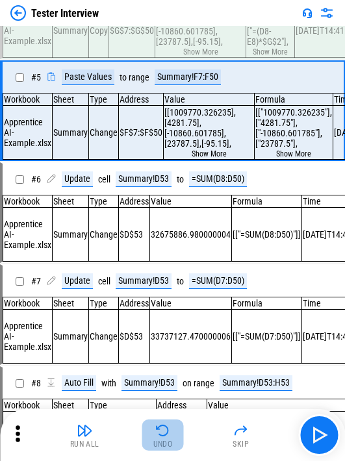
click at [160, 437] on img "button" at bounding box center [163, 431] width 16 height 16
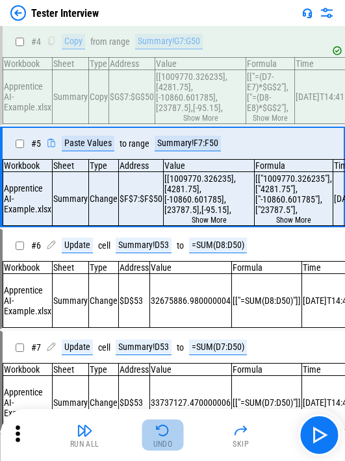
click at [160, 437] on img "button" at bounding box center [163, 431] width 16 height 16
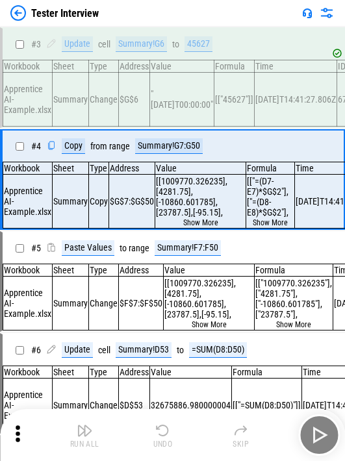
click at [160, 437] on img "button" at bounding box center [163, 431] width 16 height 16
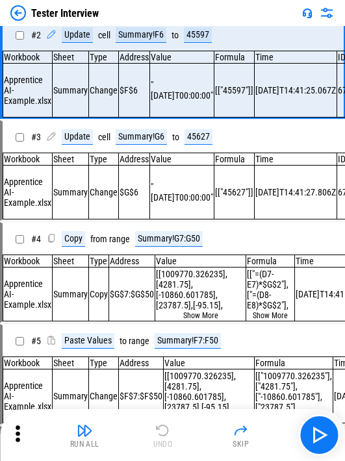
scroll to position [0, 0]
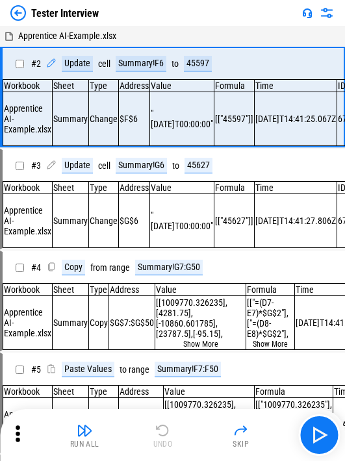
click at [160, 437] on div "Run All Undo Skip" at bounding box center [174, 435] width 332 height 42
click at [203, 441] on img "button" at bounding box center [318, 434] width 21 height 21
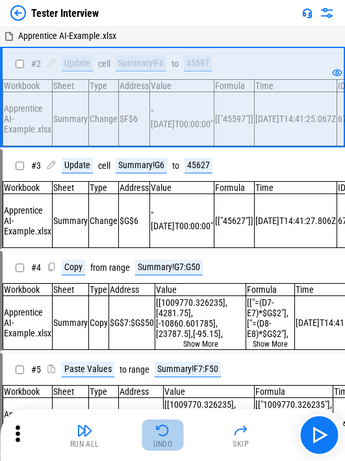
click at [155, 434] on img "button" at bounding box center [163, 431] width 16 height 16
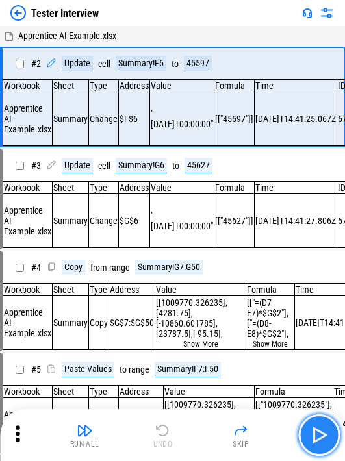
click at [203, 431] on img "button" at bounding box center [318, 434] width 21 height 21
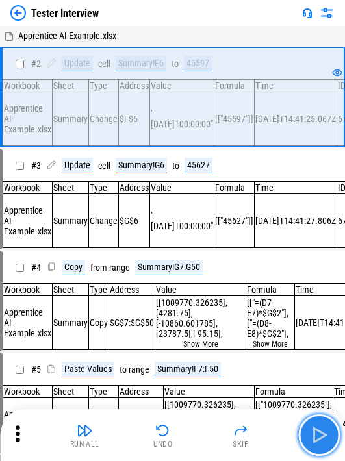
click at [203, 431] on img "button" at bounding box center [318, 434] width 21 height 21
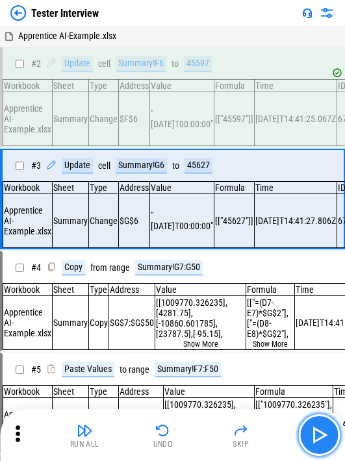
click at [203, 431] on img "button" at bounding box center [318, 434] width 21 height 21
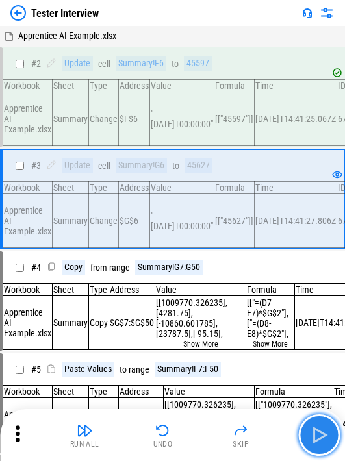
click at [203, 432] on img "button" at bounding box center [318, 434] width 21 height 21
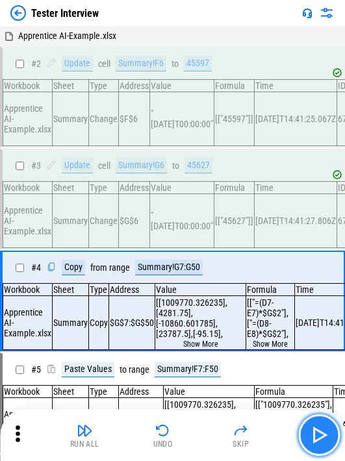
click at [203, 441] on img "button" at bounding box center [318, 434] width 21 height 21
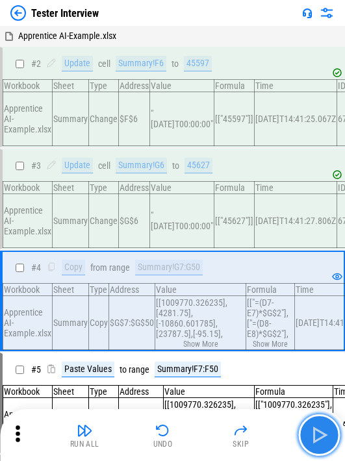
click at [203, 439] on img "button" at bounding box center [318, 434] width 21 height 21
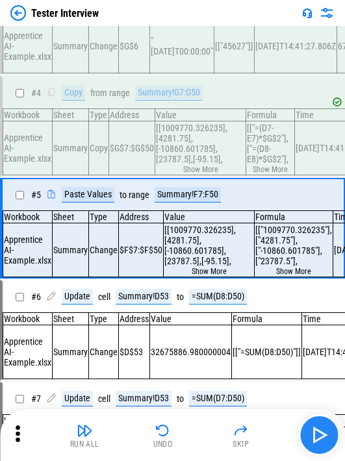
scroll to position [186, 0]
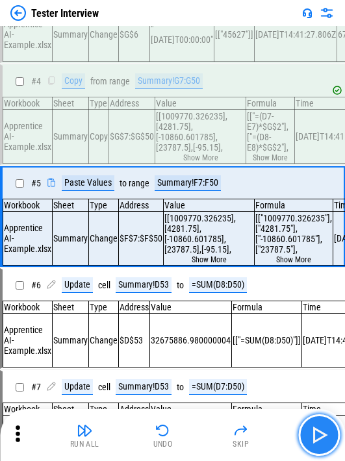
click at [203, 428] on img "button" at bounding box center [318, 434] width 21 height 21
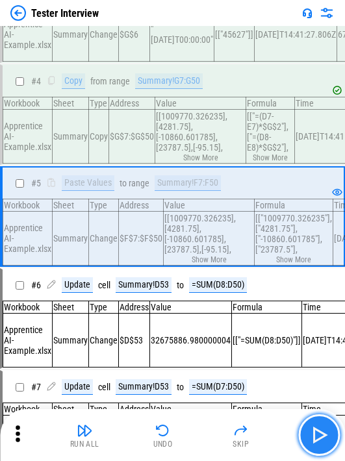
click at [203, 430] on img "button" at bounding box center [318, 434] width 21 height 21
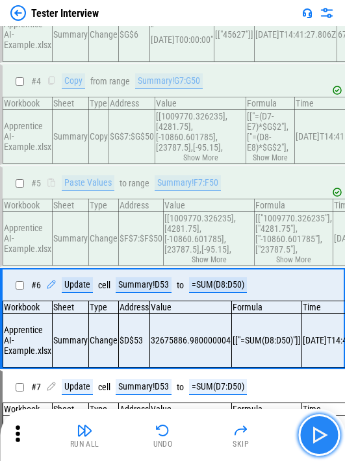
click at [203, 432] on img "button" at bounding box center [318, 434] width 21 height 21
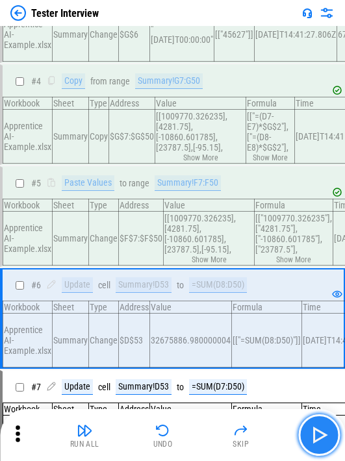
click at [203, 436] on img "button" at bounding box center [318, 434] width 21 height 21
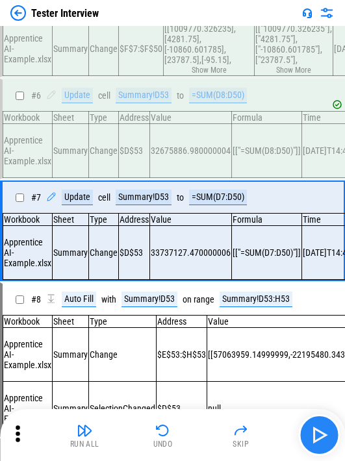
scroll to position [398, 0]
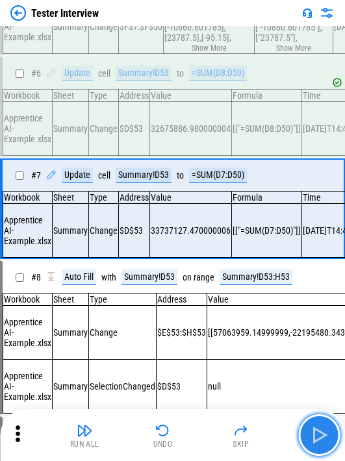
click at [203, 436] on img "button" at bounding box center [318, 434] width 21 height 21
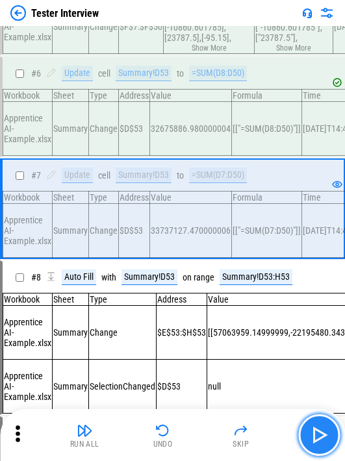
click at [203, 440] on img "button" at bounding box center [318, 434] width 21 height 21
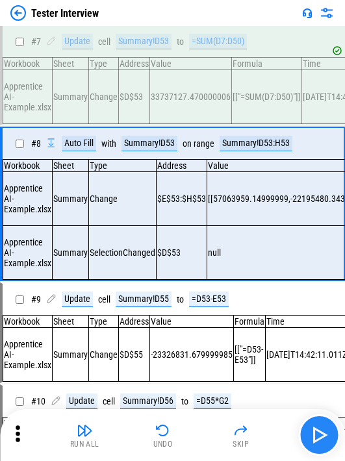
scroll to position [532, 0]
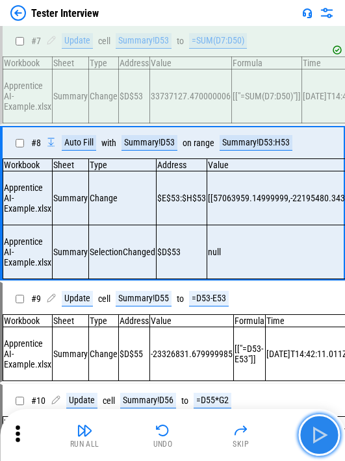
click at [203, 430] on img "button" at bounding box center [318, 434] width 21 height 21
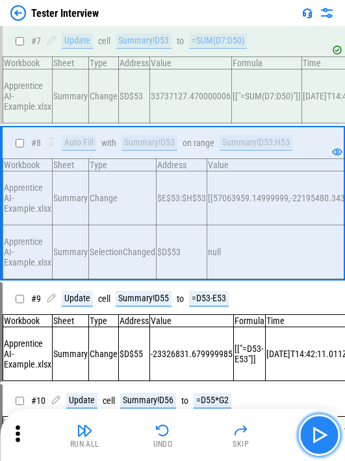
click at [203, 434] on img "button" at bounding box center [318, 434] width 21 height 21
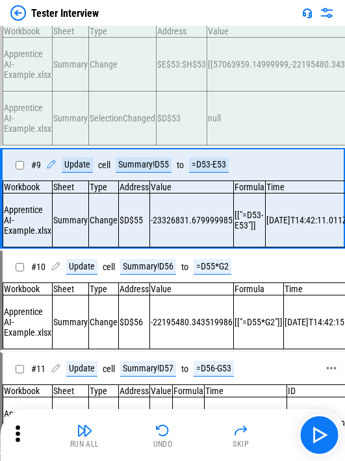
scroll to position [667, 0]
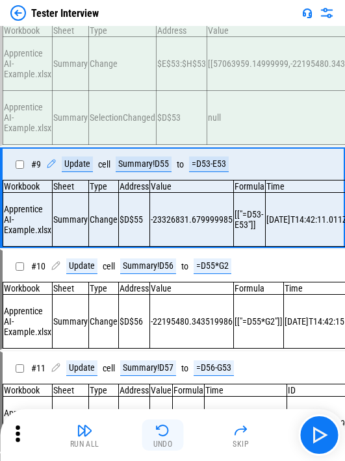
click at [173, 437] on button "Undo" at bounding box center [163, 434] width 42 height 31
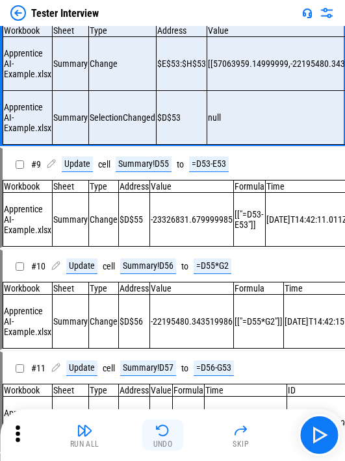
click at [171, 436] on button "Undo" at bounding box center [163, 434] width 42 height 31
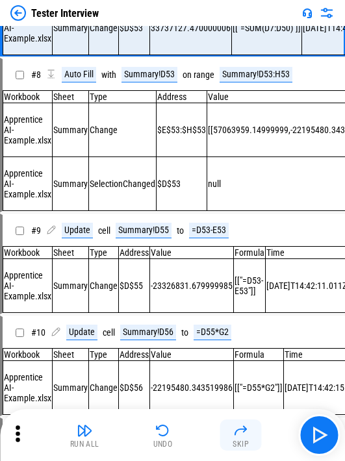
scroll to position [398, 0]
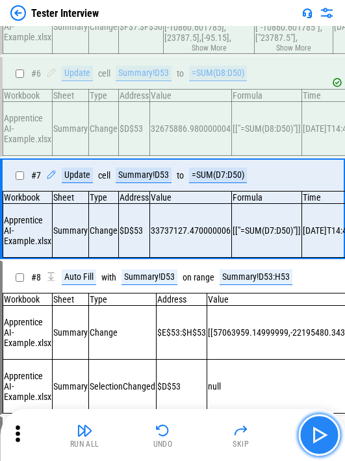
click at [203, 433] on img "button" at bounding box center [318, 434] width 21 height 21
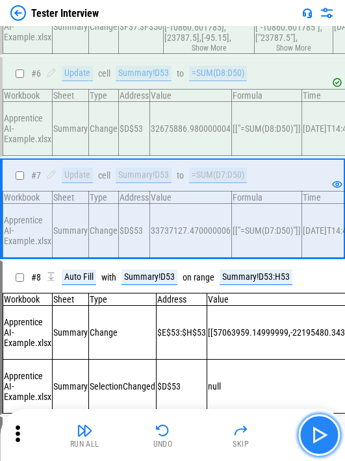
click at [203, 433] on img "button" at bounding box center [318, 434] width 21 height 21
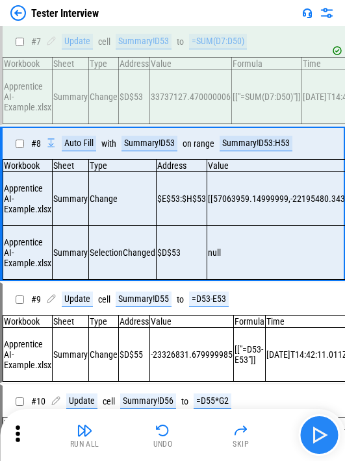
scroll to position [532, 0]
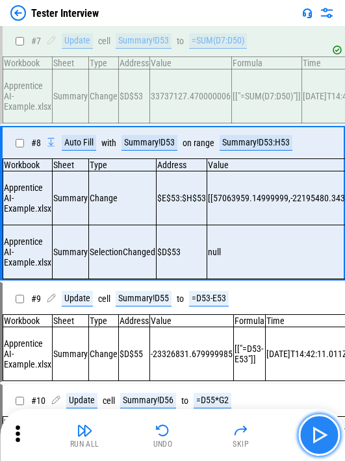
click at [203, 433] on img "button" at bounding box center [318, 434] width 21 height 21
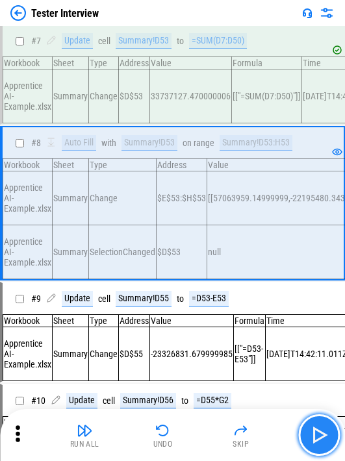
click at [203, 441] on img "button" at bounding box center [318, 434] width 21 height 21
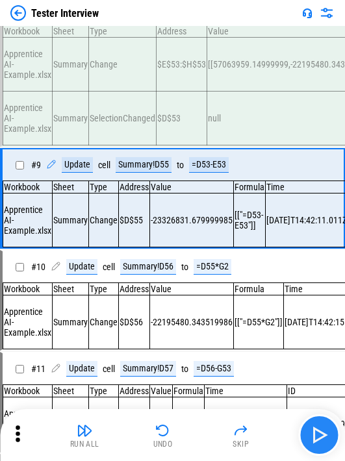
scroll to position [667, 0]
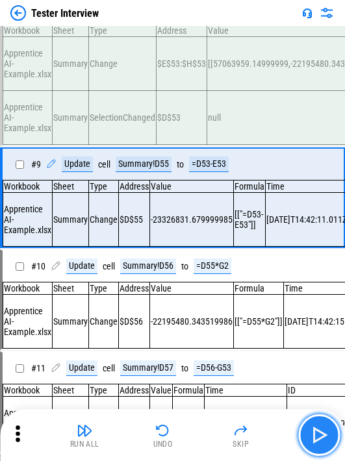
click at [203, 428] on img "button" at bounding box center [318, 434] width 21 height 21
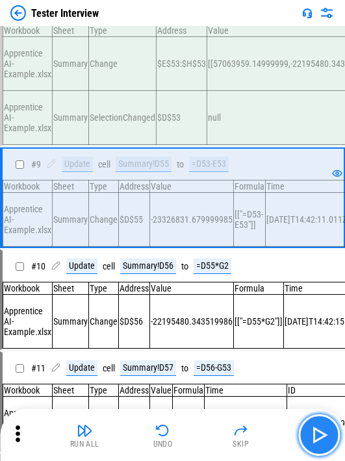
click at [203, 428] on img "button" at bounding box center [318, 434] width 21 height 21
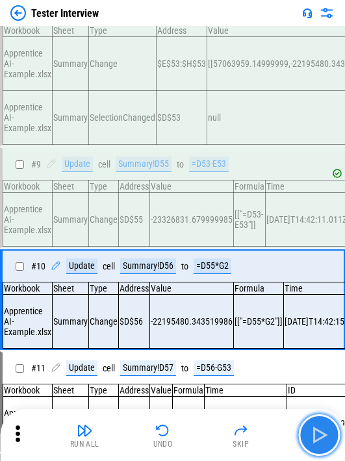
click at [203, 432] on img "button" at bounding box center [318, 434] width 21 height 21
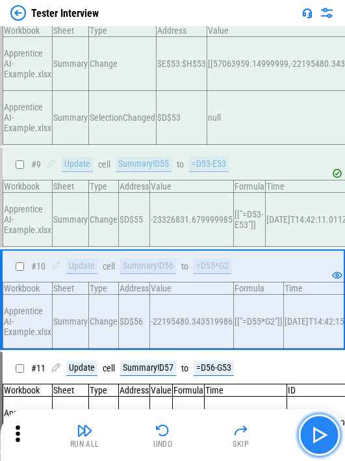
click at [203, 432] on img "button" at bounding box center [318, 434] width 21 height 21
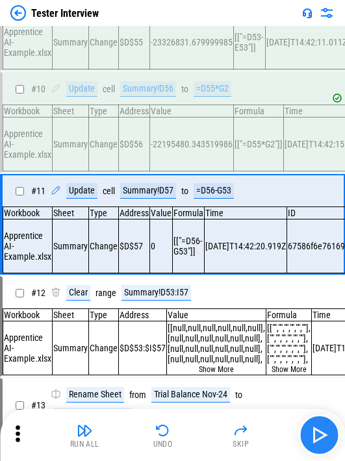
scroll to position [878, 0]
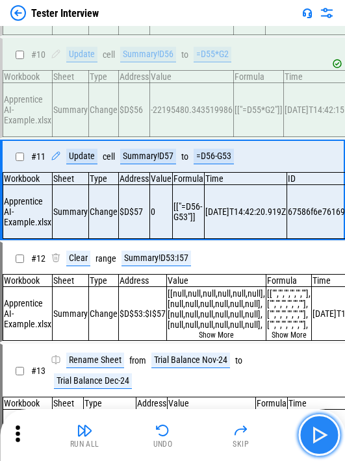
click at [203, 437] on img "button" at bounding box center [318, 434] width 21 height 21
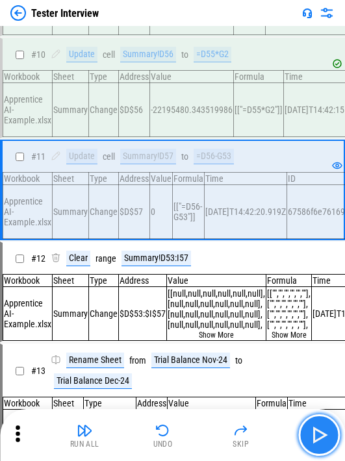
click at [203, 429] on img "button" at bounding box center [318, 434] width 21 height 21
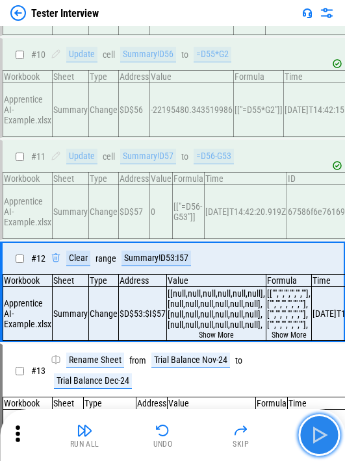
click at [203, 436] on img "button" at bounding box center [318, 434] width 21 height 21
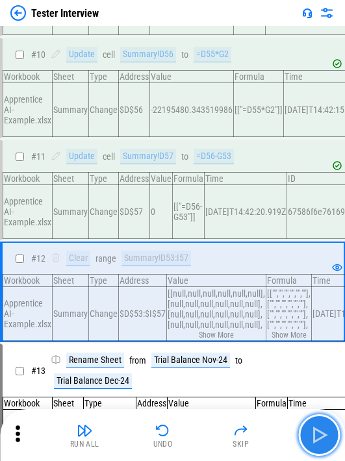
click at [203, 430] on button "button" at bounding box center [319, 435] width 42 height 42
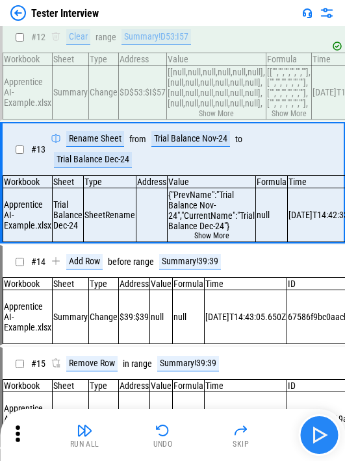
scroll to position [1100, 0]
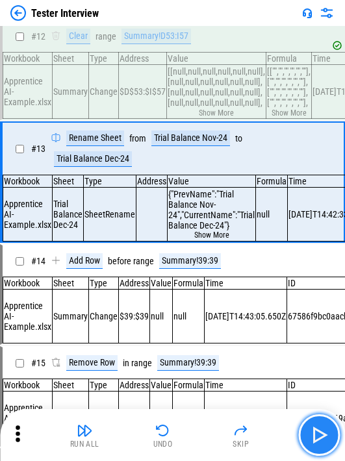
click at [203, 429] on img "button" at bounding box center [318, 434] width 21 height 21
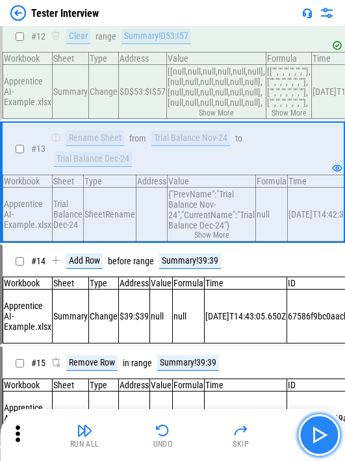
click at [203, 438] on img "button" at bounding box center [318, 434] width 21 height 21
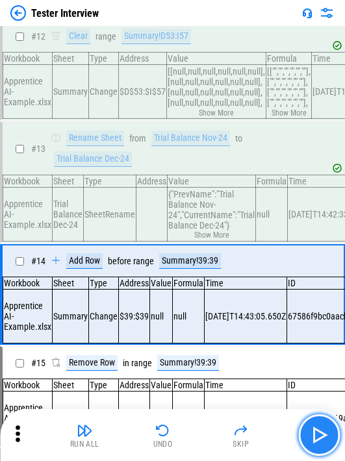
click at [203, 432] on img "button" at bounding box center [318, 434] width 21 height 21
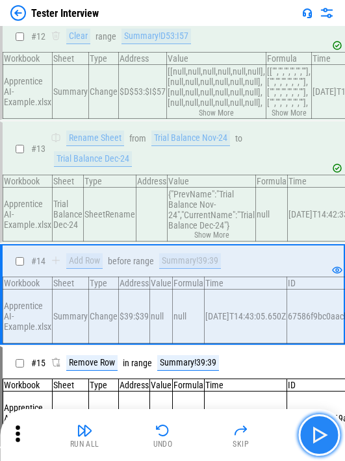
click at [203, 432] on img "button" at bounding box center [318, 434] width 21 height 21
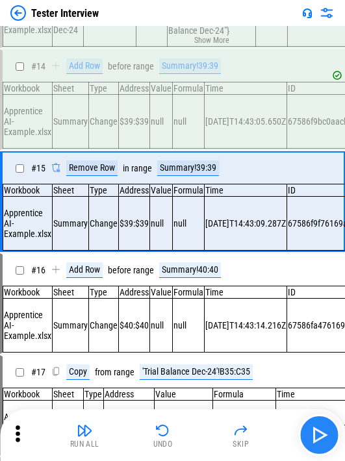
scroll to position [1322, 0]
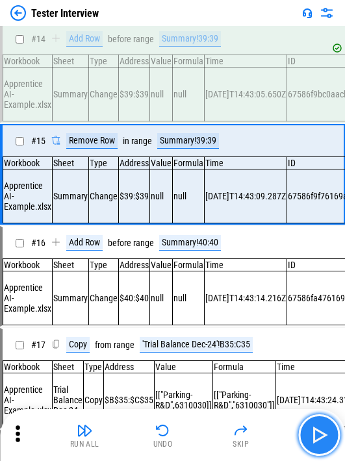
click at [203, 432] on img "button" at bounding box center [318, 434] width 21 height 21
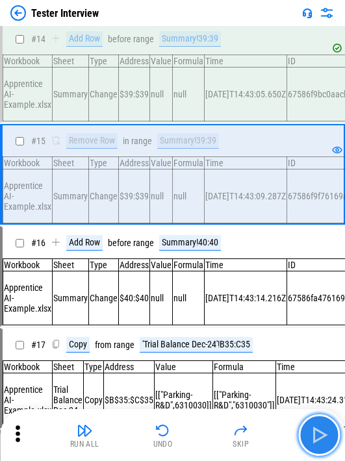
click at [203, 435] on img "button" at bounding box center [318, 434] width 21 height 21
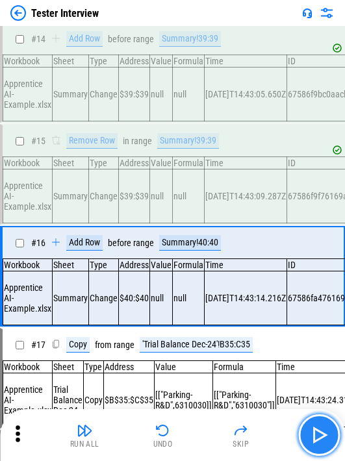
click at [203, 435] on img "button" at bounding box center [318, 434] width 21 height 21
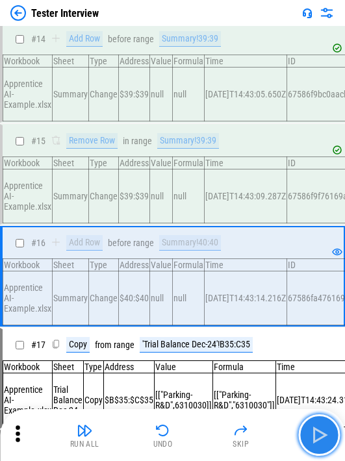
click at [203, 435] on img "button" at bounding box center [318, 434] width 21 height 21
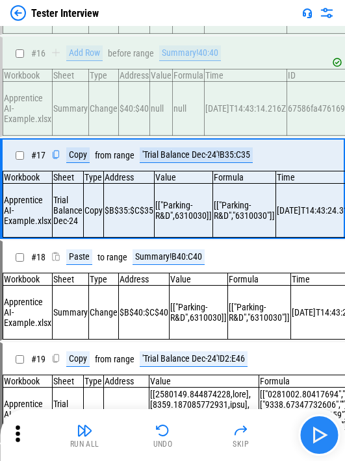
scroll to position [1534, 0]
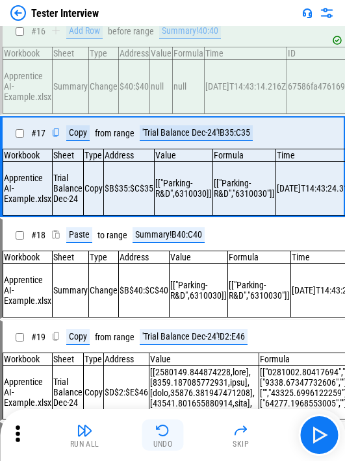
click at [159, 433] on img "button" at bounding box center [163, 431] width 16 height 16
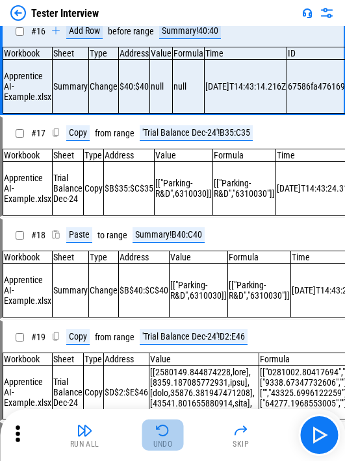
click at [159, 433] on img "button" at bounding box center [163, 431] width 16 height 16
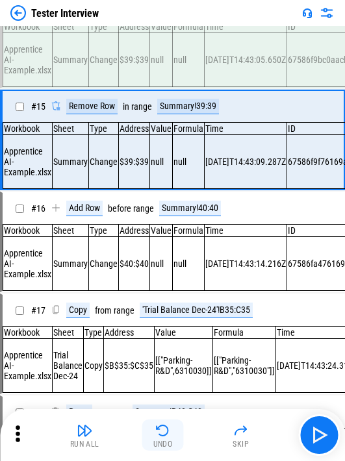
click at [159, 433] on img "button" at bounding box center [163, 431] width 16 height 16
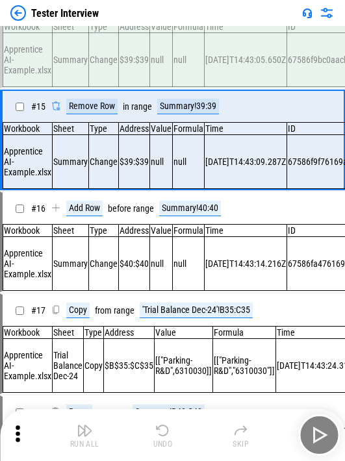
scroll to position [1334, 0]
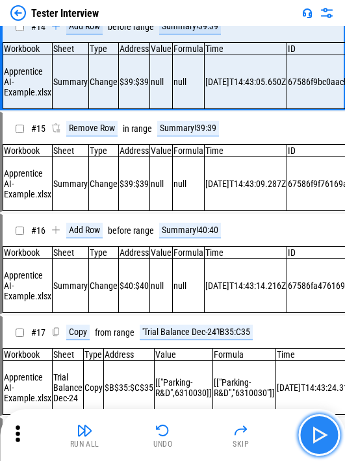
click at [203, 443] on img "button" at bounding box center [318, 434] width 21 height 21
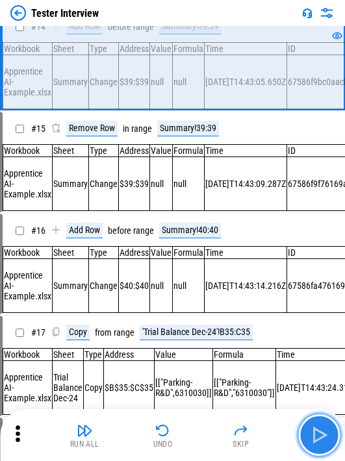
click at [203, 443] on img "button" at bounding box center [318, 434] width 21 height 21
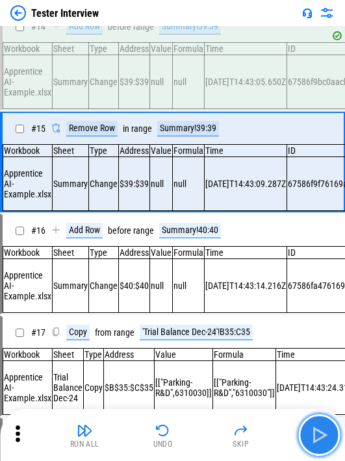
click at [203, 443] on img "button" at bounding box center [318, 434] width 21 height 21
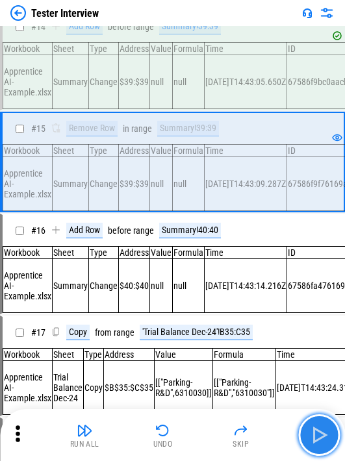
click at [203, 443] on img "button" at bounding box center [318, 434] width 21 height 21
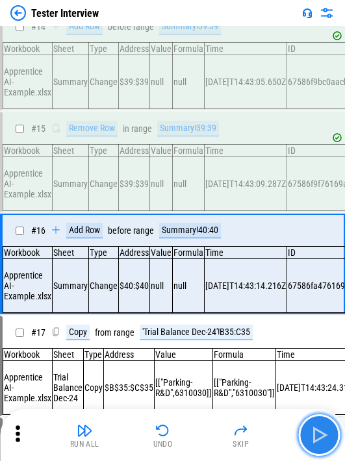
click at [203, 443] on img "button" at bounding box center [318, 434] width 21 height 21
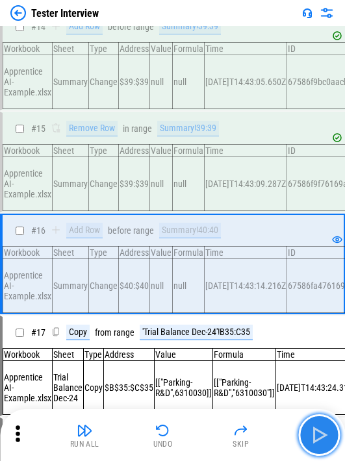
click at [203, 443] on img "button" at bounding box center [318, 434] width 21 height 21
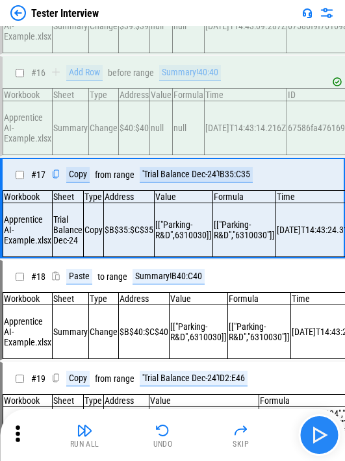
scroll to position [1534, 0]
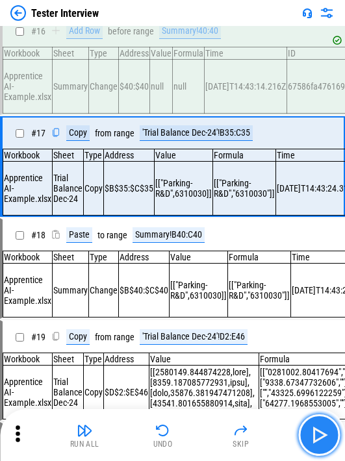
click at [203, 443] on img "button" at bounding box center [318, 434] width 21 height 21
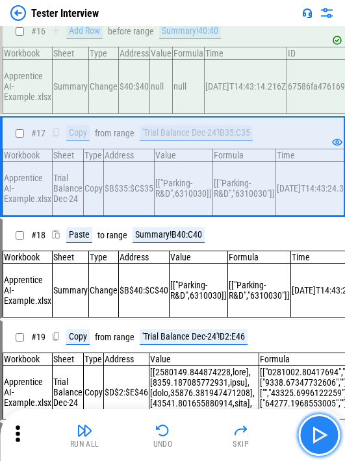
click at [203, 443] on img "button" at bounding box center [318, 434] width 21 height 21
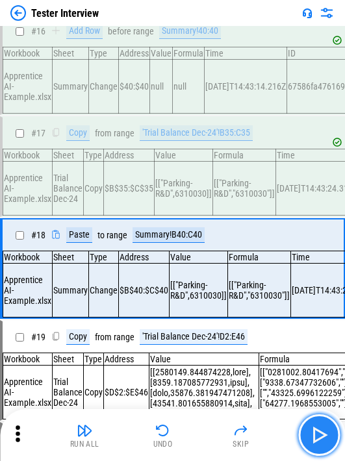
click at [203, 443] on img "button" at bounding box center [318, 434] width 21 height 21
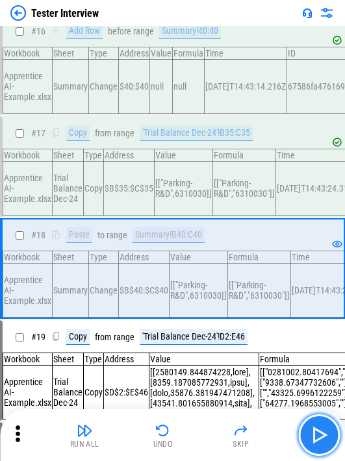
click at [203, 432] on img "button" at bounding box center [318, 434] width 21 height 21
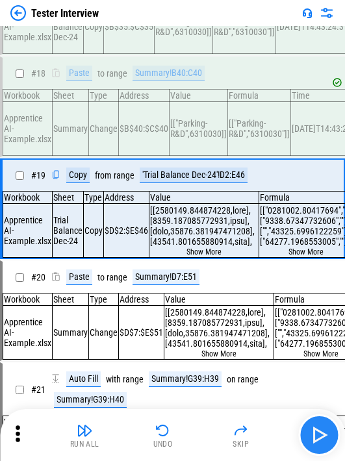
scroll to position [1745, 0]
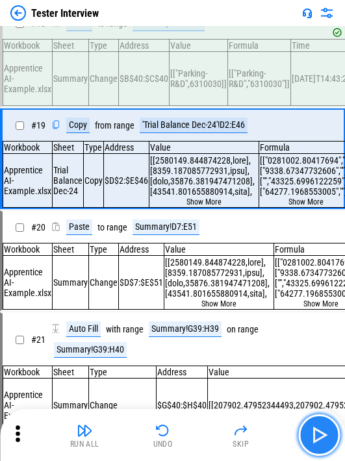
click at [203, 428] on img "button" at bounding box center [318, 434] width 21 height 21
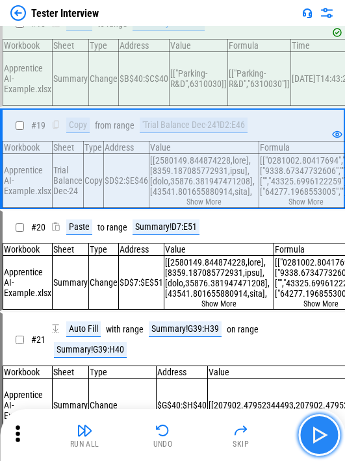
click at [203, 433] on img "button" at bounding box center [318, 434] width 21 height 21
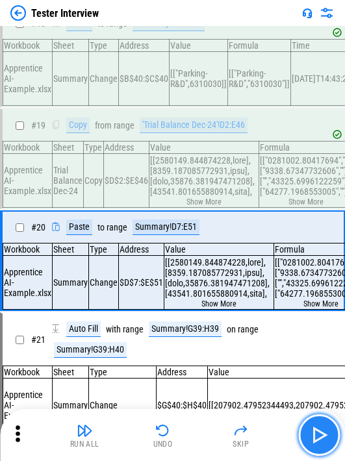
click at [203, 433] on img "button" at bounding box center [318, 434] width 21 height 21
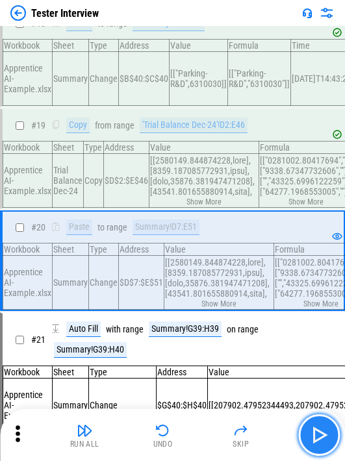
click at [203, 433] on img "button" at bounding box center [318, 434] width 21 height 21
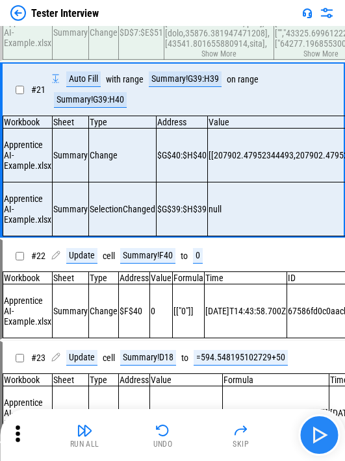
scroll to position [1996, 0]
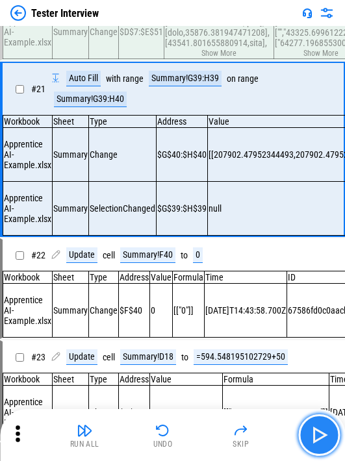
click at [203, 437] on img "button" at bounding box center [318, 434] width 21 height 21
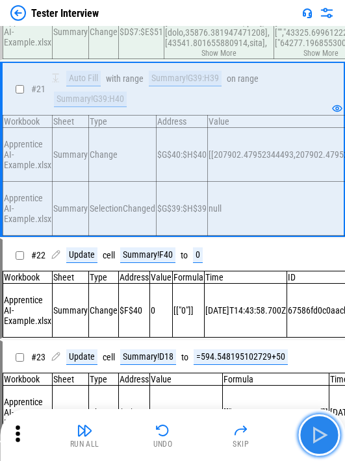
click at [203, 434] on img "button" at bounding box center [318, 434] width 21 height 21
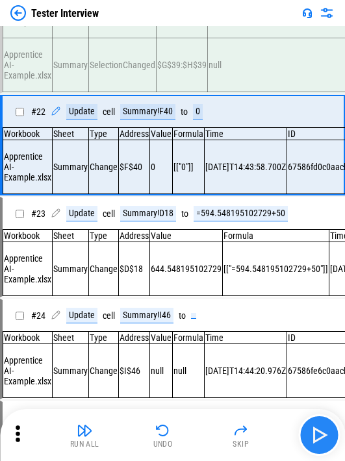
scroll to position [2141, 0]
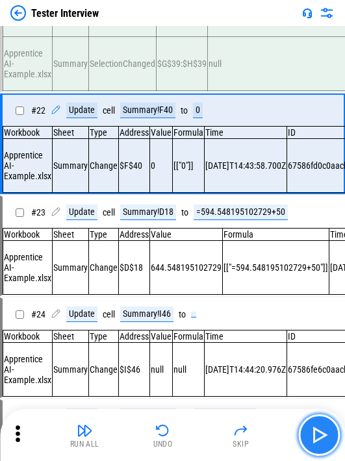
click at [203, 440] on img "button" at bounding box center [318, 434] width 21 height 21
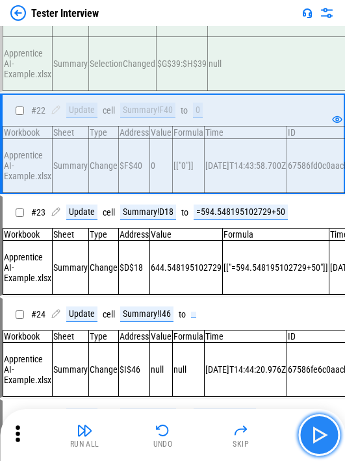
click at [203, 444] on img "button" at bounding box center [318, 434] width 21 height 21
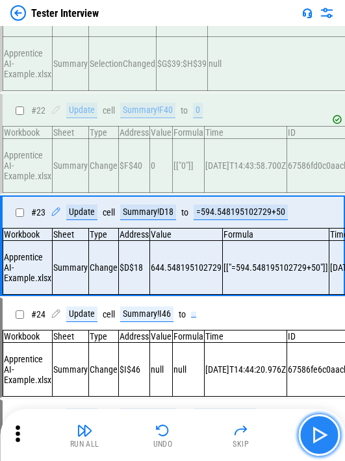
click at [203, 444] on img "button" at bounding box center [318, 434] width 21 height 21
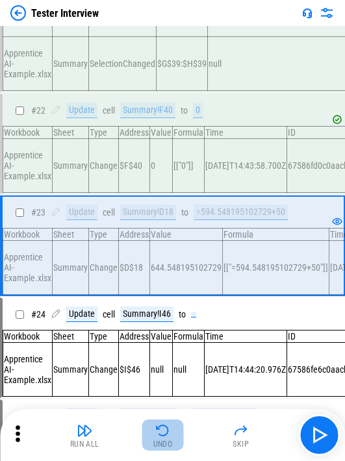
click at [171, 441] on div "Undo" at bounding box center [162, 444] width 19 height 8
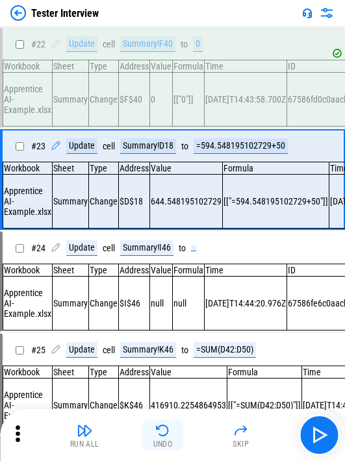
scroll to position [2352, 0]
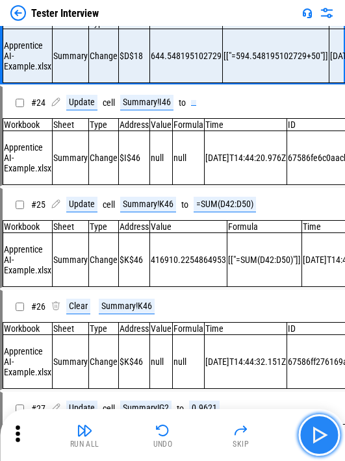
click at [203, 426] on button "button" at bounding box center [319, 435] width 42 height 42
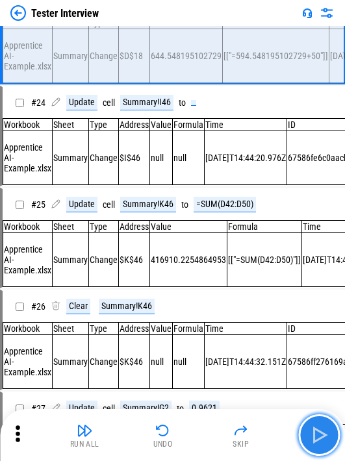
click at [203, 427] on button "button" at bounding box center [319, 435] width 42 height 42
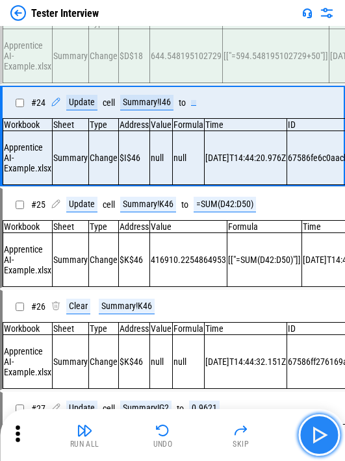
click at [203, 430] on img "button" at bounding box center [318, 434] width 21 height 21
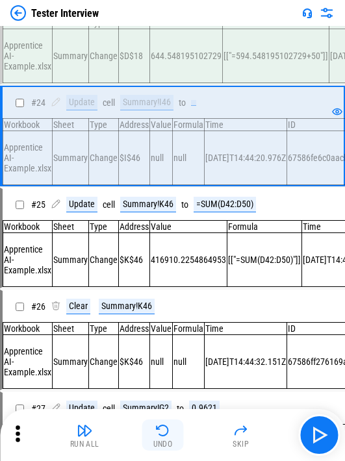
click at [173, 434] on button "Undo" at bounding box center [163, 434] width 42 height 31
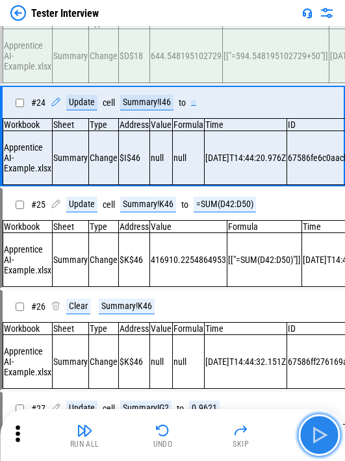
click at [203, 429] on img "button" at bounding box center [318, 434] width 21 height 21
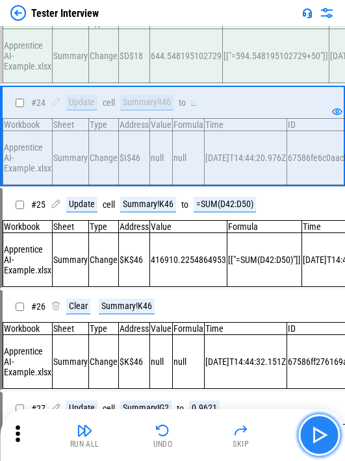
click at [203, 437] on button "button" at bounding box center [319, 435] width 42 height 42
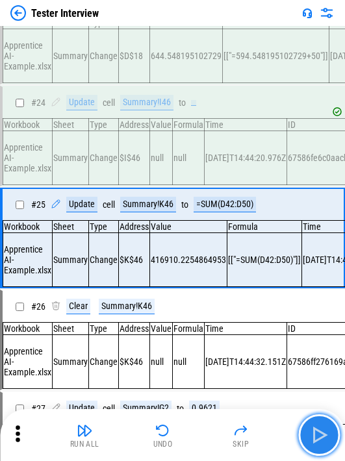
click at [203, 437] on button "button" at bounding box center [319, 435] width 42 height 42
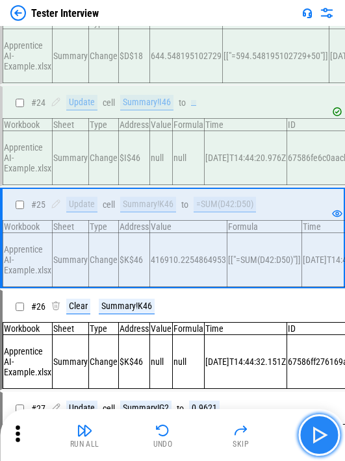
click at [203, 437] on img "button" at bounding box center [318, 434] width 21 height 21
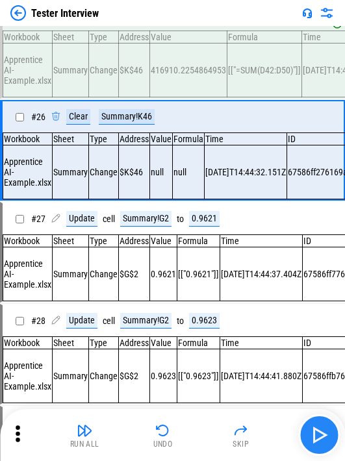
scroll to position [2564, 0]
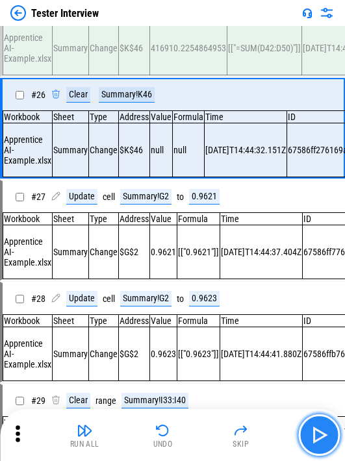
click at [203, 437] on img "button" at bounding box center [318, 434] width 21 height 21
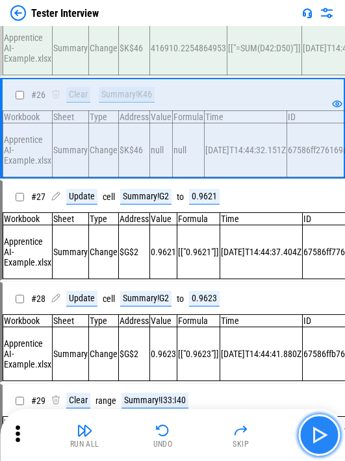
click at [203, 437] on img "button" at bounding box center [318, 434] width 21 height 21
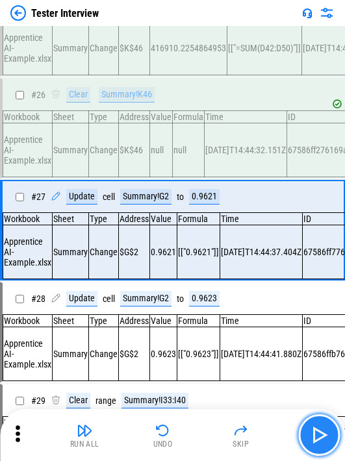
click at [203, 439] on img "button" at bounding box center [318, 434] width 21 height 21
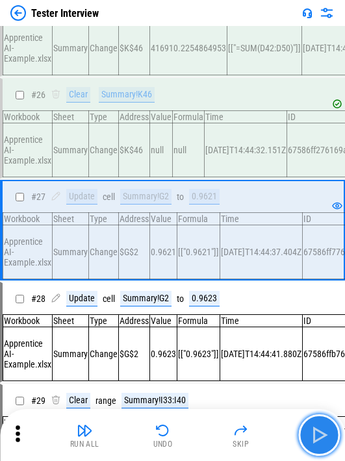
click at [203, 439] on img "button" at bounding box center [318, 434] width 21 height 21
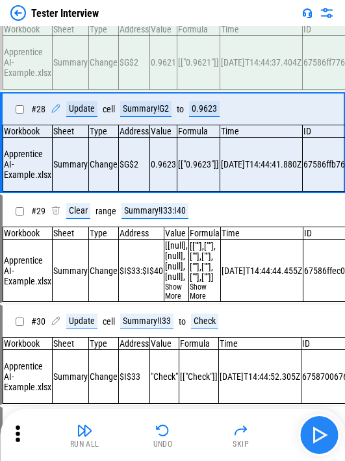
scroll to position [2775, 0]
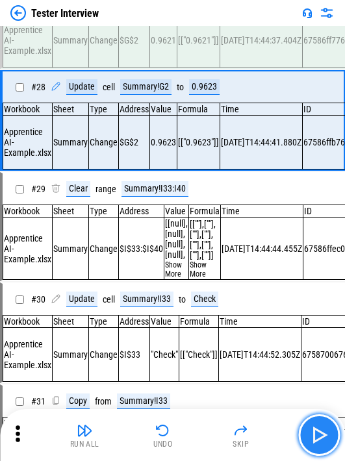
click at [203, 439] on img "button" at bounding box center [318, 434] width 21 height 21
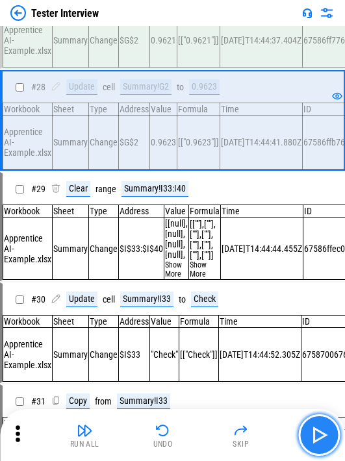
click at [203, 438] on img "button" at bounding box center [318, 434] width 21 height 21
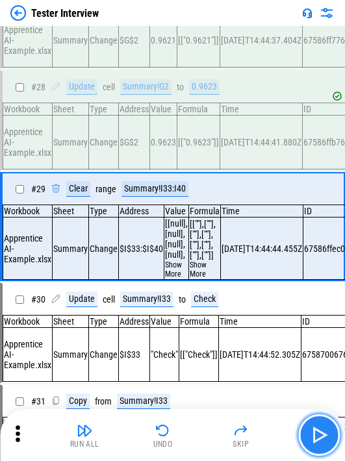
click at [203, 433] on img "button" at bounding box center [318, 434] width 21 height 21
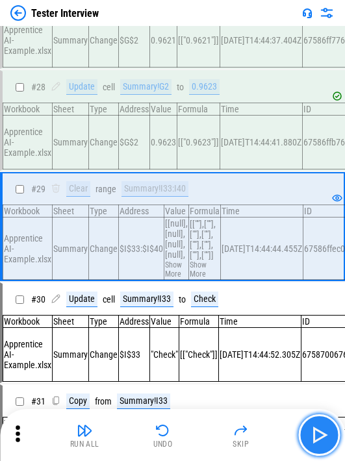
click at [203, 434] on img "button" at bounding box center [318, 434] width 21 height 21
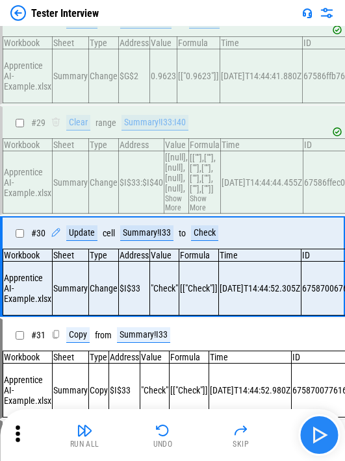
scroll to position [2992, 0]
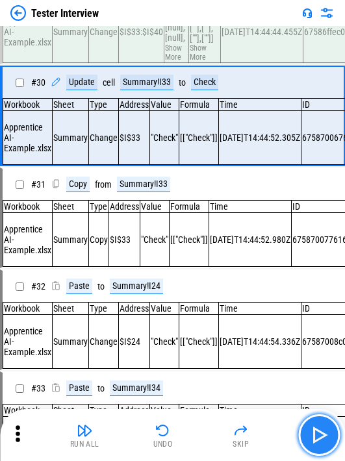
click at [203, 434] on img "button" at bounding box center [318, 434] width 21 height 21
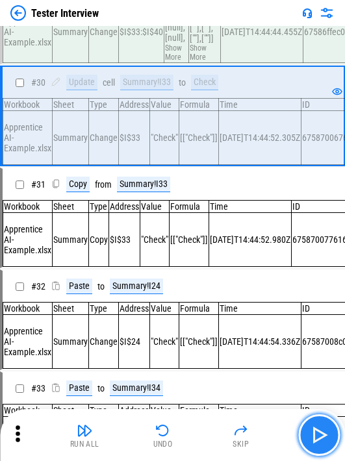
click at [203, 434] on img "button" at bounding box center [318, 434] width 21 height 21
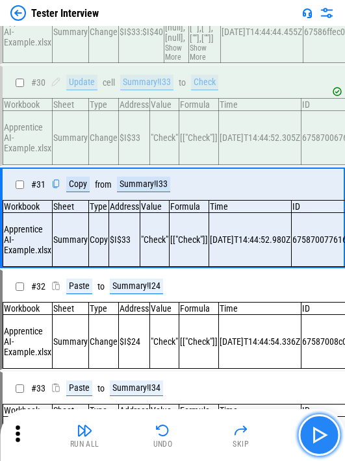
click at [203, 440] on img "button" at bounding box center [318, 434] width 21 height 21
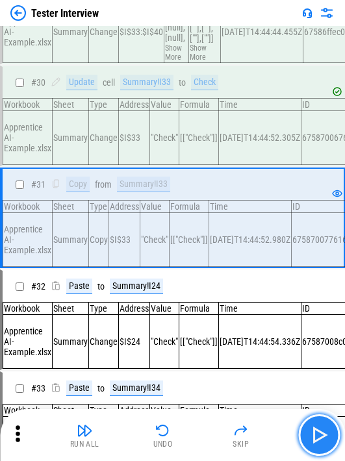
click at [203, 440] on img "button" at bounding box center [318, 434] width 21 height 21
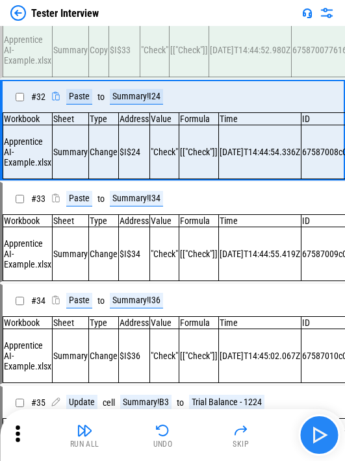
scroll to position [3204, 0]
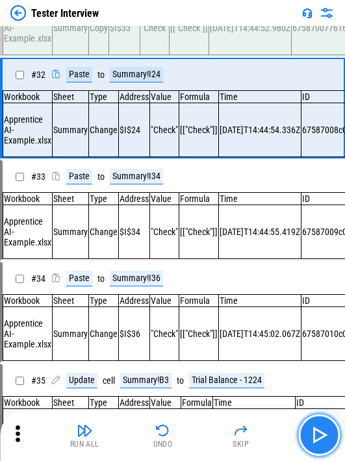
click at [203, 440] on img "button" at bounding box center [318, 434] width 21 height 21
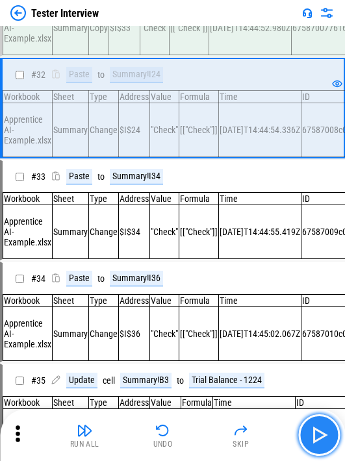
click at [203, 439] on img "button" at bounding box center [318, 434] width 21 height 21
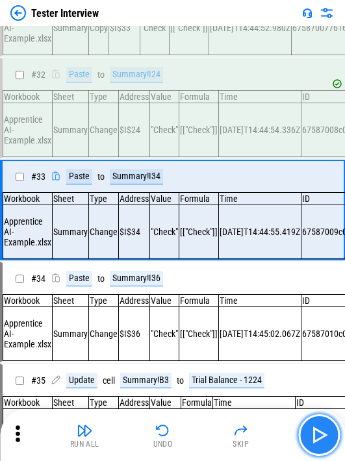
click at [203, 439] on img "button" at bounding box center [318, 434] width 21 height 21
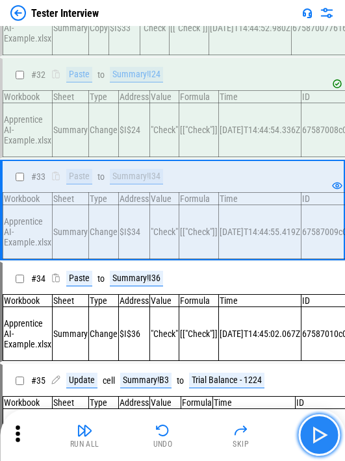
click at [203, 439] on img "button" at bounding box center [318, 434] width 21 height 21
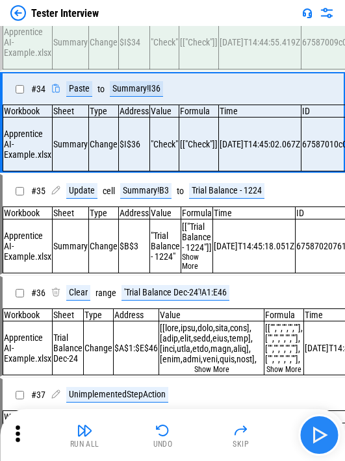
scroll to position [3415, 0]
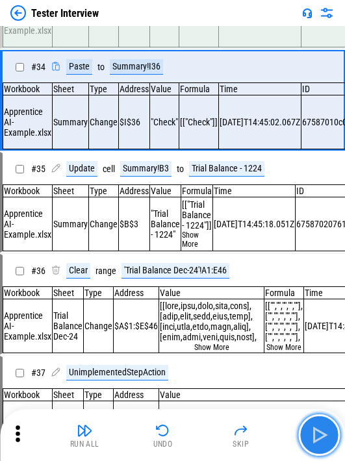
click at [203, 439] on img "button" at bounding box center [318, 434] width 21 height 21
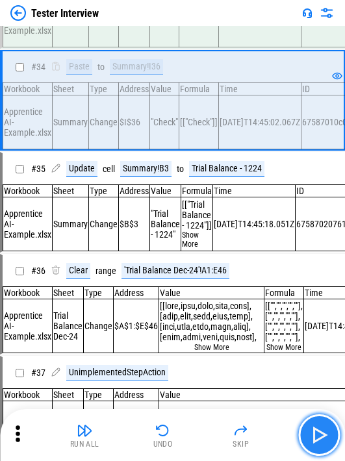
click at [203, 440] on img "button" at bounding box center [318, 434] width 21 height 21
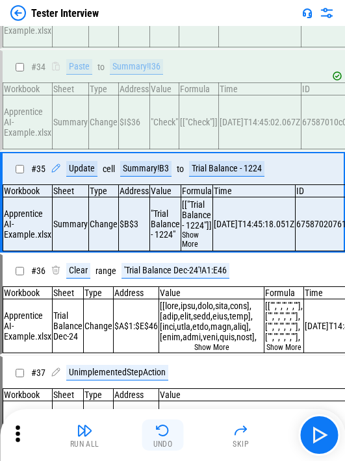
click at [167, 438] on button "Undo" at bounding box center [163, 434] width 42 height 31
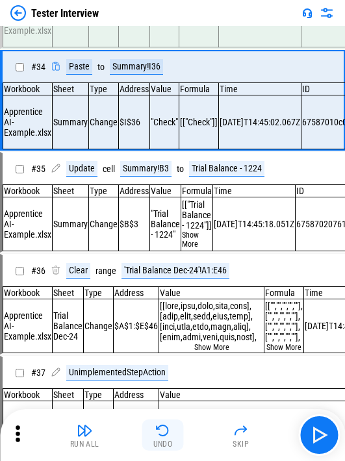
click at [167, 438] on button "Undo" at bounding box center [163, 434] width 42 height 31
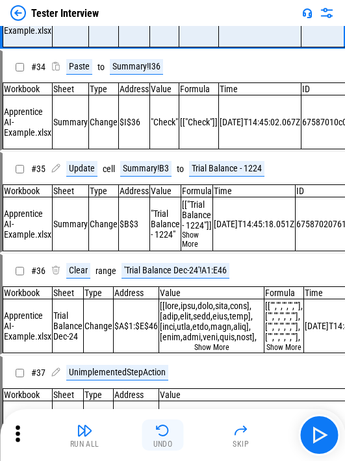
click at [167, 438] on button "Undo" at bounding box center [163, 434] width 42 height 31
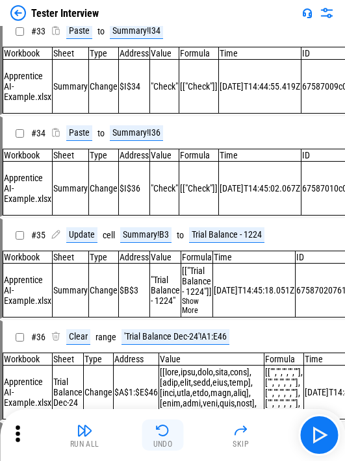
click at [167, 438] on button "Undo" at bounding box center [163, 434] width 42 height 31
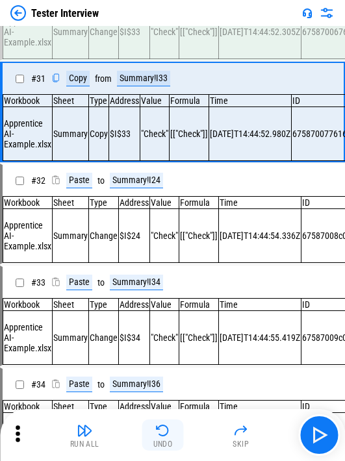
click at [167, 438] on button "Undo" at bounding box center [163, 434] width 42 height 31
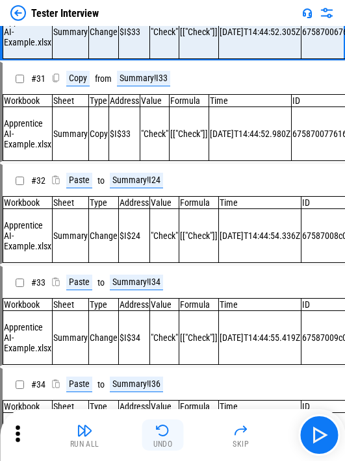
click at [167, 438] on button "Undo" at bounding box center [163, 434] width 42 height 31
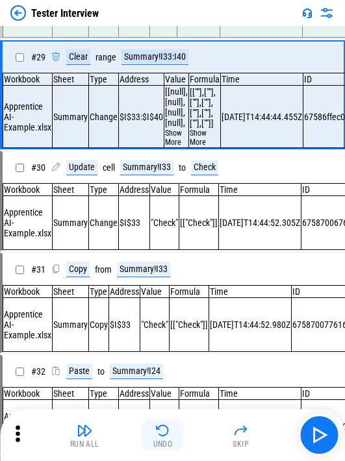
scroll to position [2884, 0]
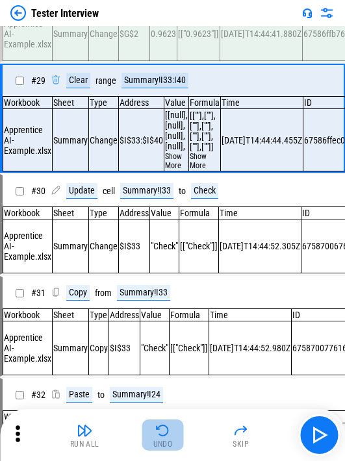
click at [164, 435] on img "button" at bounding box center [163, 431] width 16 height 16
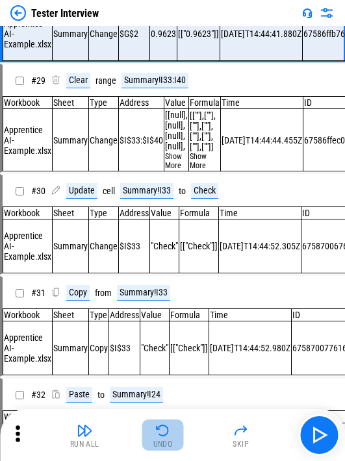
click at [164, 435] on img "button" at bounding box center [163, 431] width 16 height 16
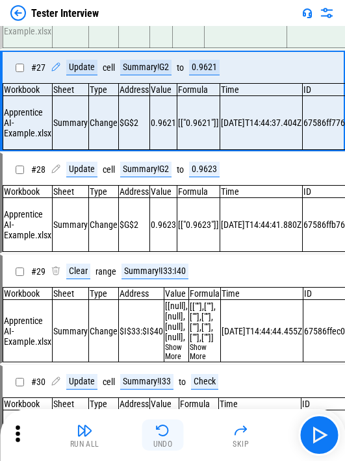
scroll to position [2670, 0]
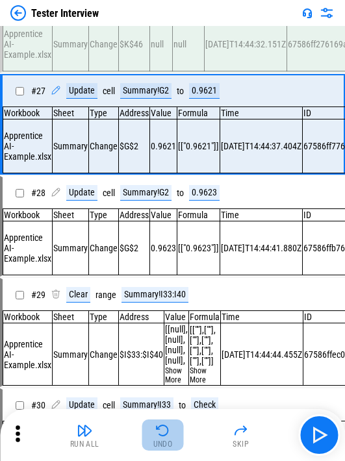
click at [164, 435] on img "button" at bounding box center [163, 431] width 16 height 16
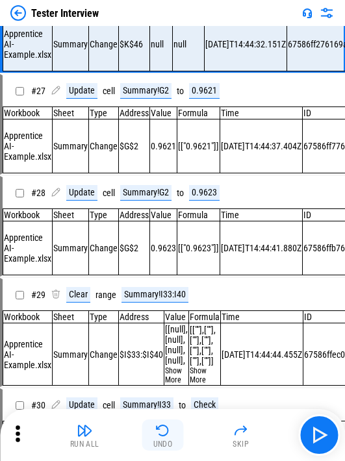
click at [164, 435] on img "button" at bounding box center [163, 431] width 16 height 16
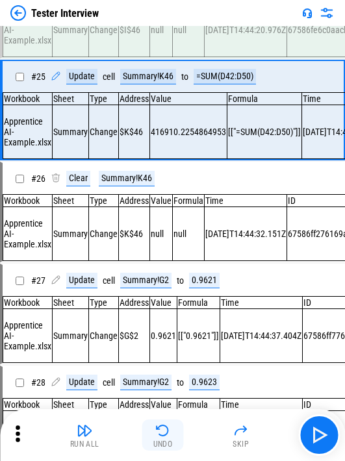
click at [164, 435] on img "button" at bounding box center [163, 431] width 16 height 16
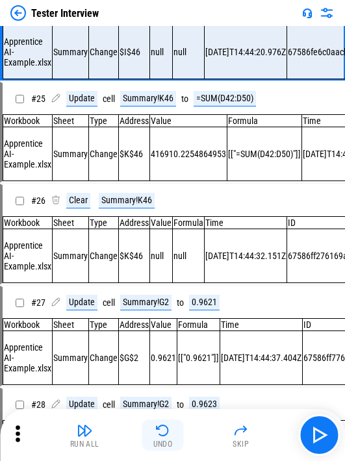
click at [164, 435] on img "button" at bounding box center [163, 431] width 16 height 16
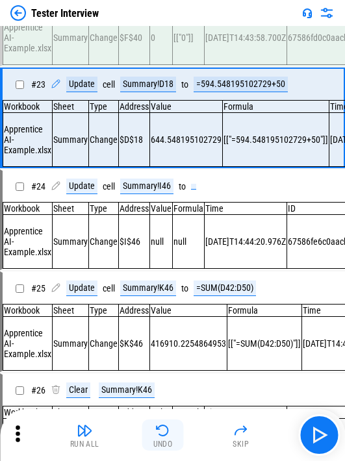
scroll to position [2246, 0]
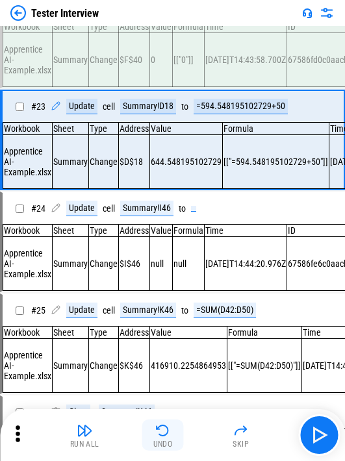
click at [164, 435] on img "button" at bounding box center [163, 431] width 16 height 16
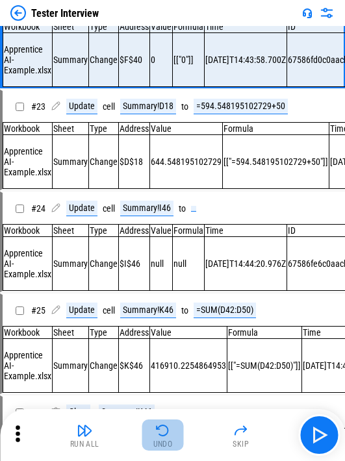
click at [164, 435] on img "button" at bounding box center [163, 431] width 16 height 16
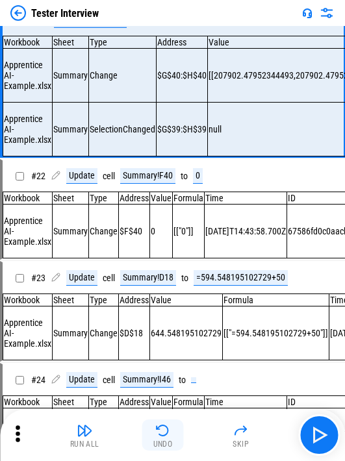
scroll to position [1996, 0]
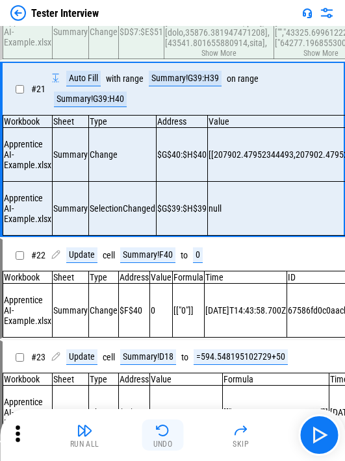
click at [164, 435] on img "button" at bounding box center [163, 431] width 16 height 16
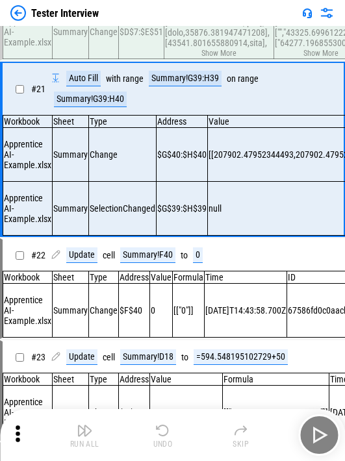
click at [164, 435] on div "Run All Undo Skip" at bounding box center [174, 435] width 332 height 42
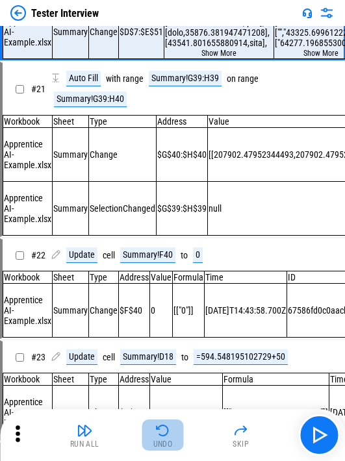
click at [170, 430] on img "button" at bounding box center [163, 431] width 16 height 16
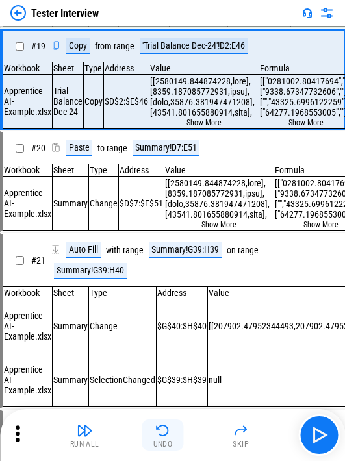
scroll to position [1745, 0]
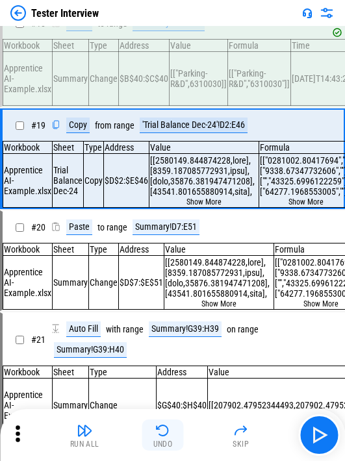
click at [170, 430] on img "button" at bounding box center [163, 431] width 16 height 16
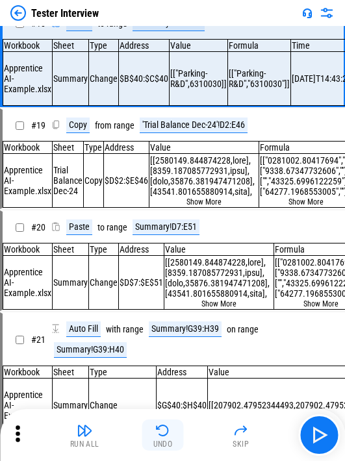
click at [170, 430] on img "button" at bounding box center [163, 431] width 16 height 16
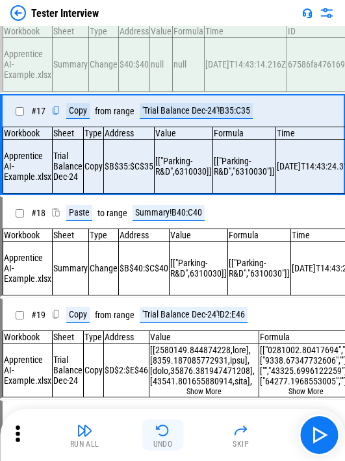
scroll to position [1534, 0]
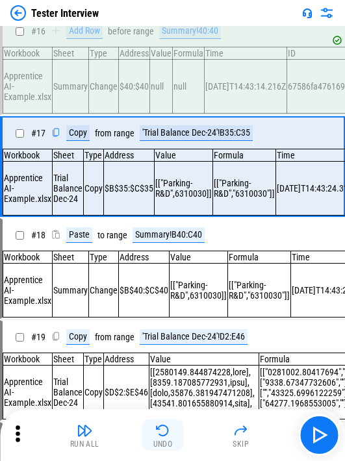
click at [170, 430] on img "button" at bounding box center [163, 431] width 16 height 16
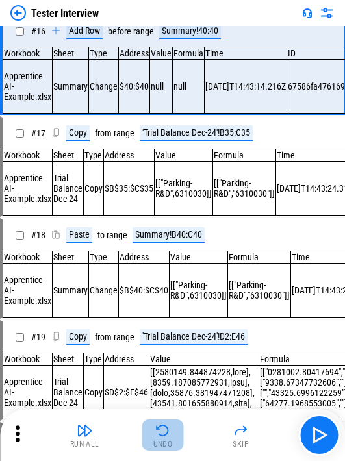
click at [177, 435] on button "Undo" at bounding box center [163, 434] width 42 height 31
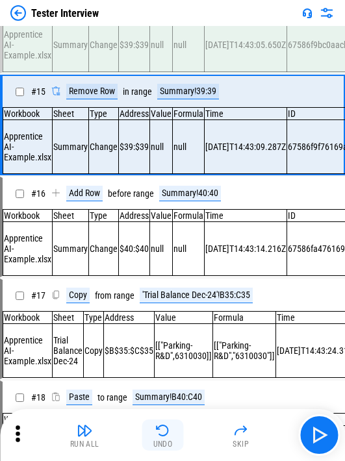
scroll to position [1322, 0]
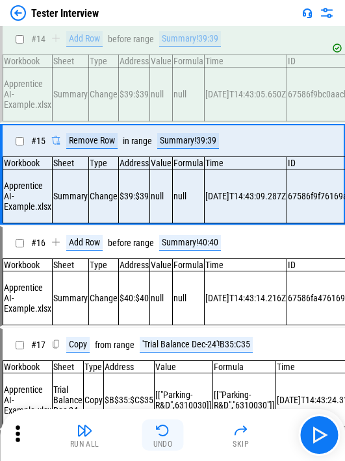
click at [175, 435] on button "Undo" at bounding box center [163, 434] width 42 height 31
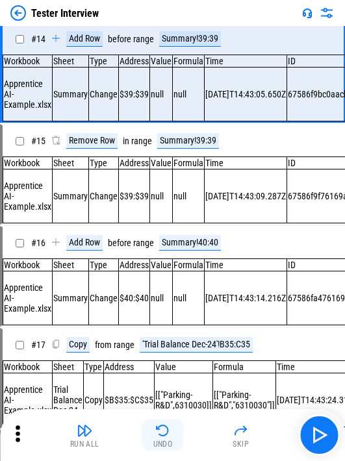
click at [175, 435] on button "Undo" at bounding box center [163, 434] width 42 height 31
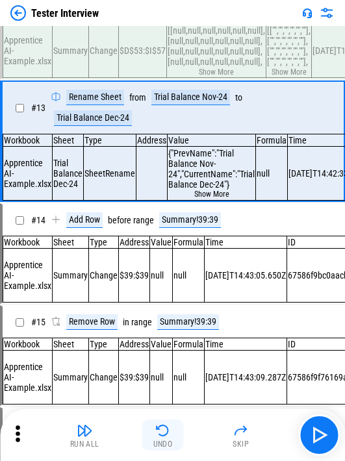
scroll to position [1100, 0]
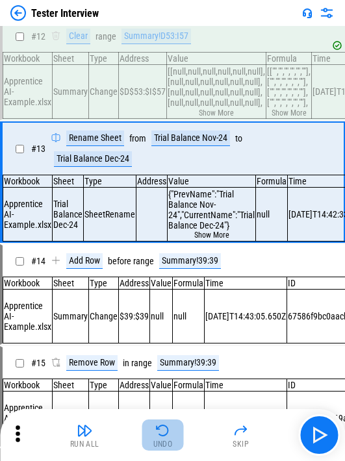
click at [175, 435] on button "Undo" at bounding box center [163, 434] width 42 height 31
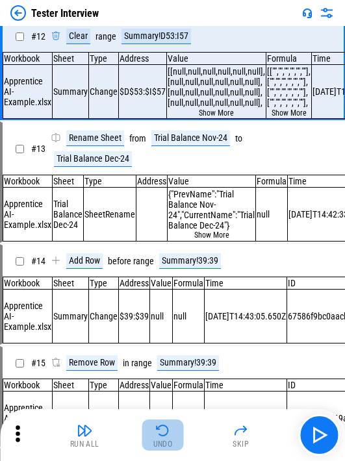
click at [175, 435] on button "Undo" at bounding box center [163, 434] width 42 height 31
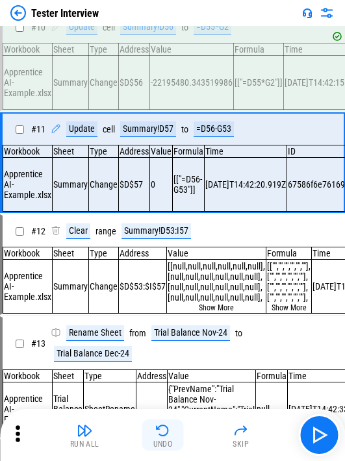
scroll to position [878, 0]
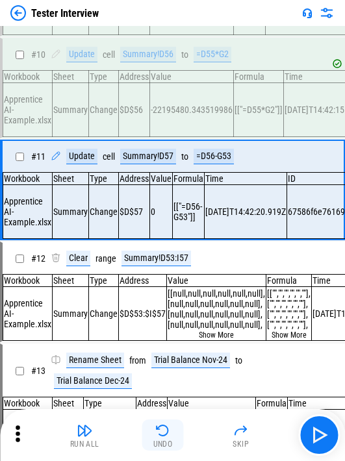
click at [175, 435] on button "Undo" at bounding box center [163, 434] width 42 height 31
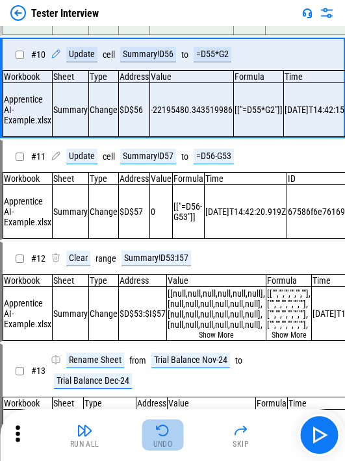
click at [175, 435] on button "Undo" at bounding box center [163, 434] width 42 height 31
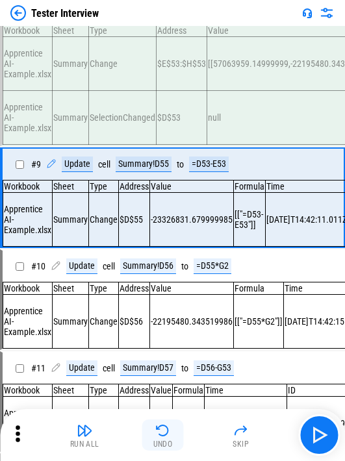
click at [175, 435] on button "Undo" at bounding box center [163, 434] width 42 height 31
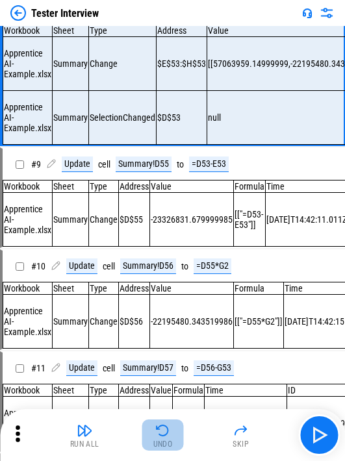
click at [175, 435] on button "Undo" at bounding box center [163, 434] width 42 height 31
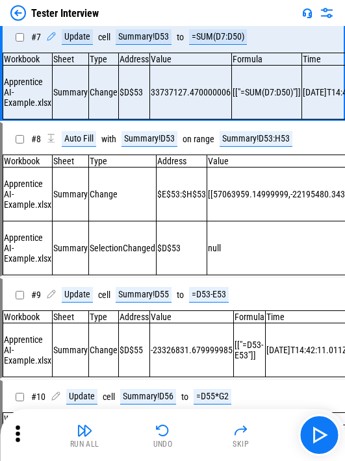
scroll to position [398, 0]
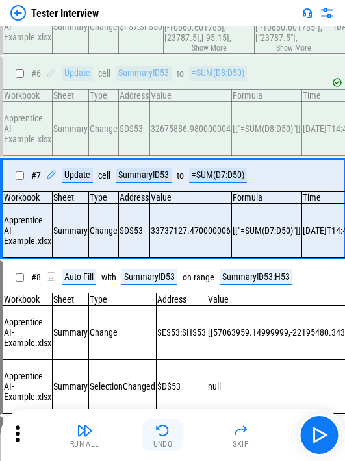
click at [171, 436] on button "Undo" at bounding box center [163, 434] width 42 height 31
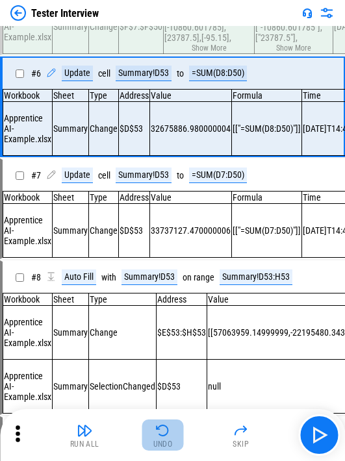
click at [171, 436] on button "Undo" at bounding box center [163, 434] width 42 height 31
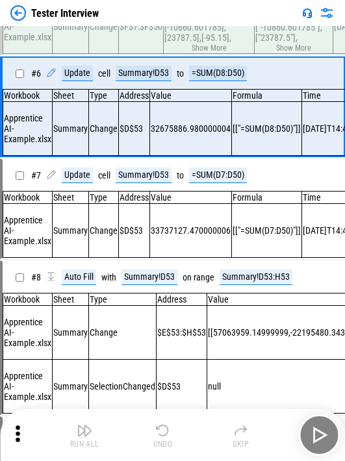
click at [171, 436] on div "Run All Undo Skip" at bounding box center [174, 435] width 332 height 42
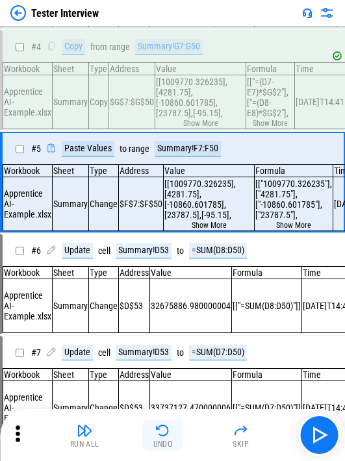
scroll to position [186, 0]
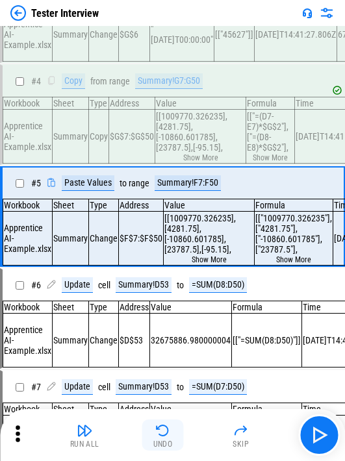
click at [171, 436] on button "Undo" at bounding box center [163, 434] width 42 height 31
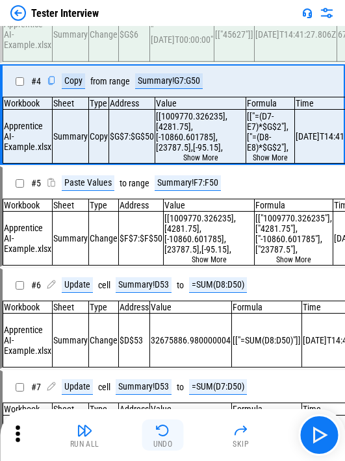
click at [171, 436] on button "Undo" at bounding box center [163, 434] width 42 height 31
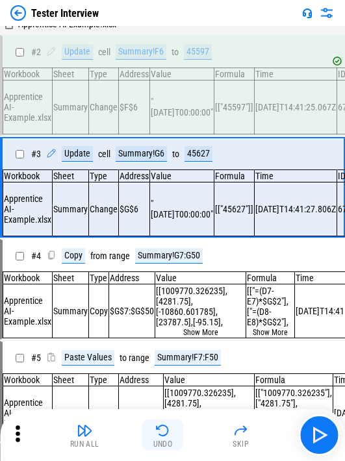
scroll to position [0, 0]
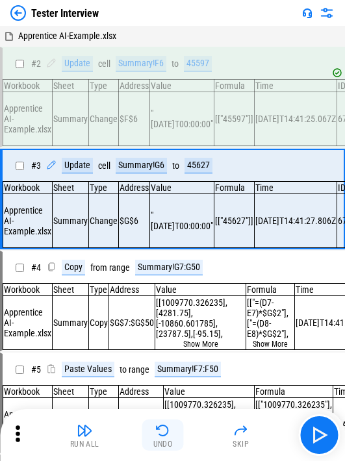
click at [171, 436] on button "Undo" at bounding box center [163, 434] width 42 height 31
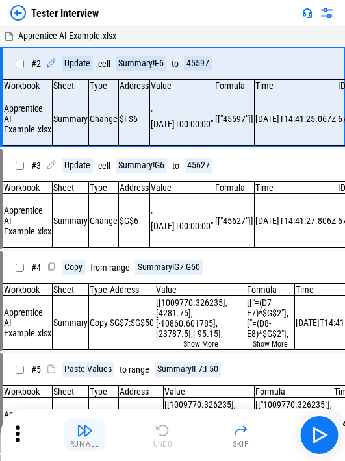
click at [90, 446] on div "Run All" at bounding box center [84, 444] width 29 height 8
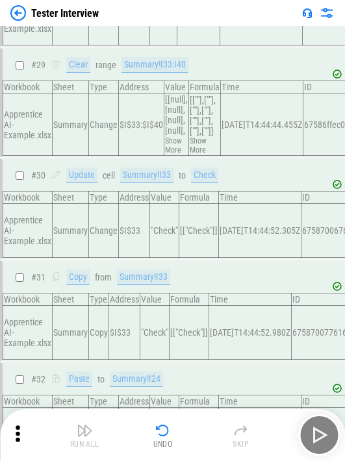
scroll to position [3036, 0]
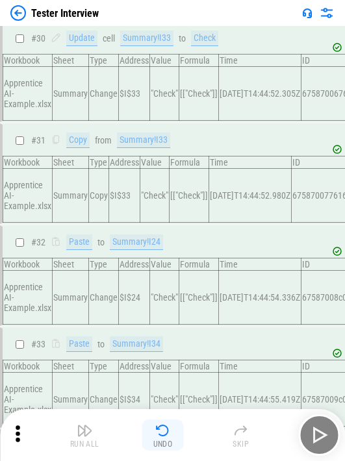
click at [160, 434] on img "button" at bounding box center [163, 431] width 16 height 16
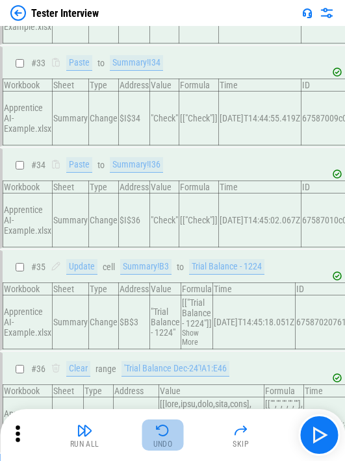
scroll to position [3742, 0]
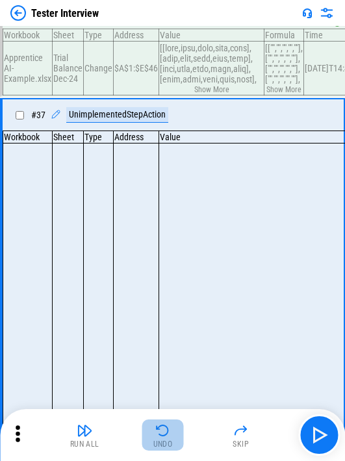
click at [160, 434] on img "button" at bounding box center [163, 431] width 16 height 16
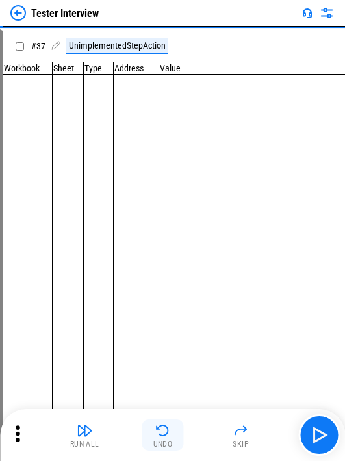
click at [158, 434] on img "button" at bounding box center [163, 431] width 16 height 16
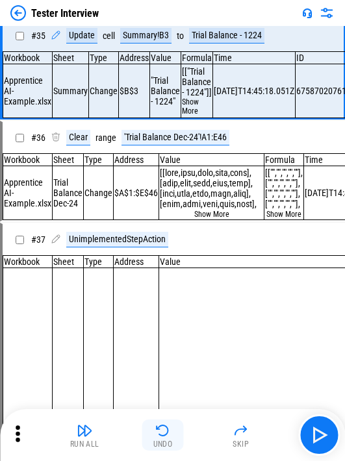
scroll to position [3524, 0]
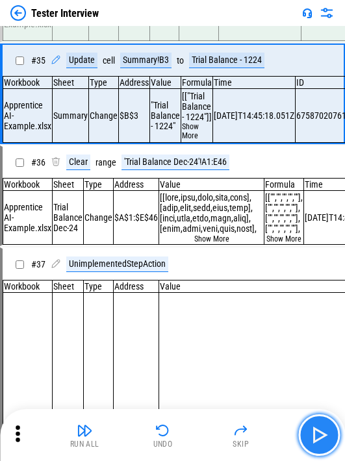
click at [203, 434] on img "button" at bounding box center [318, 434] width 21 height 21
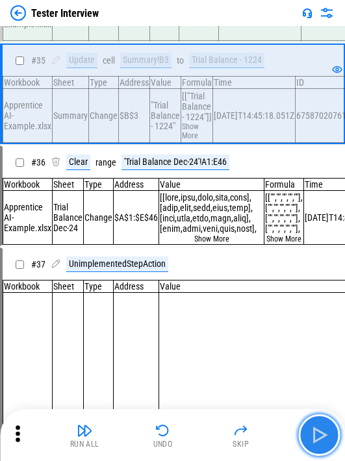
click at [203, 423] on button "button" at bounding box center [319, 435] width 42 height 42
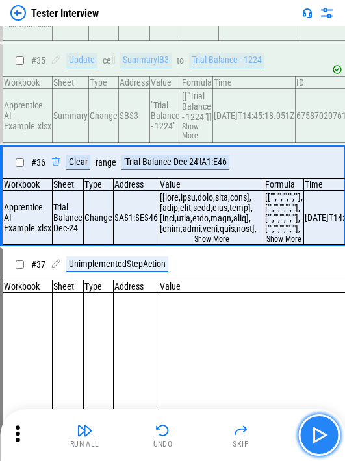
click at [203, 441] on img "button" at bounding box center [318, 434] width 21 height 21
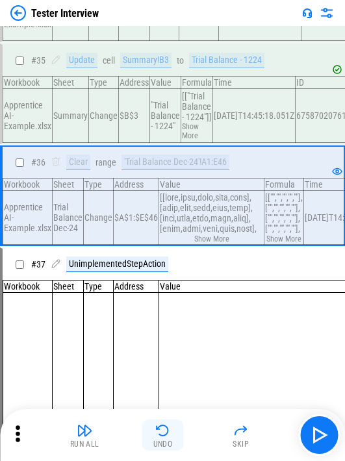
click at [160, 442] on div "Undo" at bounding box center [162, 444] width 19 height 8
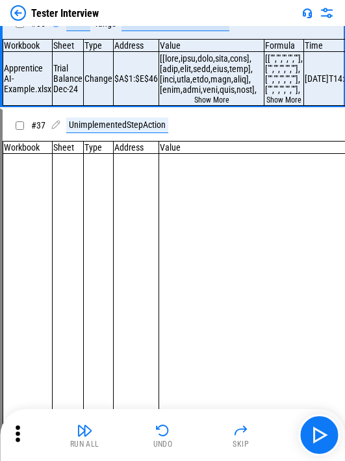
scroll to position [3632, 0]
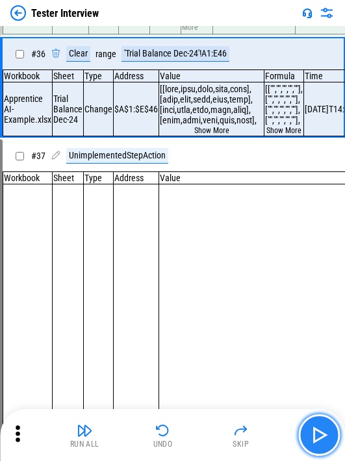
click at [203, 428] on img "button" at bounding box center [318, 434] width 21 height 21
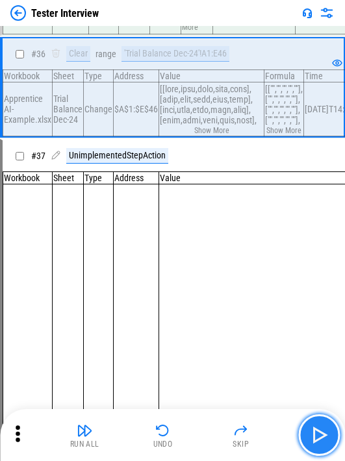
click at [203, 431] on img "button" at bounding box center [318, 434] width 21 height 21
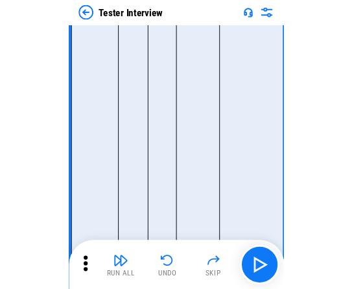
scroll to position [3861, 0]
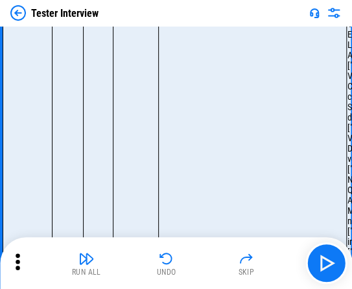
click at [19, 13] on img at bounding box center [18, 13] width 16 height 16
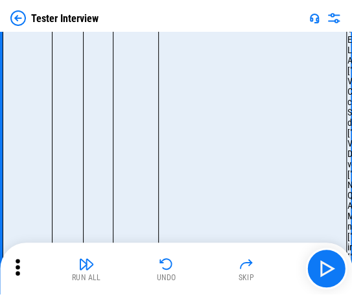
scroll to position [0, 0]
